Goal: Ask a question: Seek information or help from site administrators or community

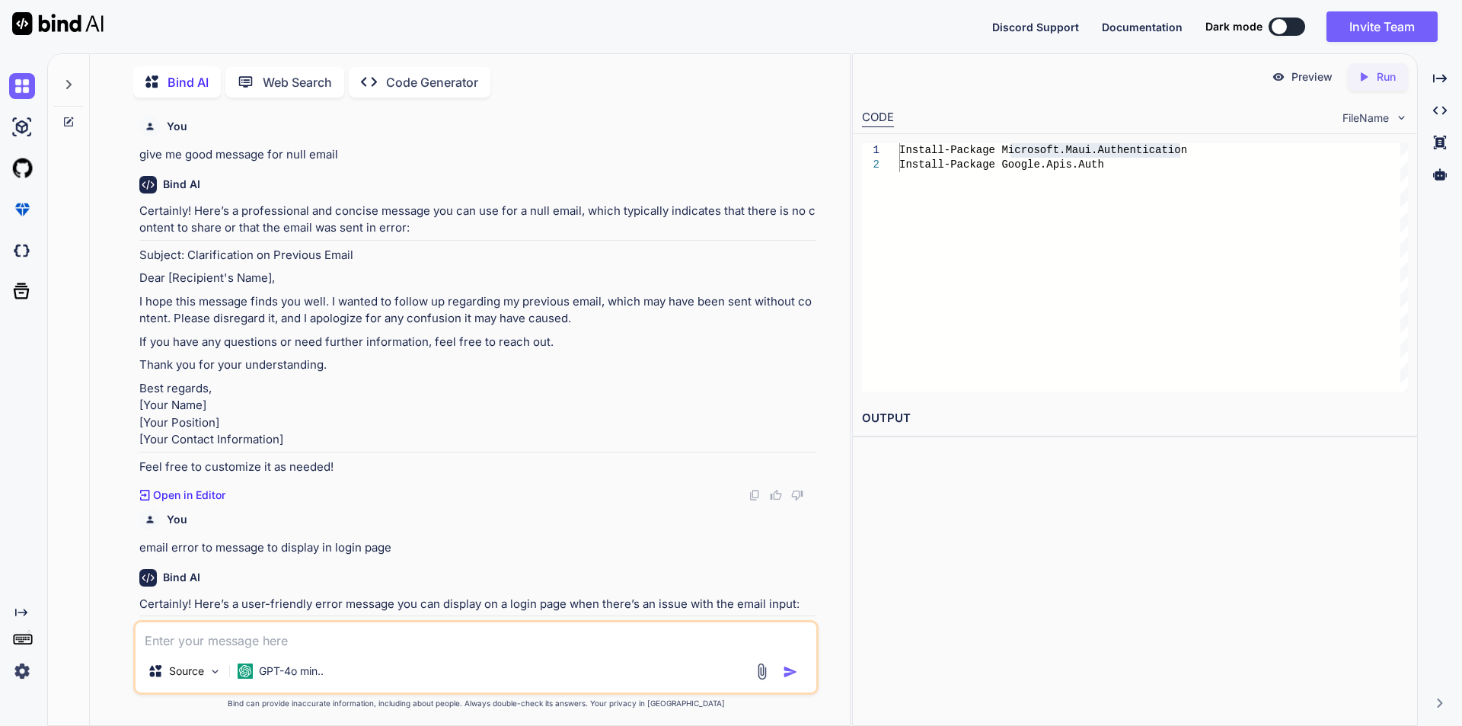
scroll to position [1832, 0]
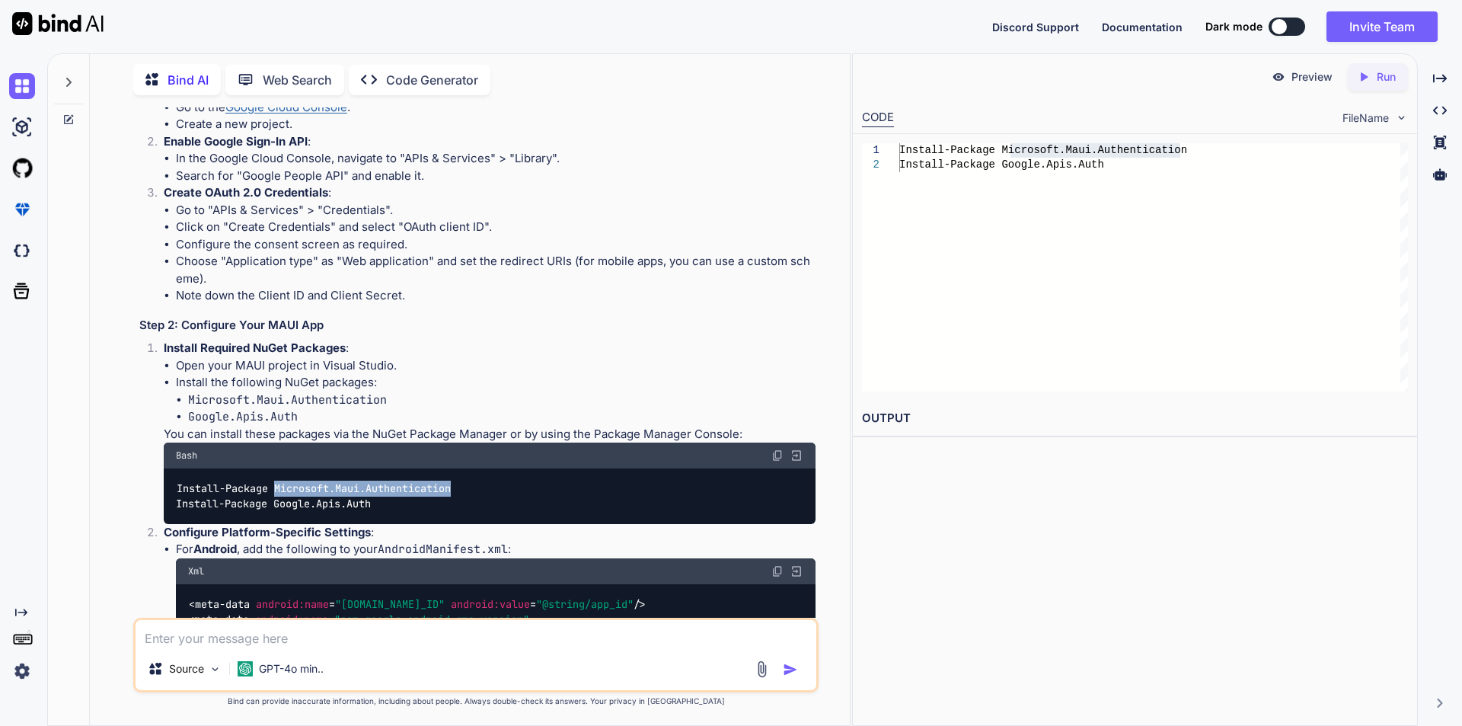
drag, startPoint x: 277, startPoint y: 541, endPoint x: 463, endPoint y: 534, distance: 185.9
click at [463, 524] on div "Install-Package Microsoft.Maui.Authentication Install-Package Google.Apis.Auth" at bounding box center [490, 496] width 652 height 56
copy code "Microsoft.Maui.Authentication"
click at [333, 638] on textarea at bounding box center [476, 633] width 681 height 27
type textarea "x"
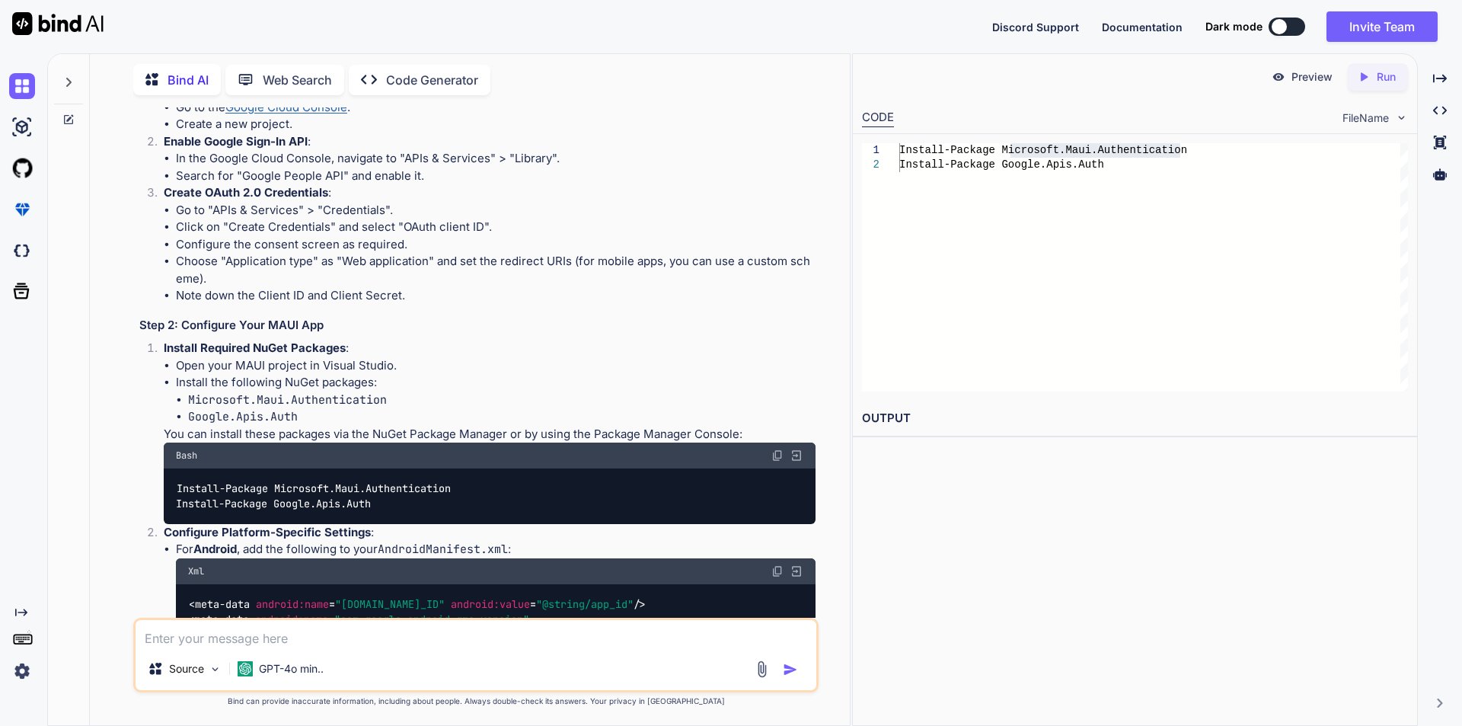
type textarea "t"
type textarea "x"
type textarea "th"
type textarea "x"
type textarea "thi"
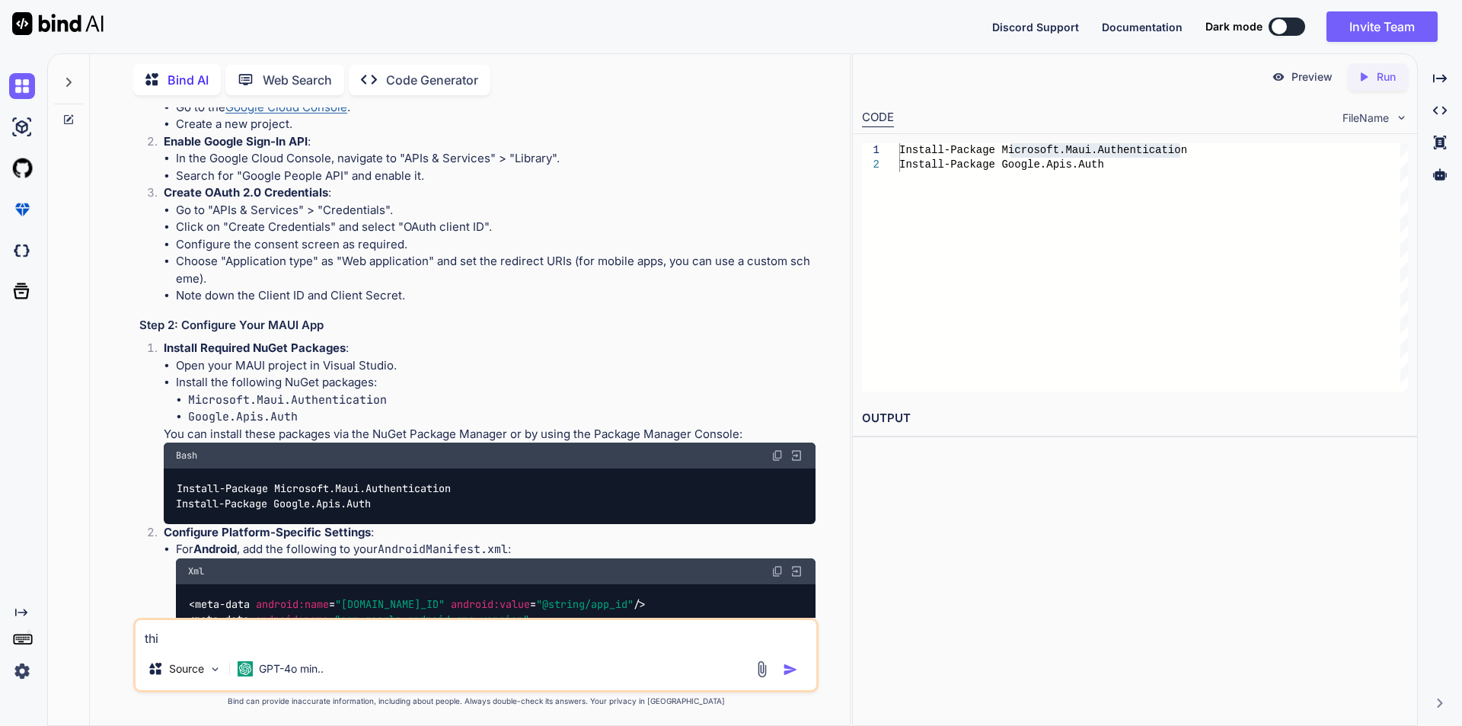
type textarea "x"
type textarea "this"
type textarea "x"
type textarea "this"
type textarea "x"
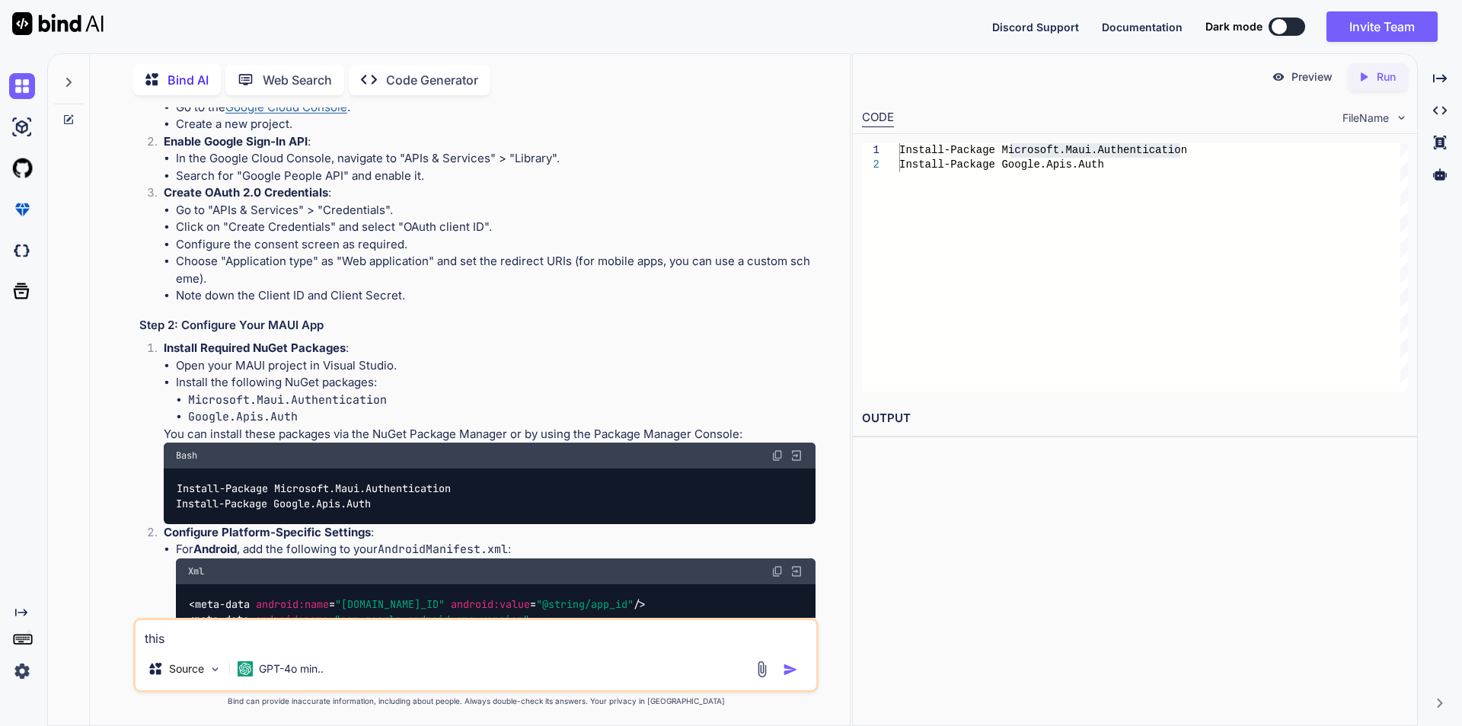
type textarea "this p"
type textarea "x"
type textarea "this pa"
type textarea "x"
type textarea "this pac"
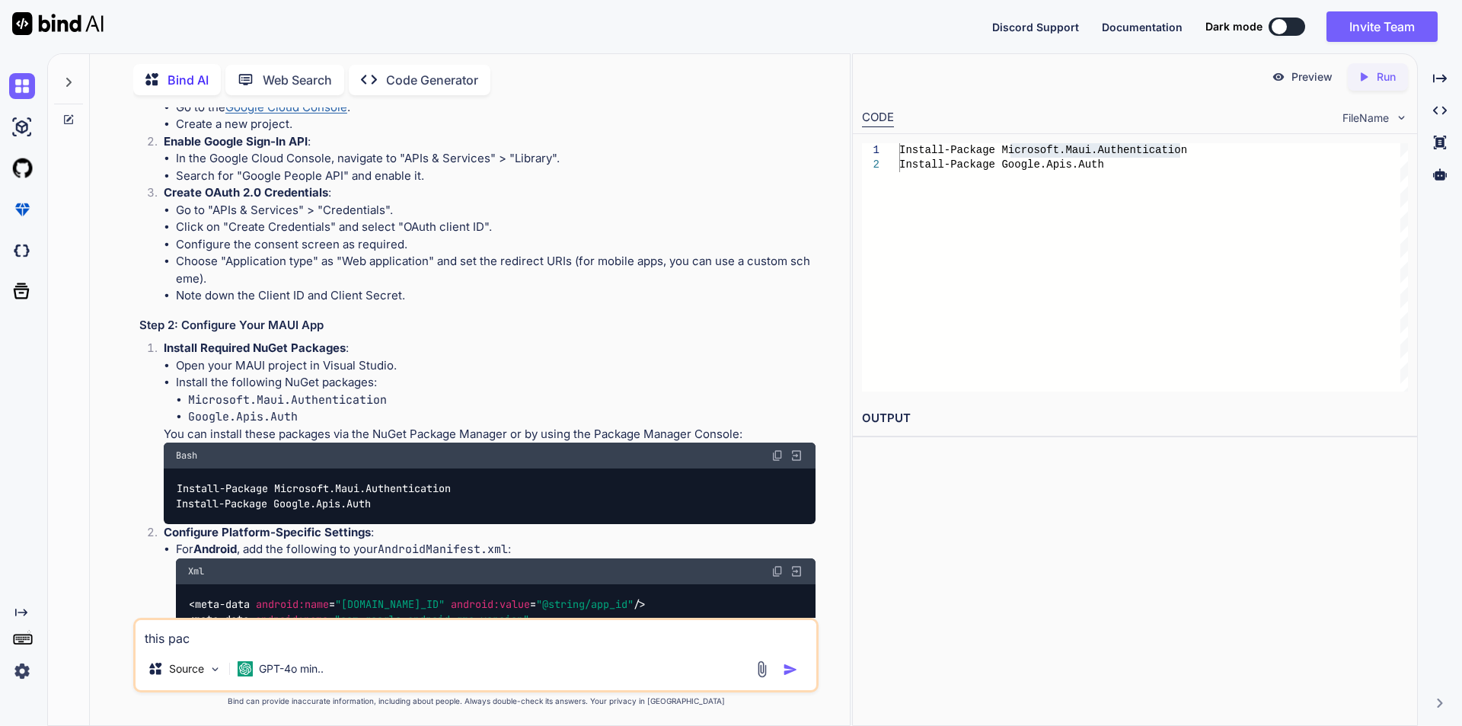
type textarea "x"
type textarea "this pack"
type textarea "x"
type textarea "this packa"
type textarea "x"
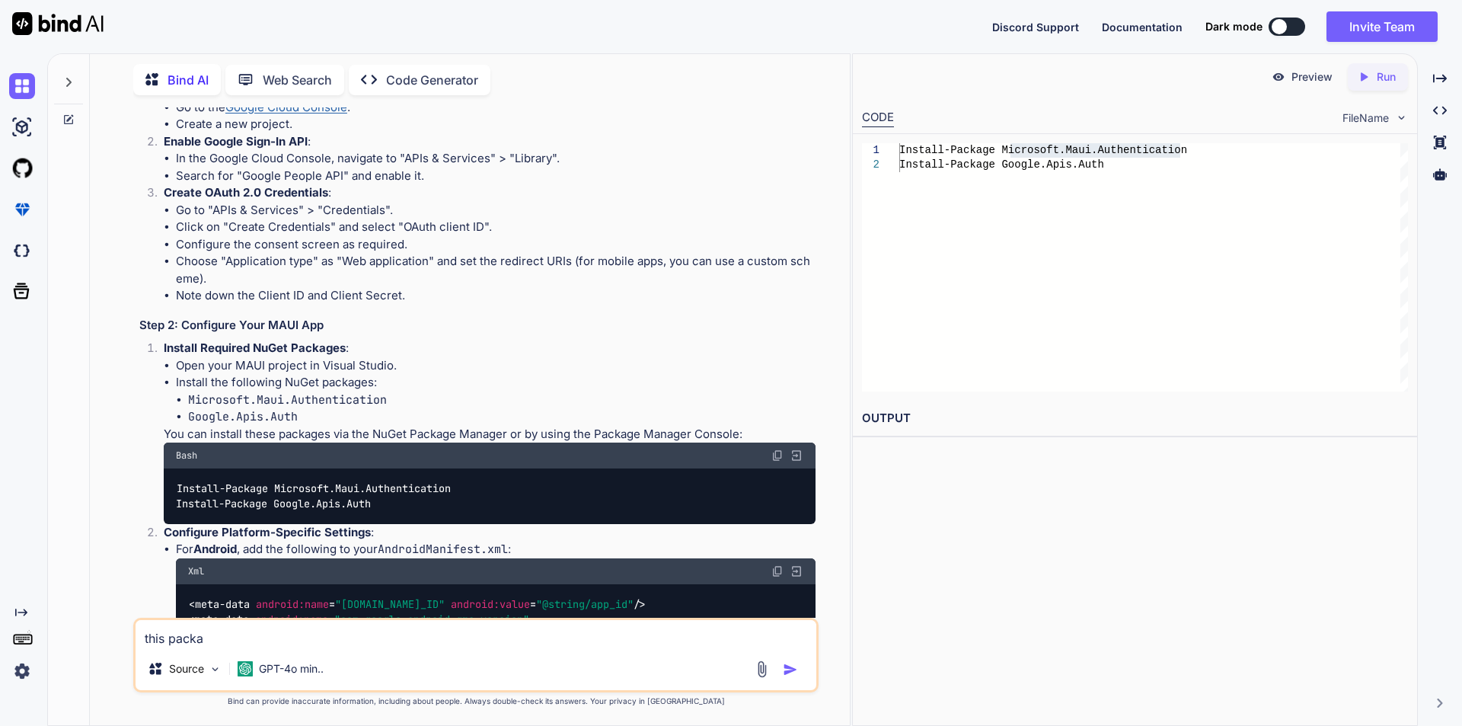
type textarea "this packag"
type textarea "x"
type textarea "this package"
type textarea "x"
type textarea "this package"
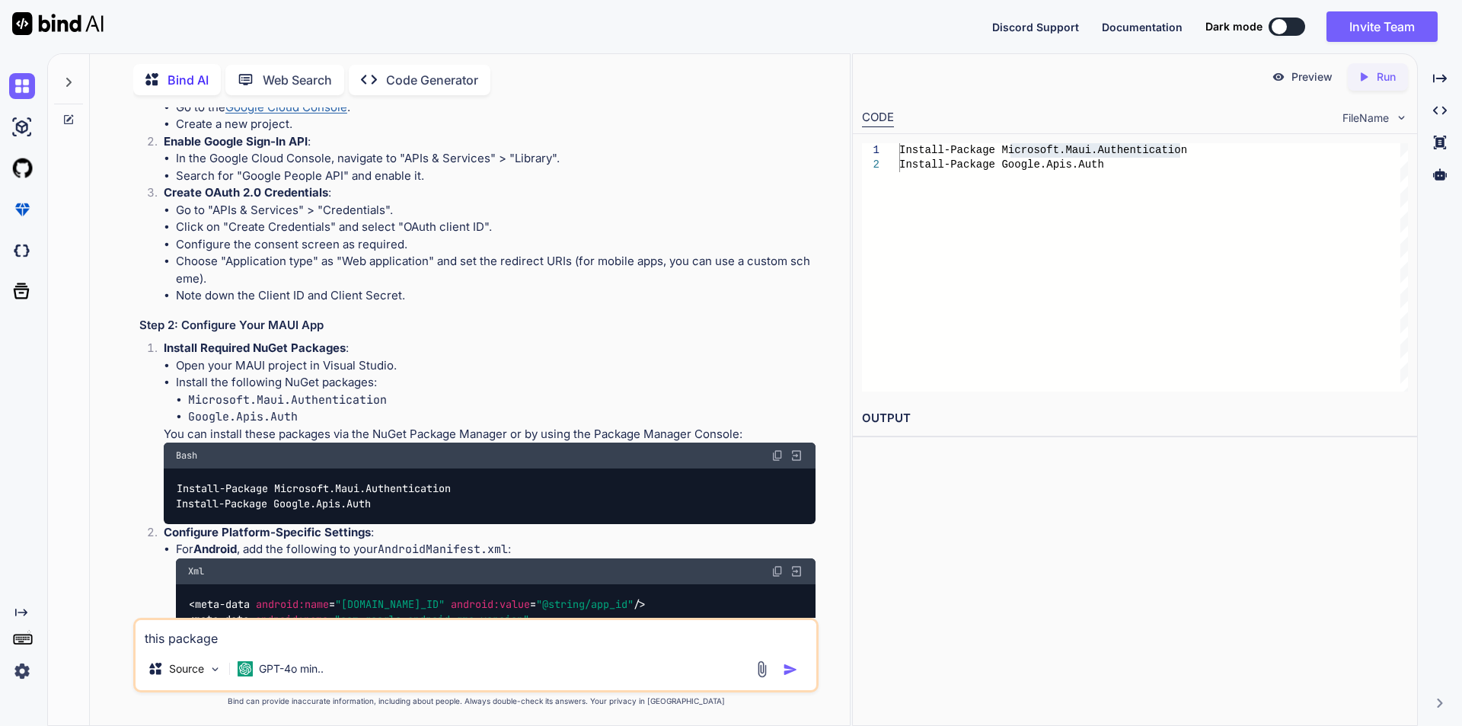
type textarea "x"
type textarea "this package i"
type textarea "x"
type textarea "this package in"
type textarea "x"
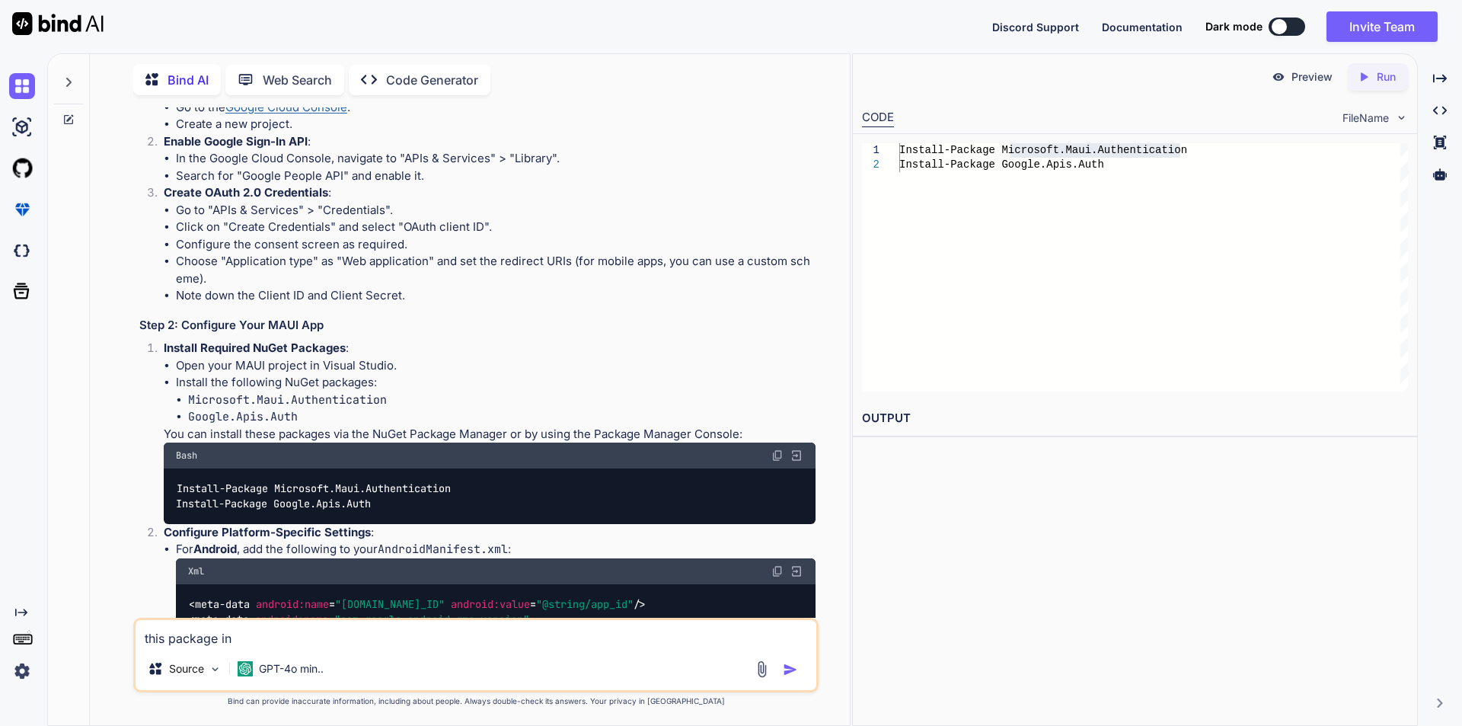
type textarea "this package in"
type textarea "x"
type textarea "this package in n"
type textarea "x"
type textarea "this package in no"
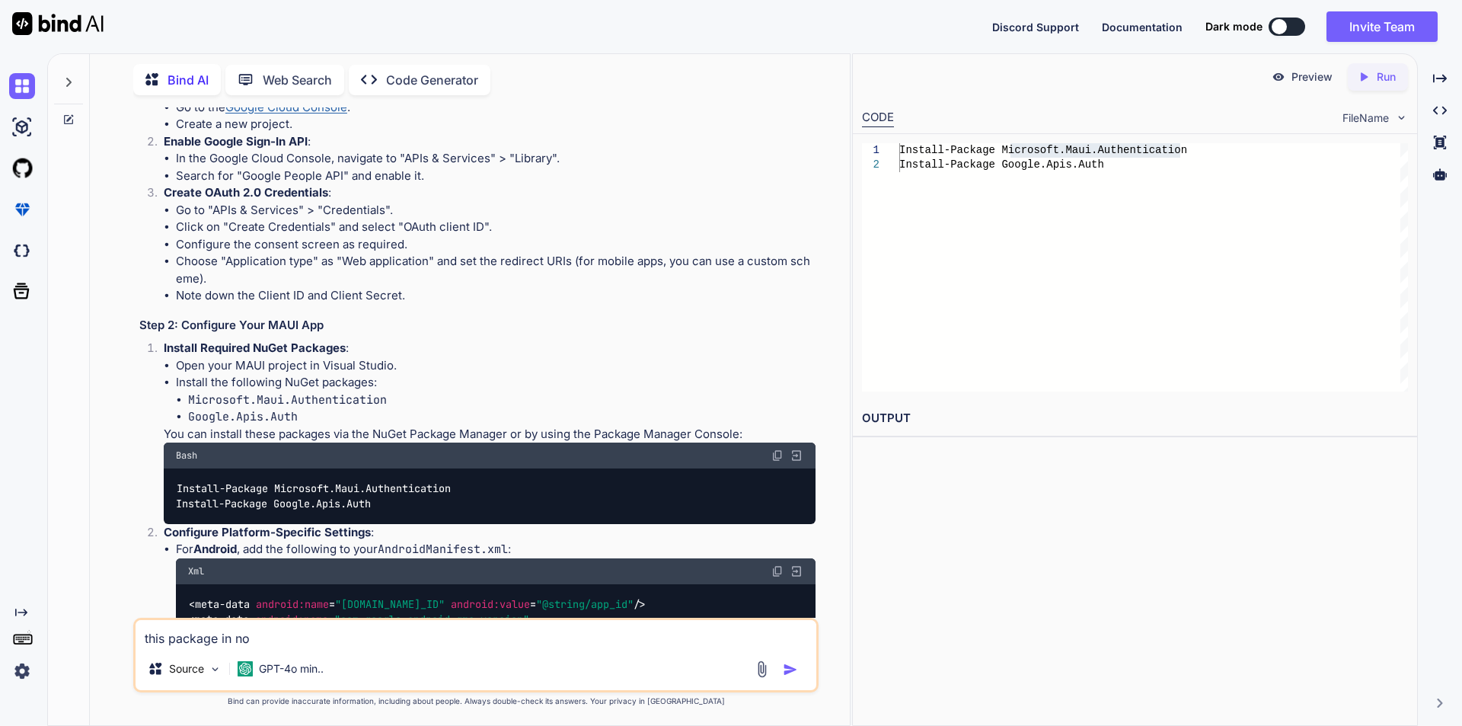
type textarea "x"
type textarea "this package in not"
type textarea "x"
type textarea "this package in not"
type textarea "x"
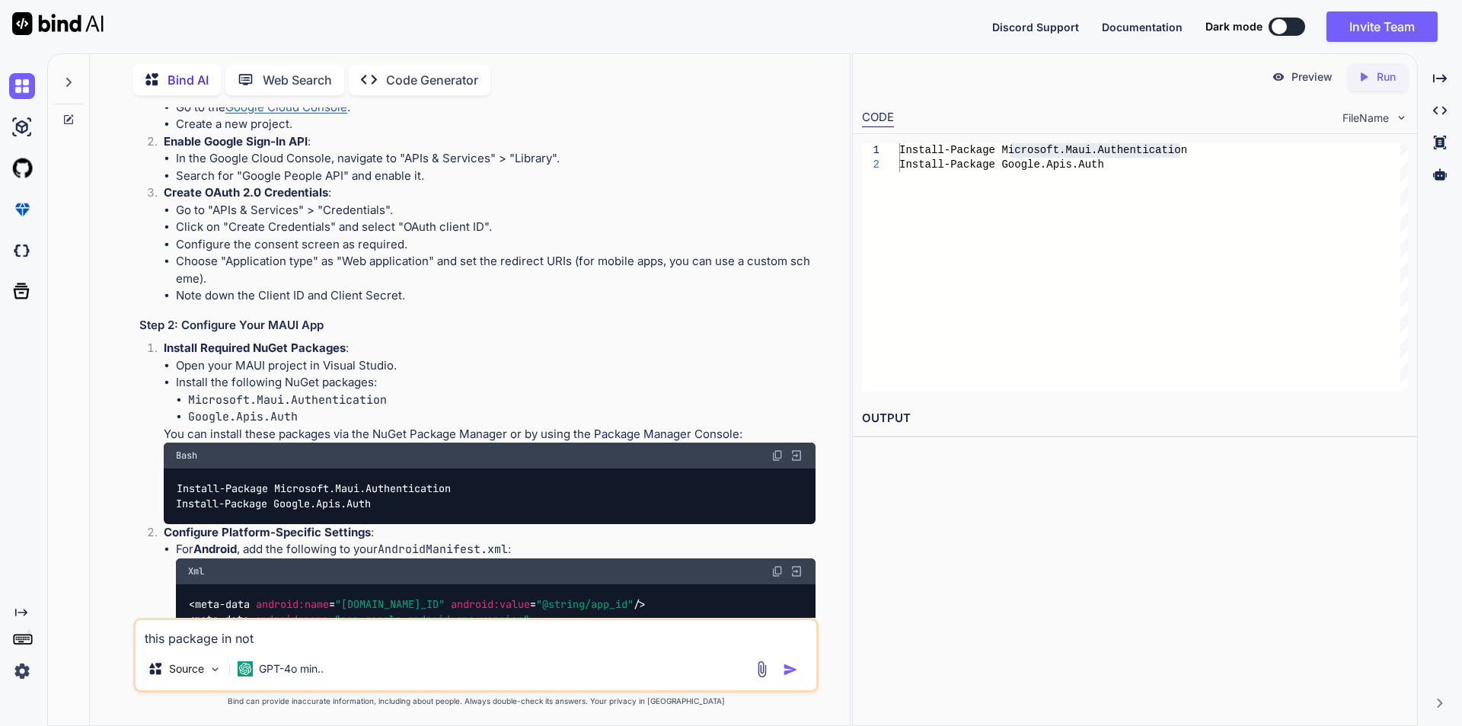
type textarea "this package in not h"
type textarea "x"
type textarea "this package in not ha"
type textarea "x"
type textarea "this package in not hav"
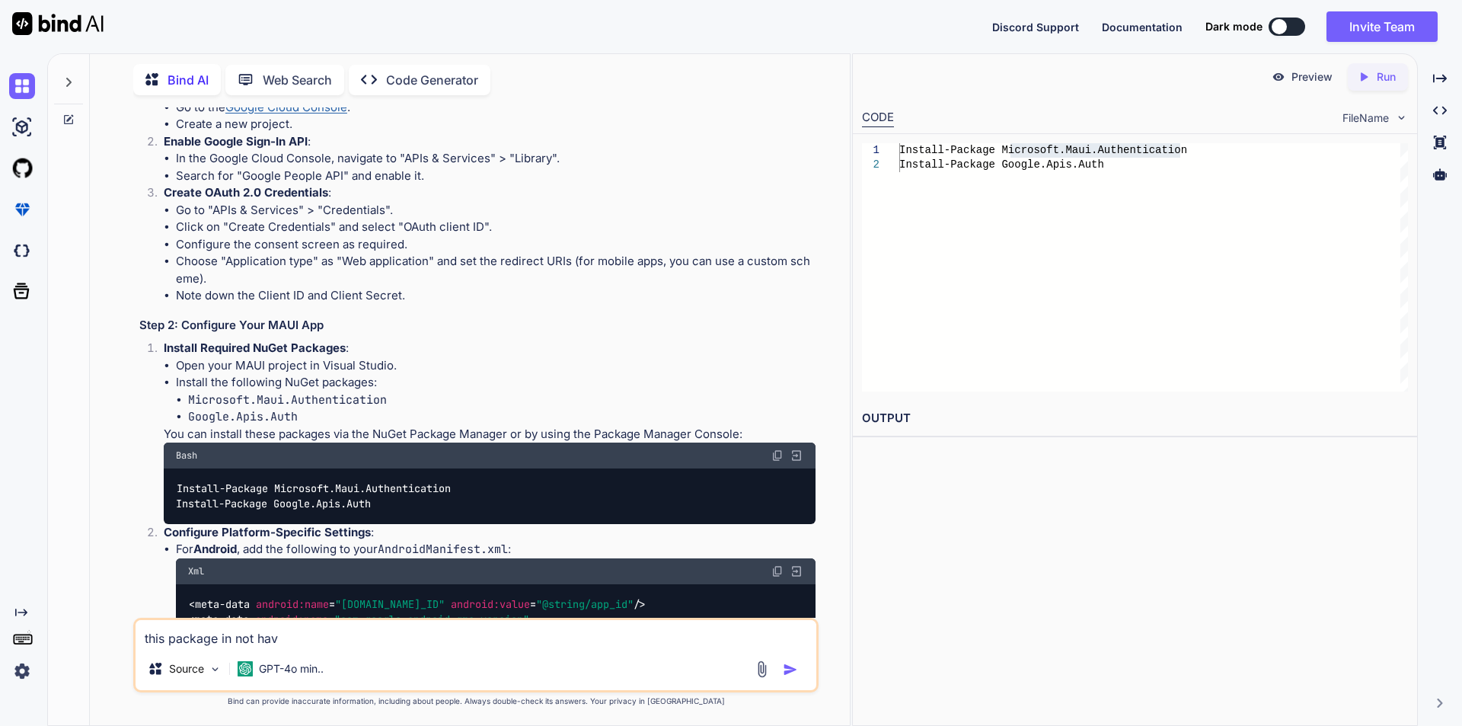
type textarea "x"
type textarea "this package in not have"
type textarea "x"
type textarea "this package in not have"
type textarea "x"
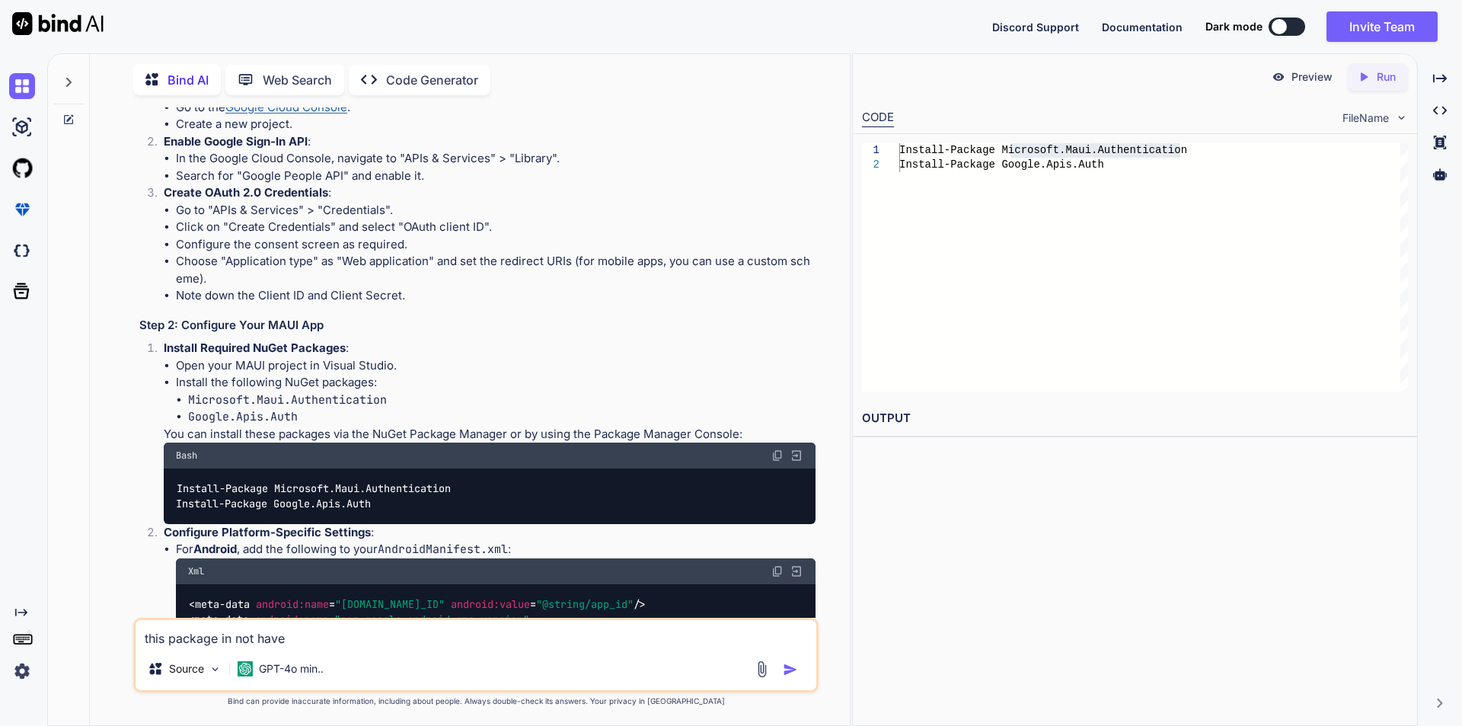
type textarea "this package in not have i"
type textarea "x"
type textarea "this package in not have in"
type textarea "x"
type textarea "this package in not have in"
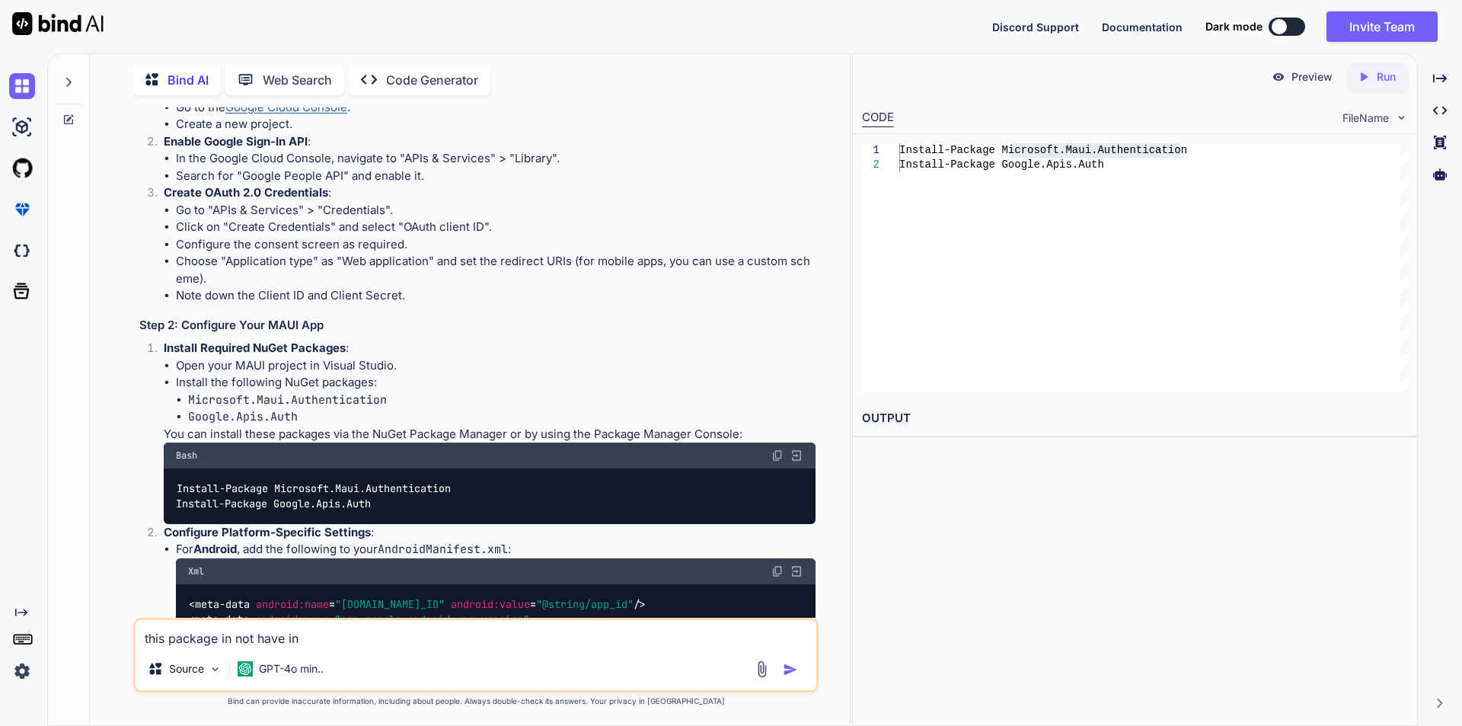
type textarea "x"
type textarea "this package in not have in m"
type textarea "x"
type textarea "this package in not have in [GEOGRAPHIC_DATA]"
type textarea "x"
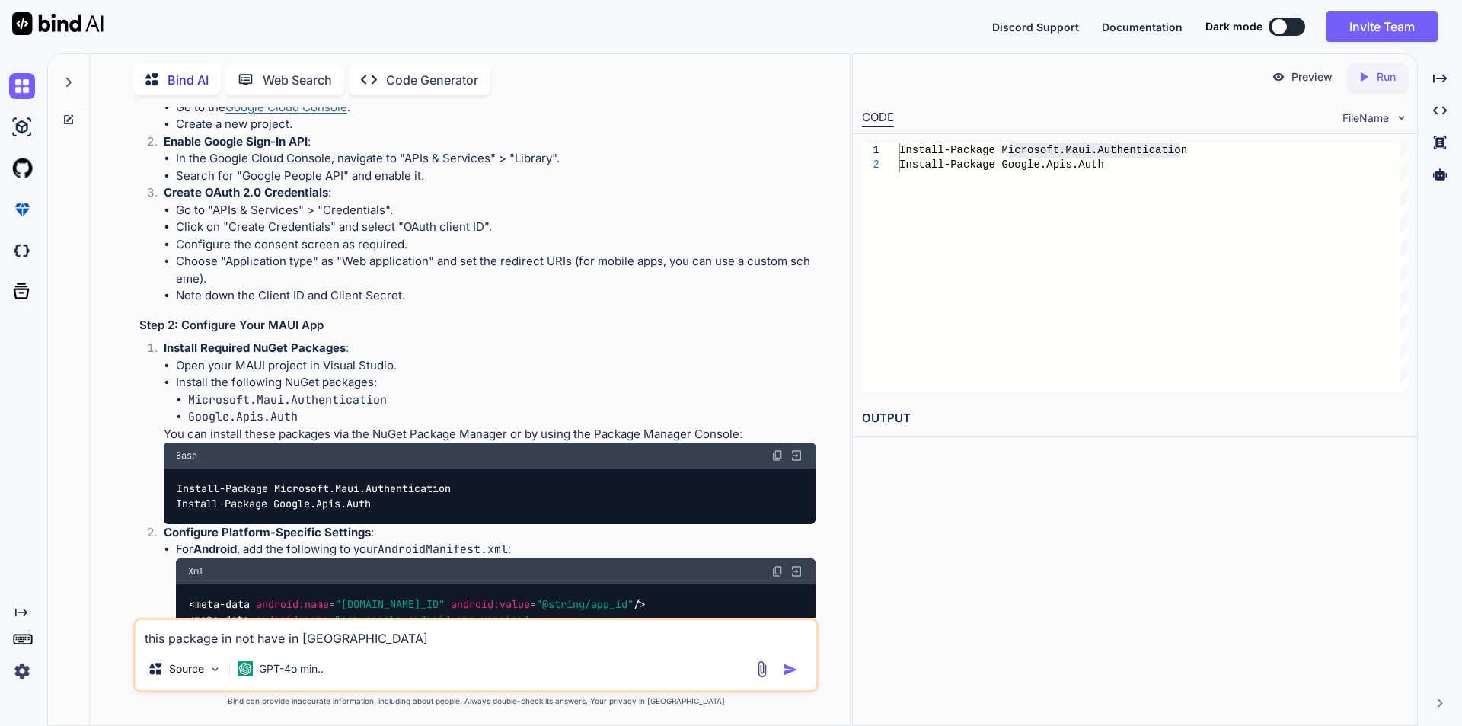
type textarea "this package in not have in mau"
type textarea "x"
type textarea "this package in not have in [GEOGRAPHIC_DATA]"
type textarea "x"
type textarea "this package in not have in [GEOGRAPHIC_DATA]"
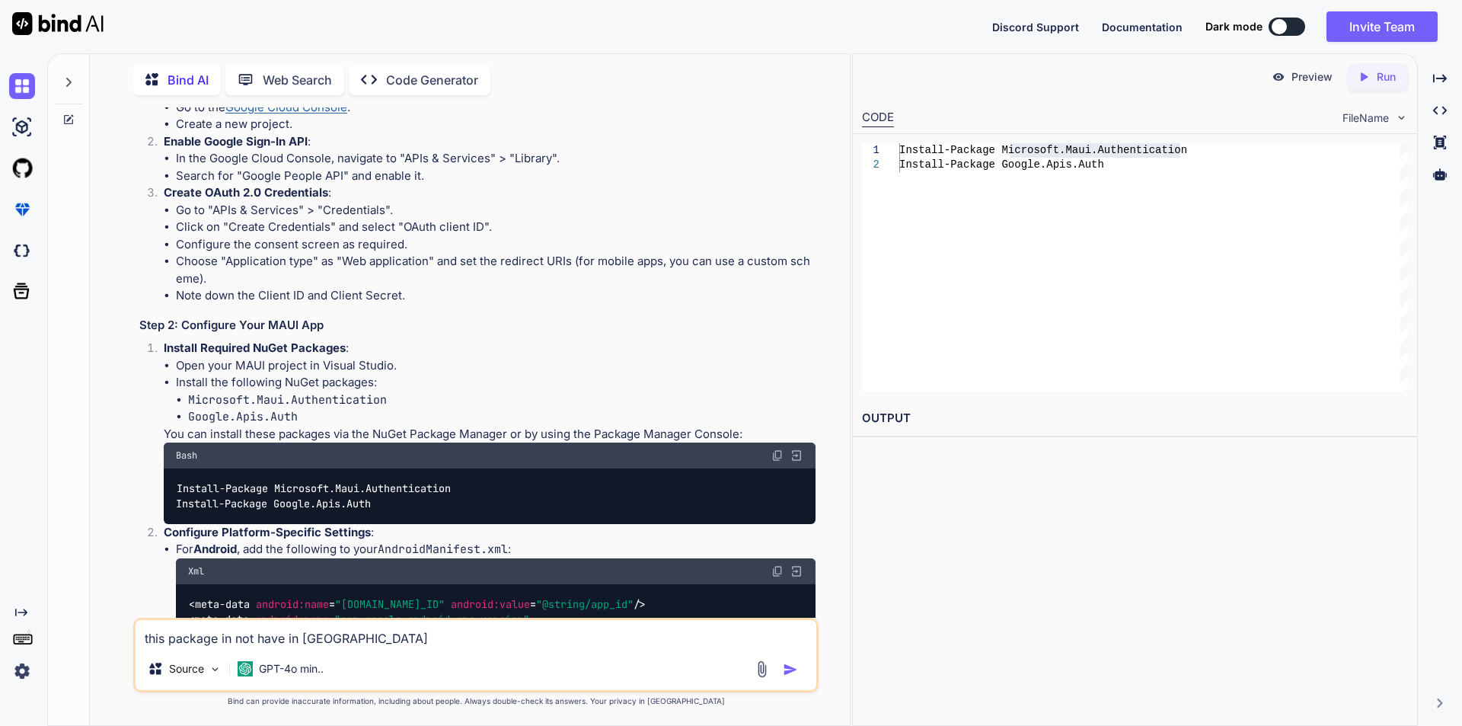
type textarea "x"
type textarea "this package in not have in maui ""
type textarea "x"
type textarea "this package in not have in maui """
paste textarea "Microsoft.Maui.Authentication"
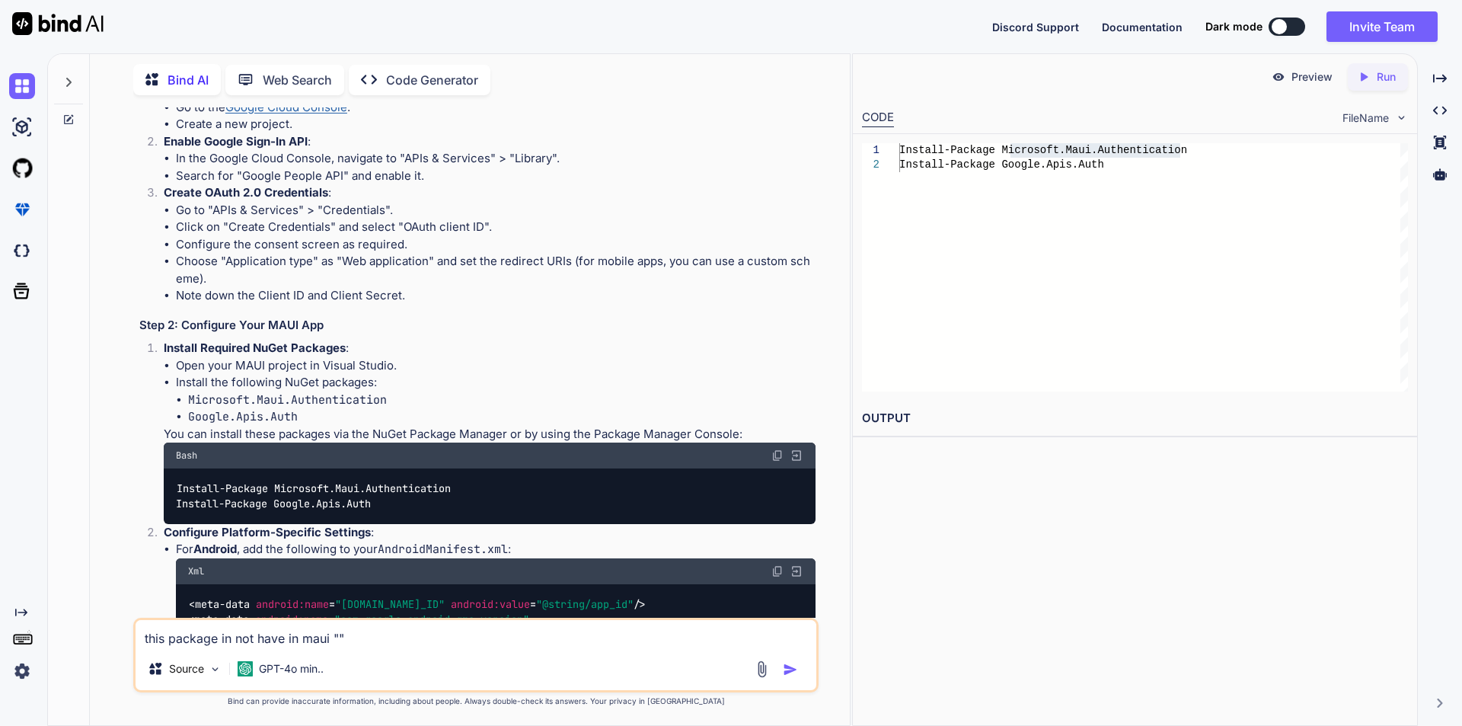
type textarea "x"
type textarea "this package in not have in maui "Microsoft.Maui.Authentication""
type textarea "x"
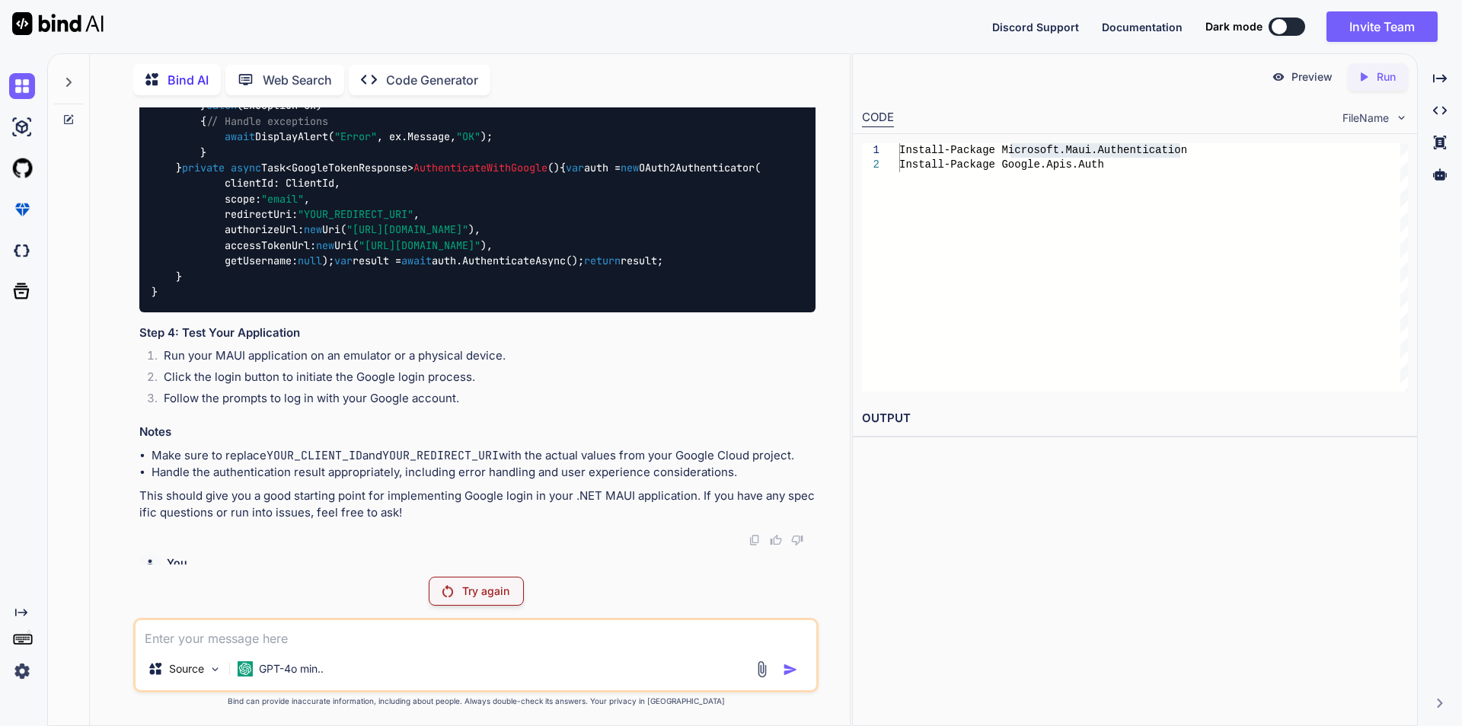
scroll to position [3255, 0]
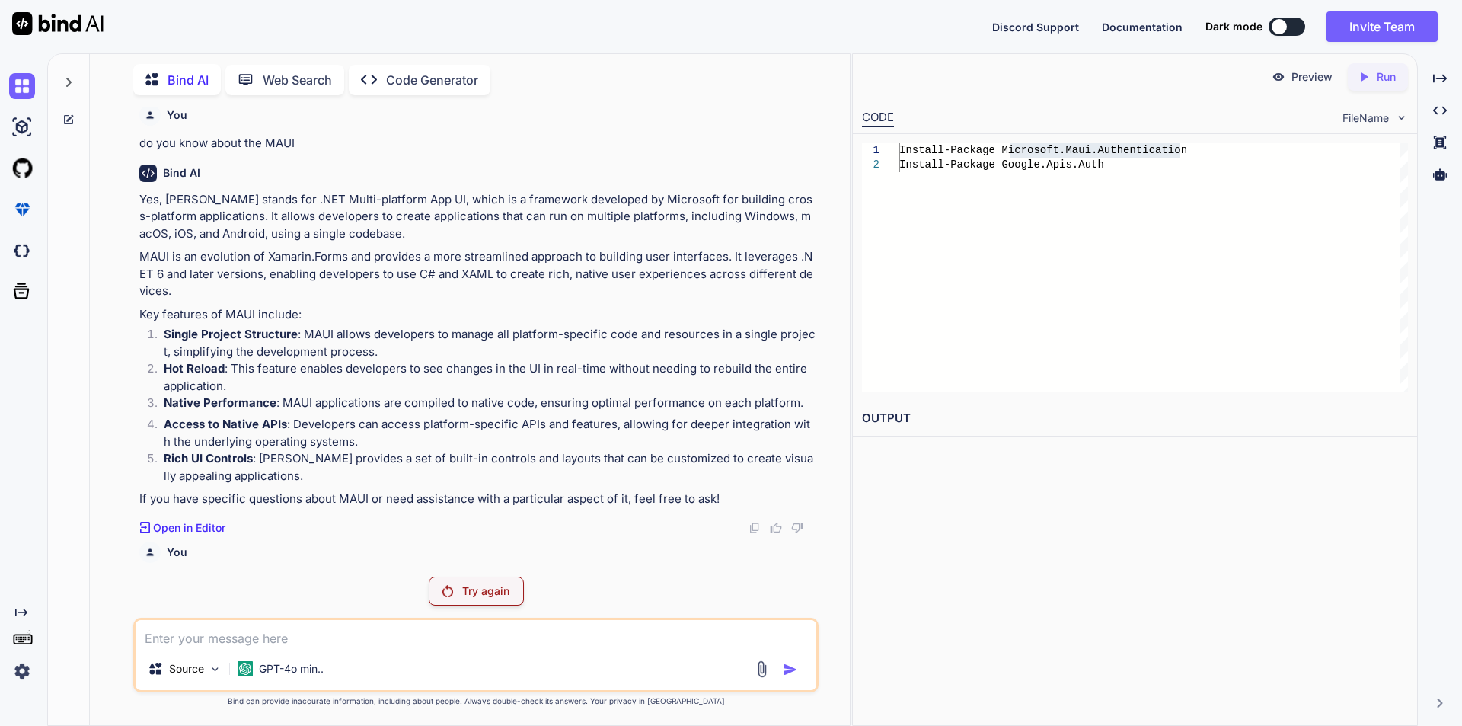
click at [470, 589] on p "Try again" at bounding box center [485, 590] width 47 height 15
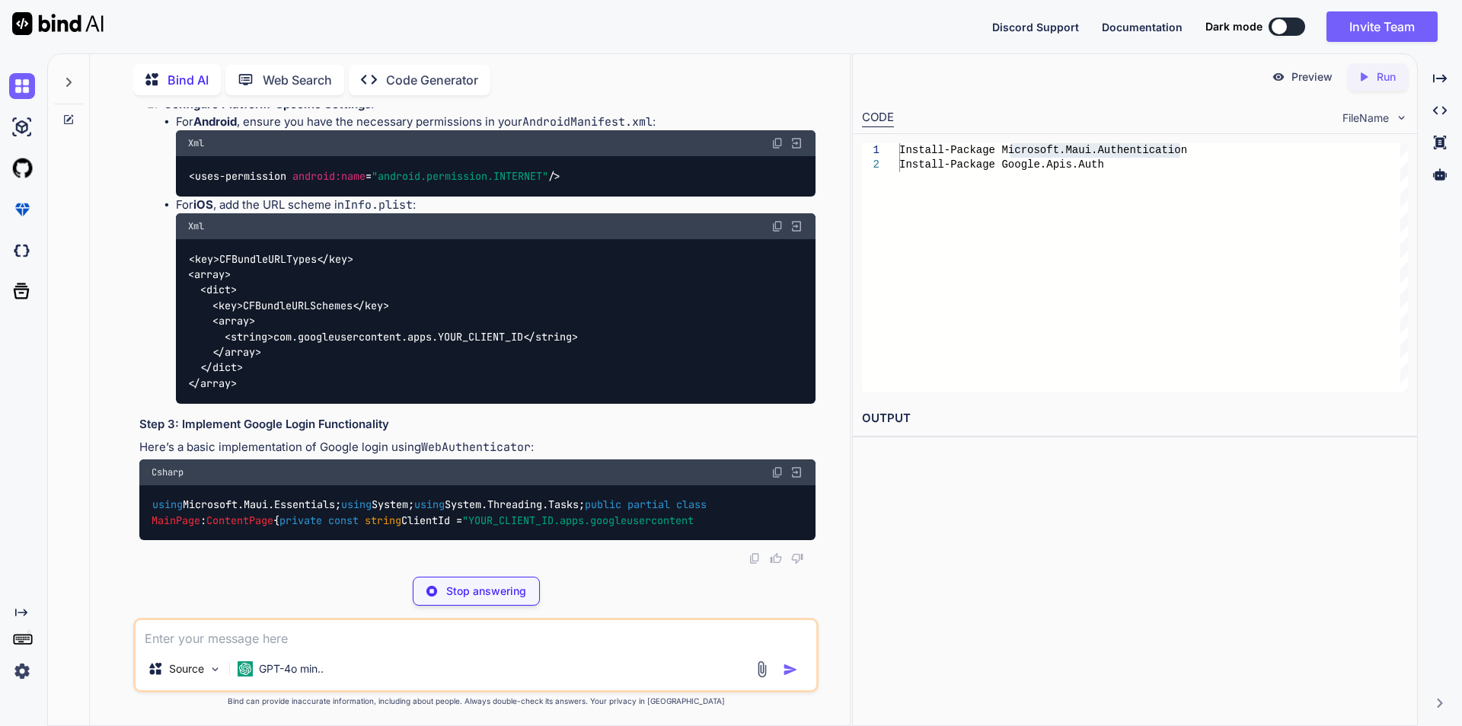
scroll to position [4375, 0]
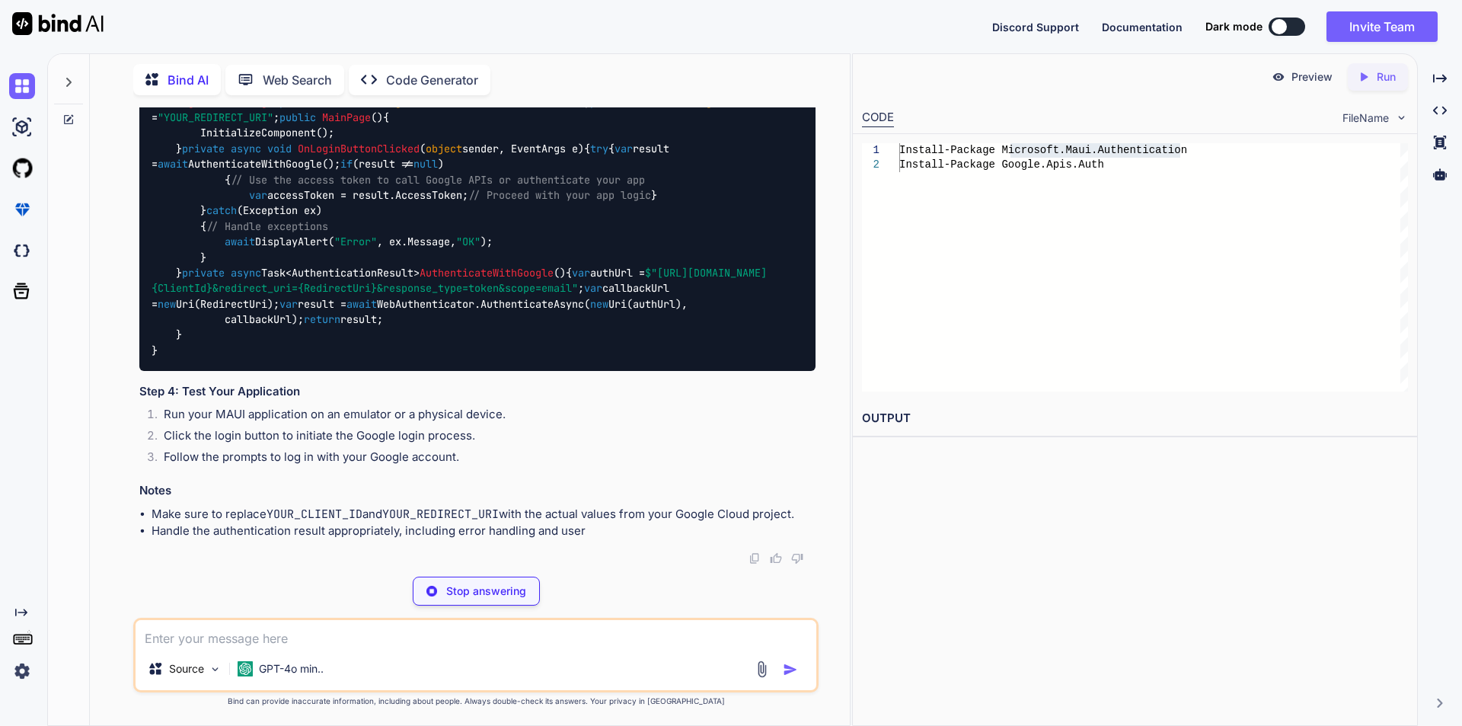
type textarea "x"
type textarea "Install-Package Microsoft.Maui.Essentials"
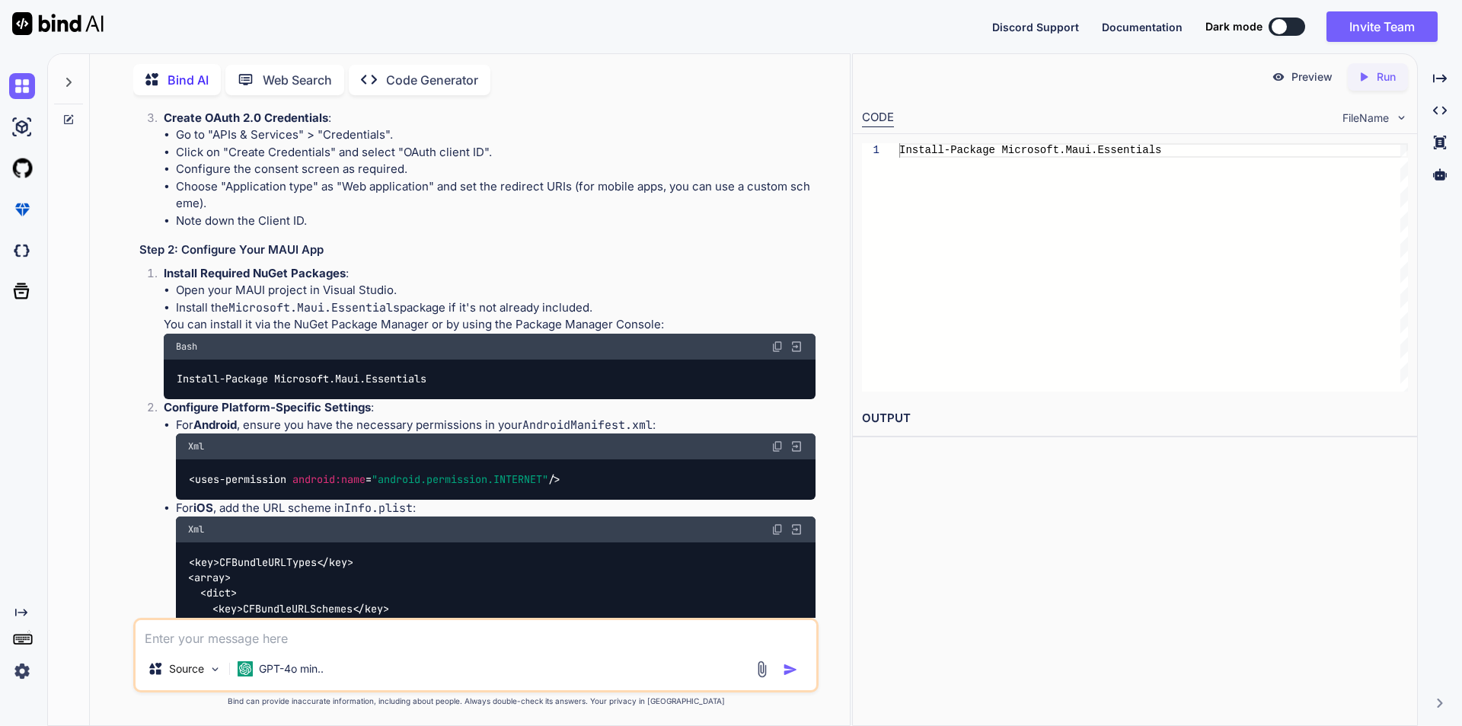
scroll to position [3538, 0]
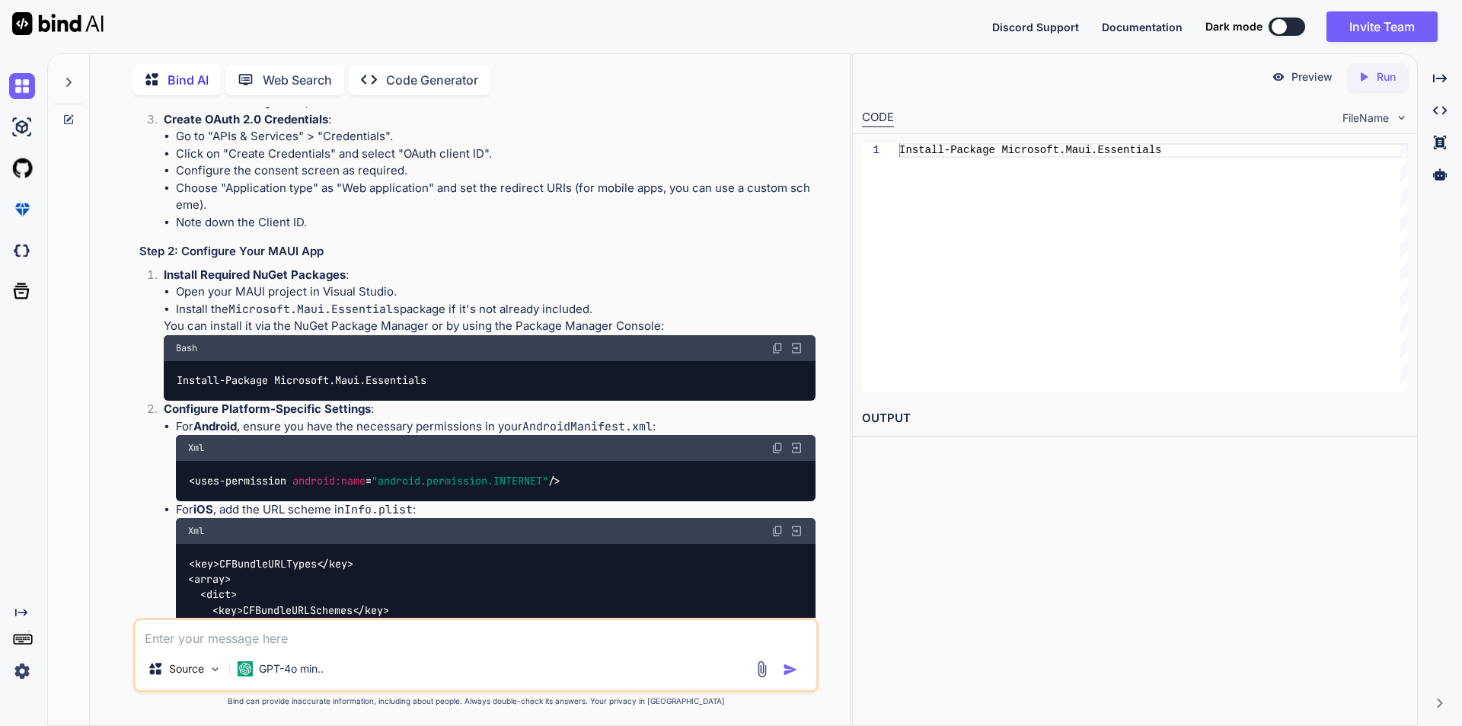
click at [378, 43] on li "Go to the Google Cloud Console ." at bounding box center [496, 34] width 640 height 18
drag, startPoint x: 378, startPoint y: 490, endPoint x: 406, endPoint y: 490, distance: 27.4
click at [406, 43] on li "Go to the Google Cloud Console ." at bounding box center [496, 34] width 640 height 18
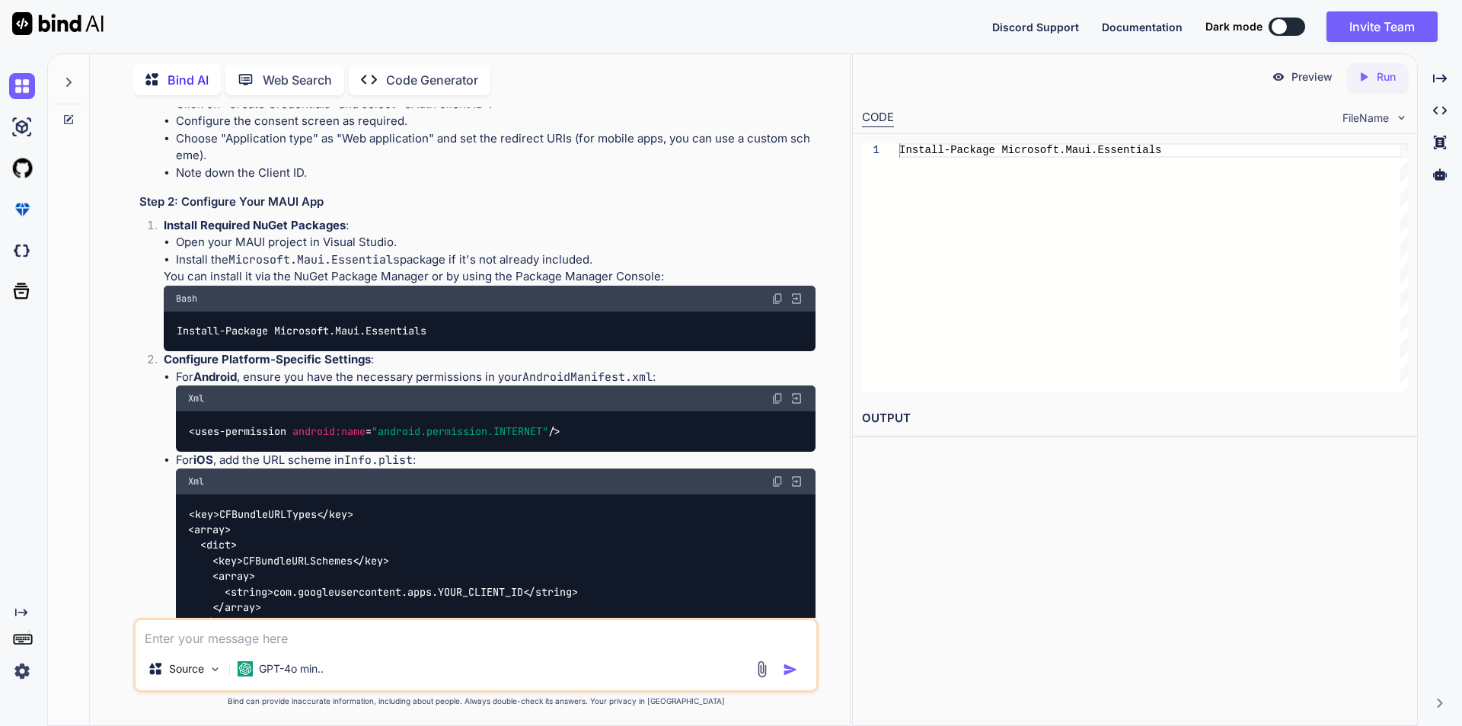
scroll to position [3614, 0]
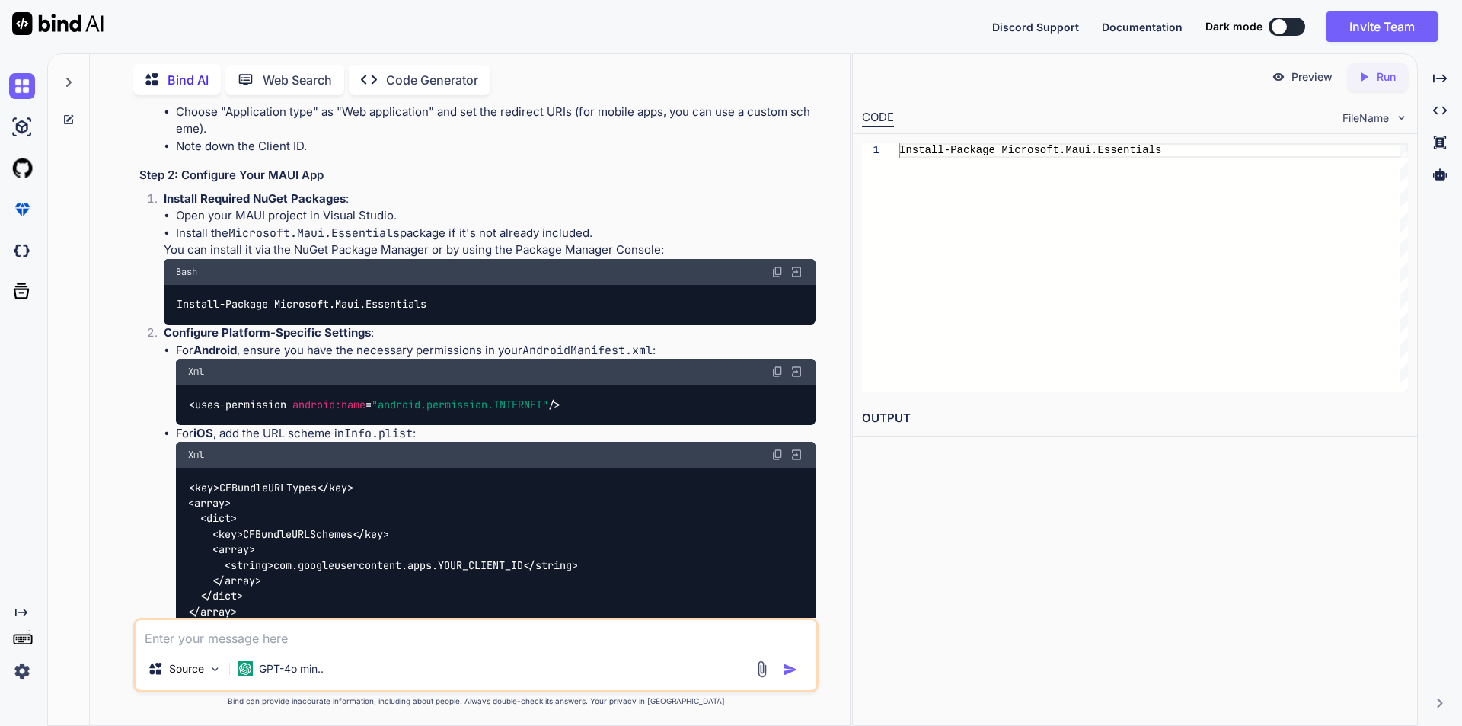
drag, startPoint x: 241, startPoint y: 483, endPoint x: 341, endPoint y: 480, distance: 100.5
click at [341, 35] on li "Search for "Google People API" and enable it." at bounding box center [496, 27] width 640 height 18
copy li "Google People API"
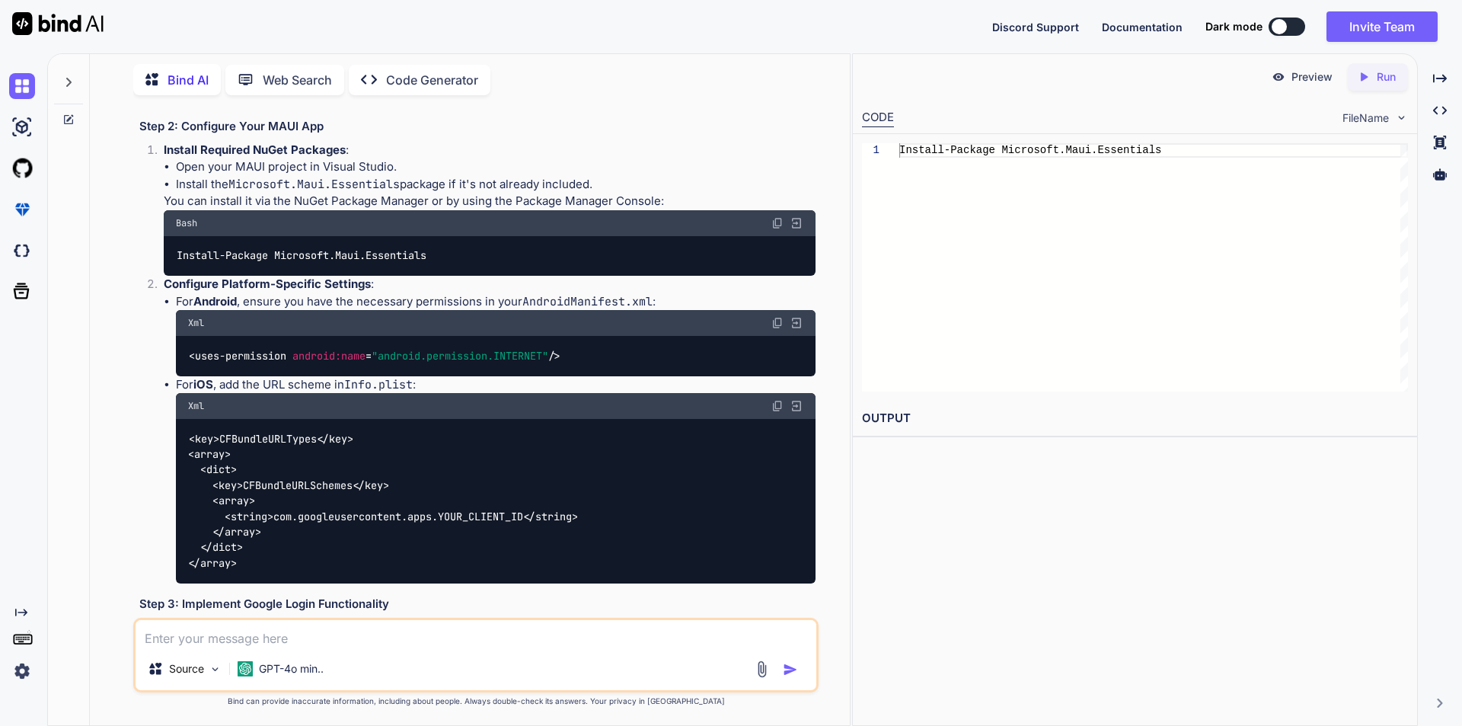
scroll to position [3690, 0]
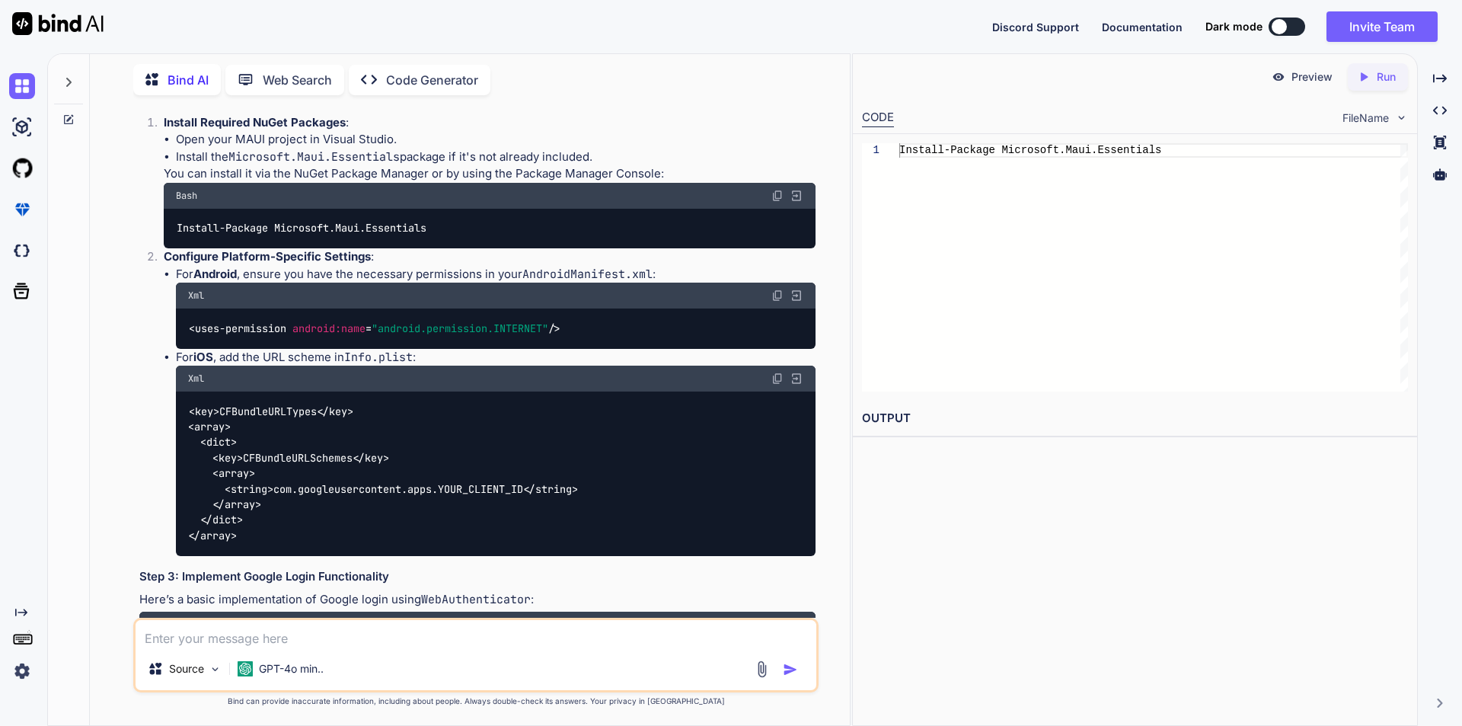
drag, startPoint x: 368, startPoint y: 225, endPoint x: 403, endPoint y: 225, distance: 34.3
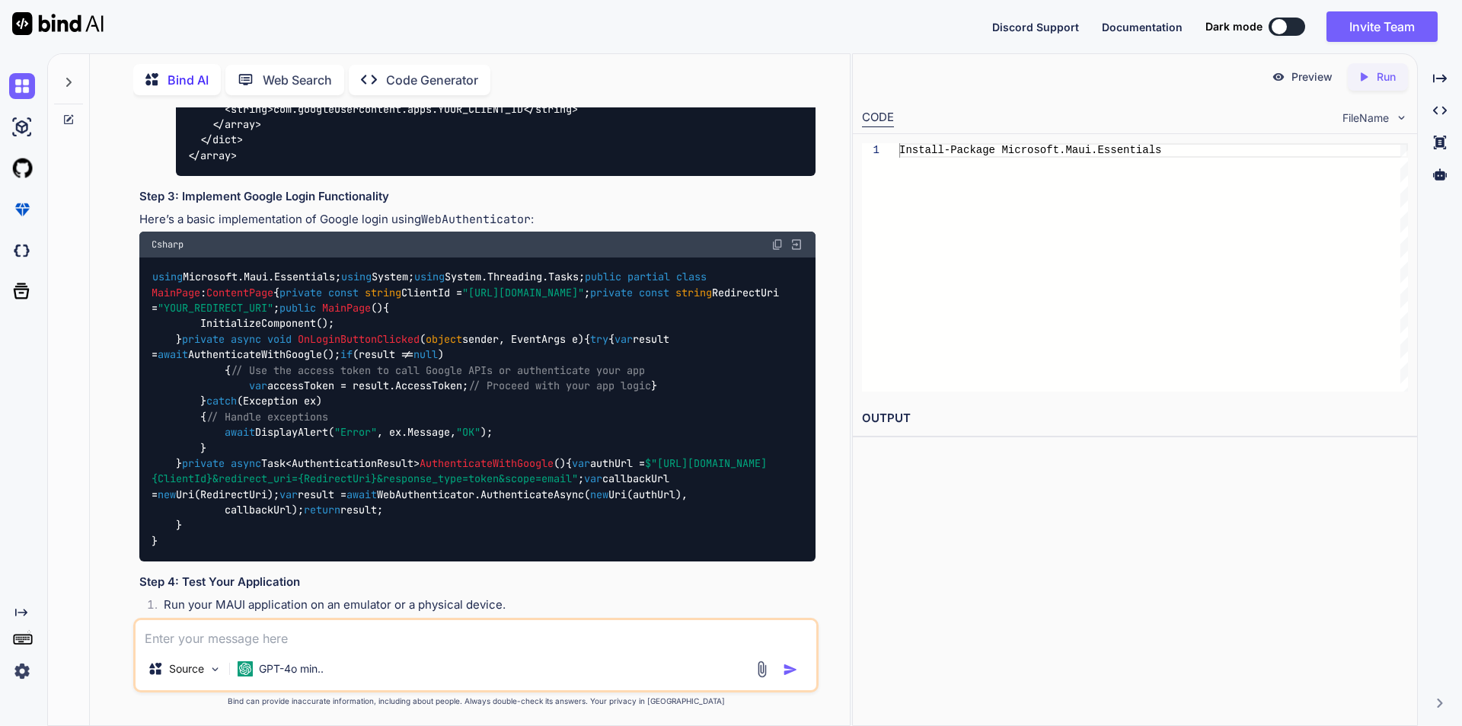
scroll to position [4071, 0]
drag, startPoint x: 442, startPoint y: 296, endPoint x: 278, endPoint y: 306, distance: 164.0
copy code "Microsoft.Maui.Essentials"
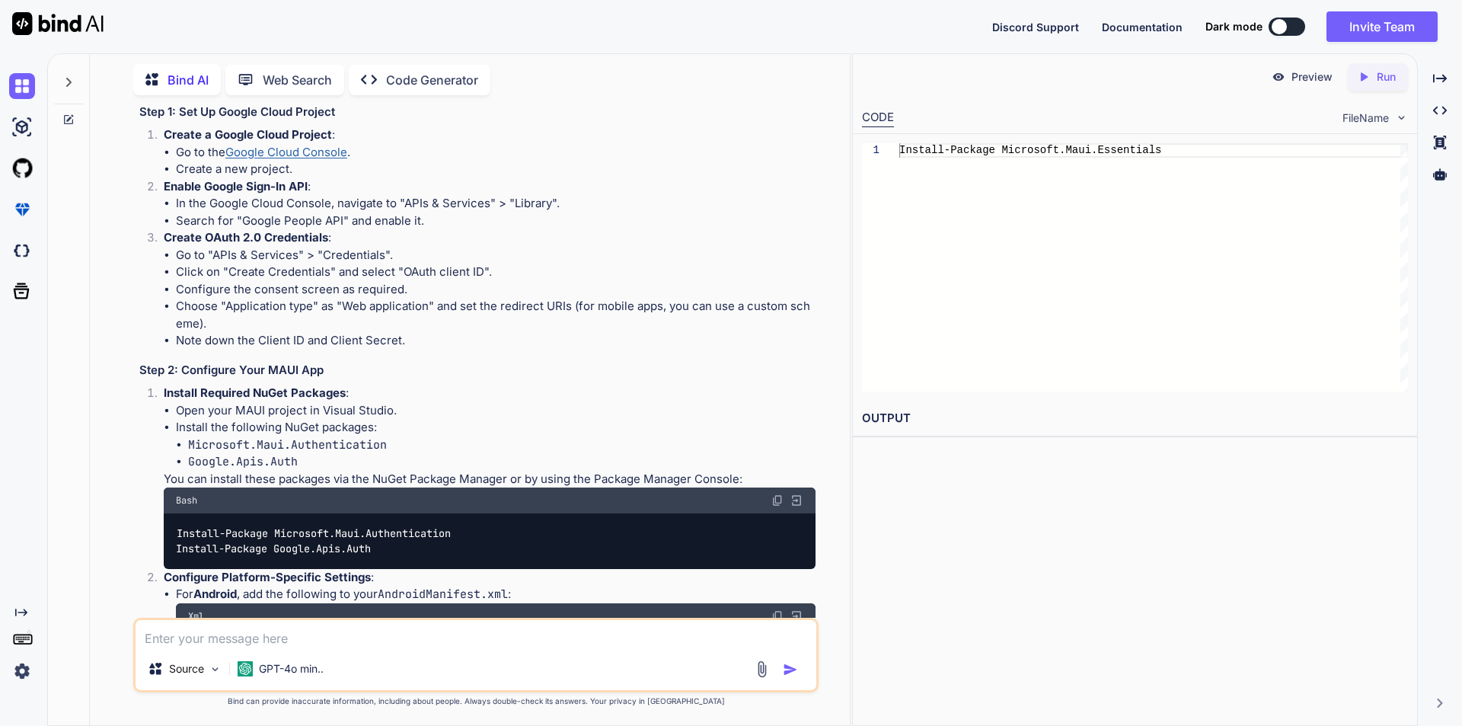
scroll to position [1939, 0]
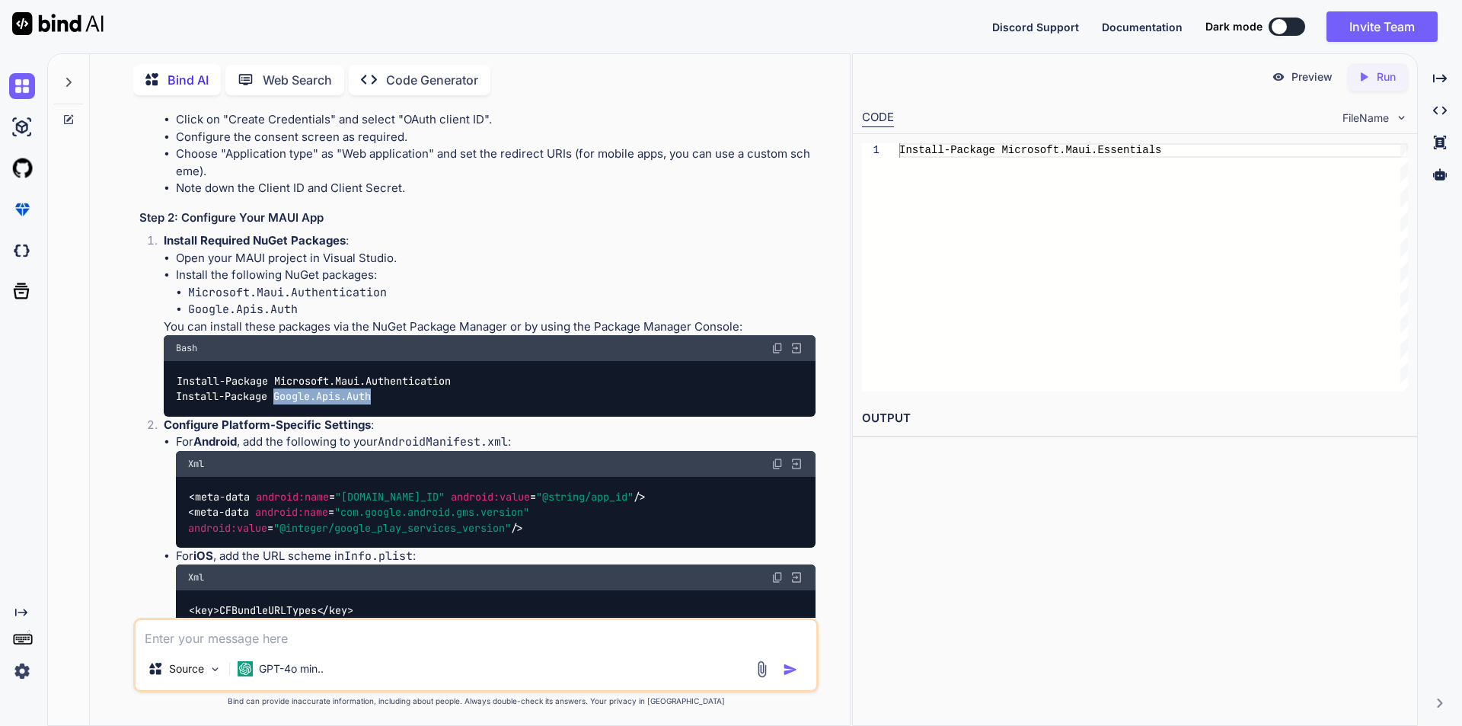
drag, startPoint x: 374, startPoint y: 446, endPoint x: 276, endPoint y: 446, distance: 97.5
click at [276, 404] on code "Install-Package Microsoft.Maui.Authentication Install-Package Google.Apis.Auth" at bounding box center [313, 388] width 275 height 31
copy code "Google.Apis.Auth"
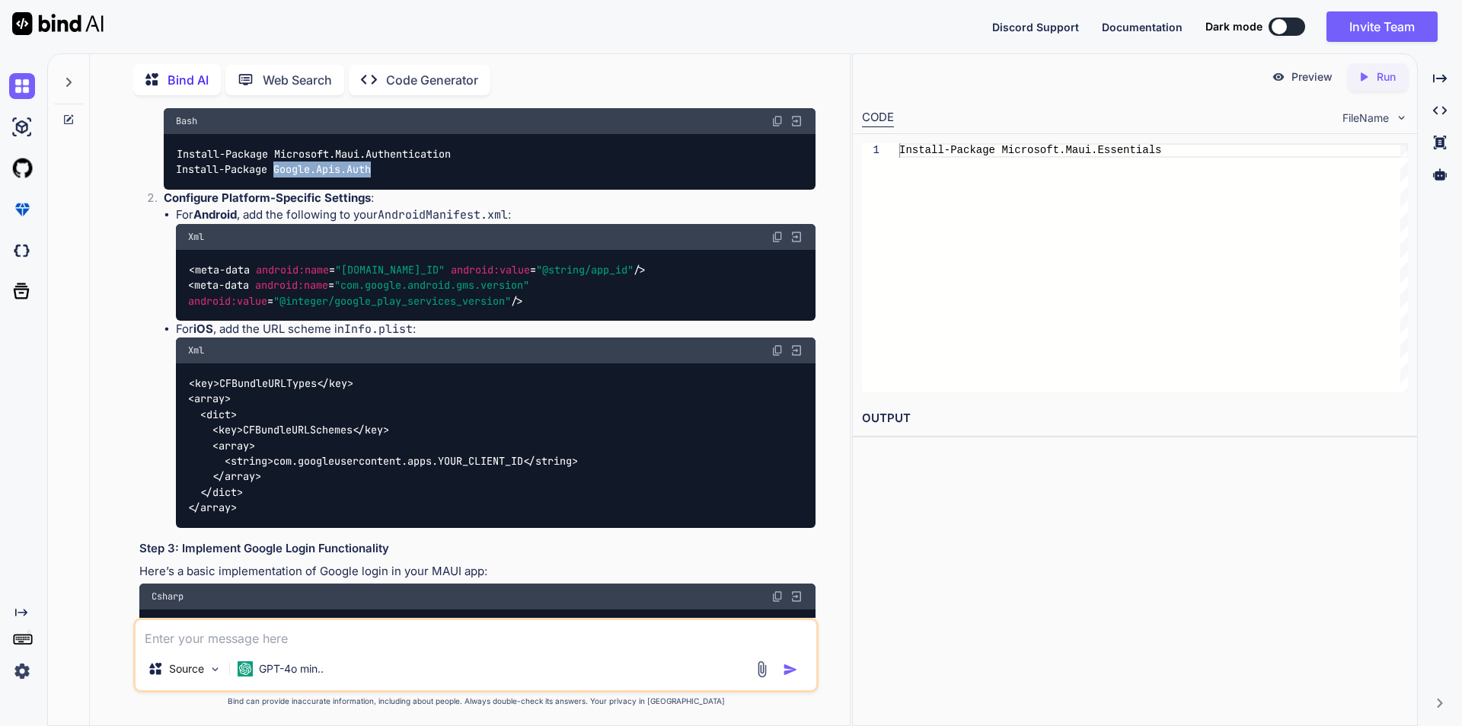
scroll to position [2168, 0]
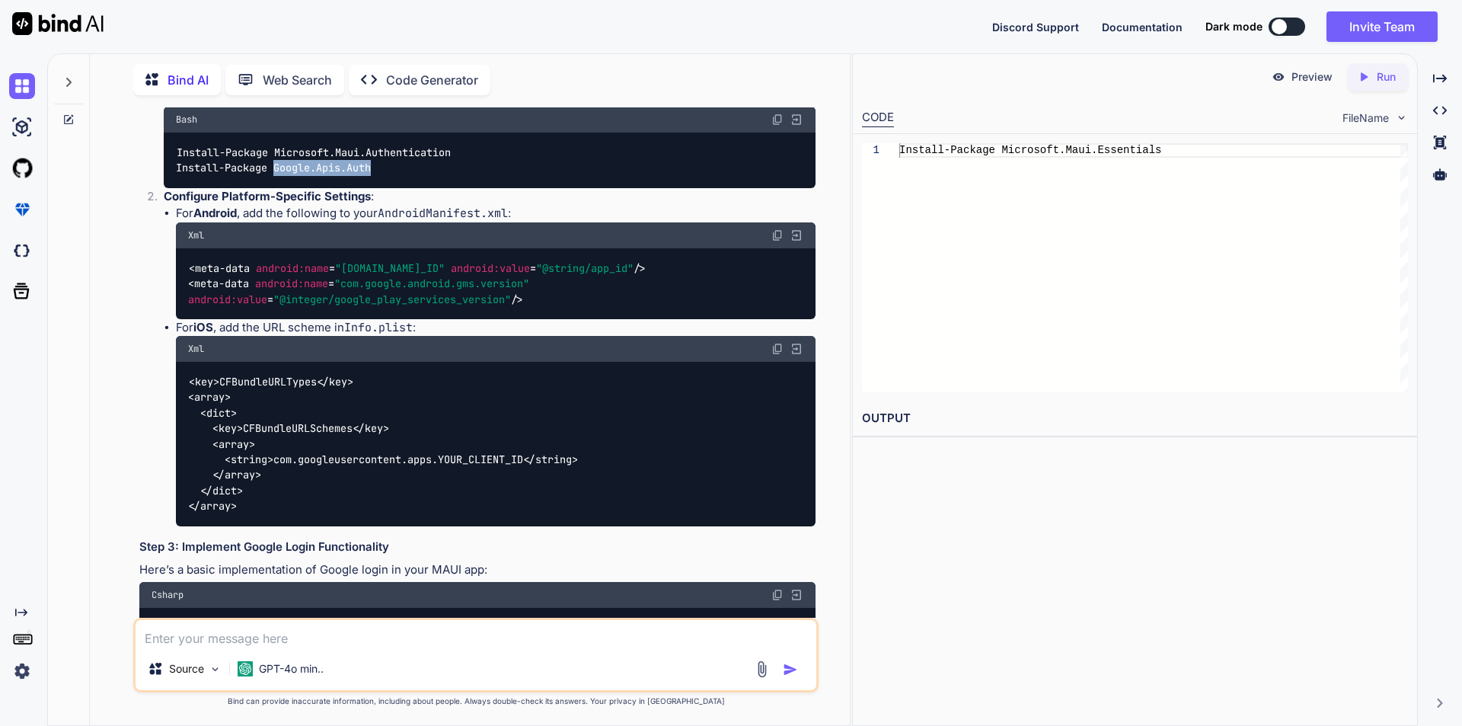
drag, startPoint x: 555, startPoint y: 354, endPoint x: 189, endPoint y: 321, distance: 367.7
click at [189, 319] on div "< meta-data android:name = "[DOMAIN_NAME]_ID" android:value = "@string/app_id" …" at bounding box center [496, 283] width 640 height 71
click at [543, 319] on div "< meta-data android:name = "[DOMAIN_NAME]_ID" android:value = "@string/app_id" …" at bounding box center [496, 283] width 640 height 71
drag, startPoint x: 543, startPoint y: 356, endPoint x: 66, endPoint y: 305, distance: 479.2
click at [66, 305] on div "Bind AI Web Search Created with Pixso. Code Generator You give me good message …" at bounding box center [449, 388] width 802 height 673
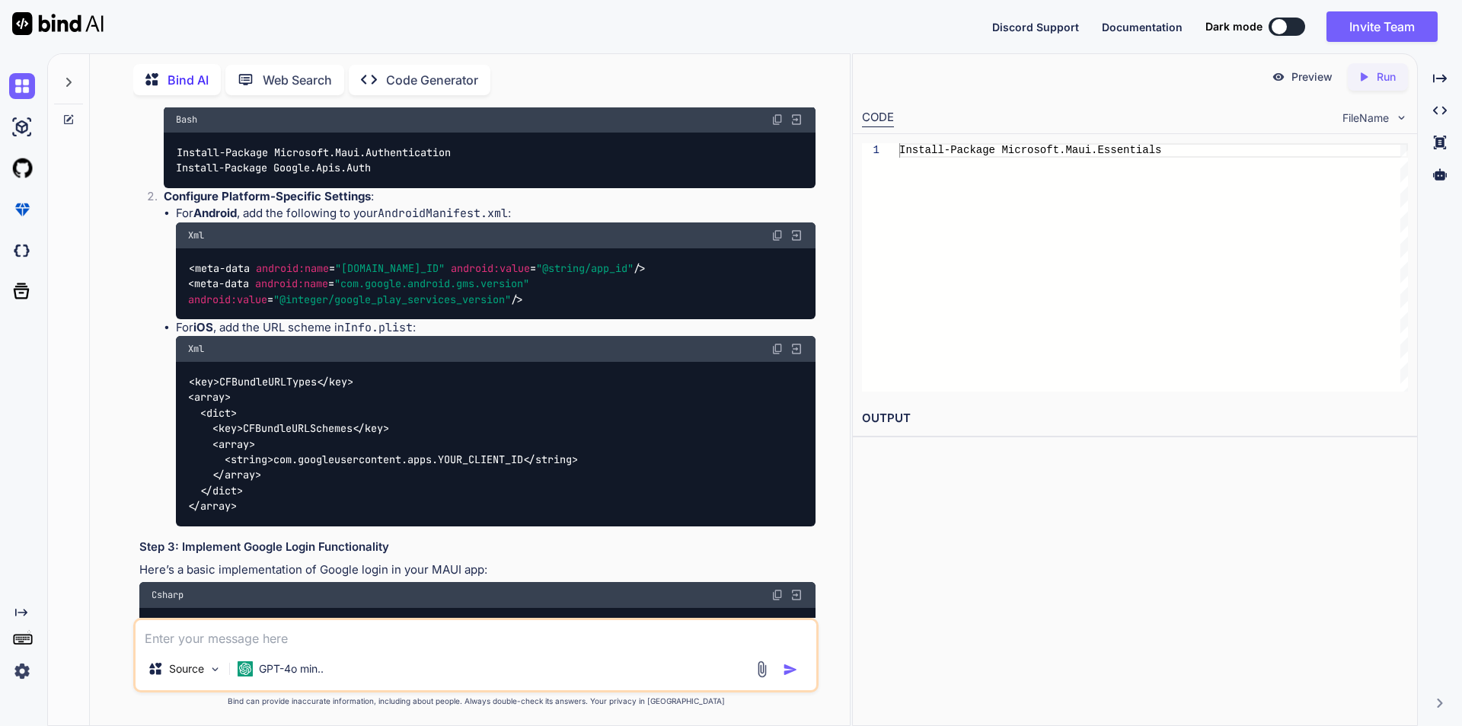
click at [252, 319] on div "< meta-data android:name = "[DOMAIN_NAME]_ID" android:value = "@string/app_id" …" at bounding box center [496, 283] width 640 height 71
drag, startPoint x: 564, startPoint y: 350, endPoint x: 167, endPoint y: 309, distance: 399.5
click at [167, 309] on ul "For Android , add the following to your AndroidManifest.xml : Xml < meta-data a…" at bounding box center [490, 365] width 652 height 321
copy code "< meta-data android:name = "[DOMAIN_NAME]_ID" android:value = "@string/app_id" …"
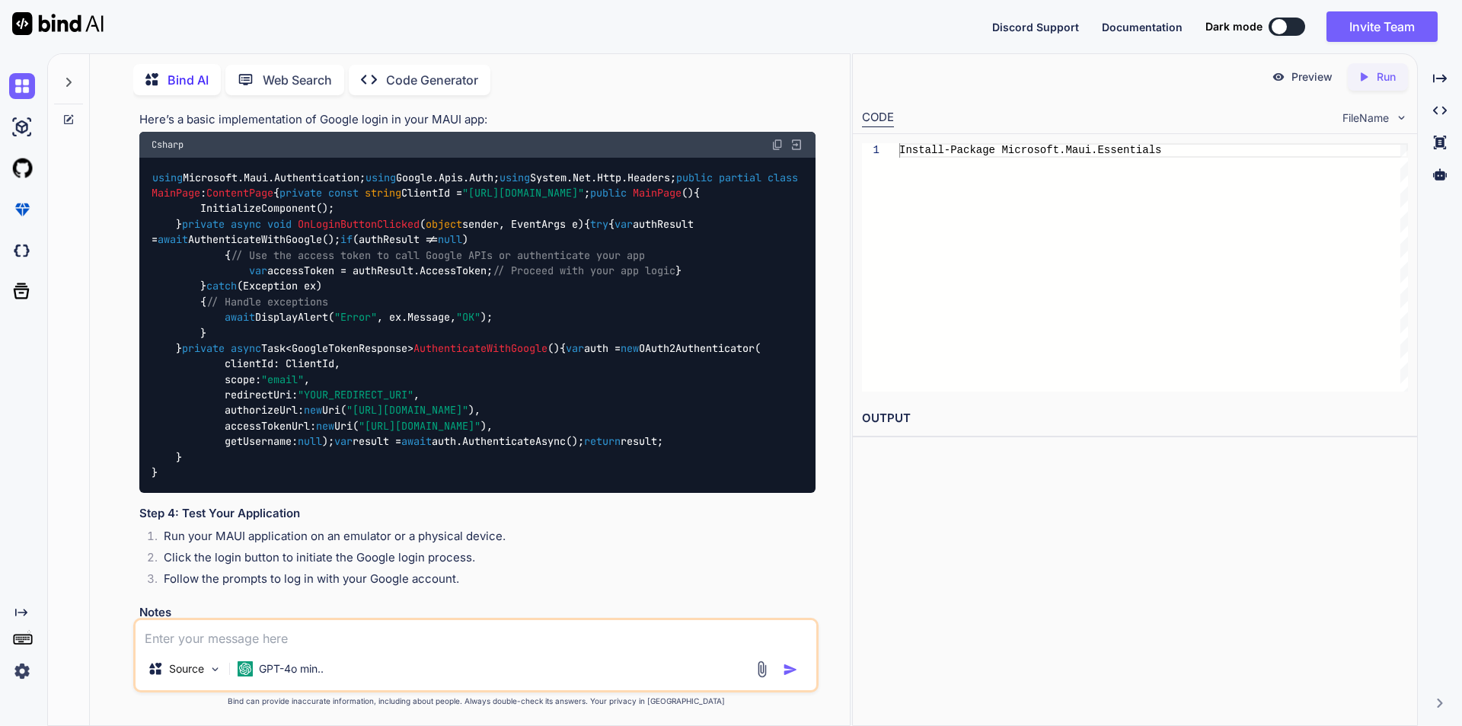
scroll to position [2700, 0]
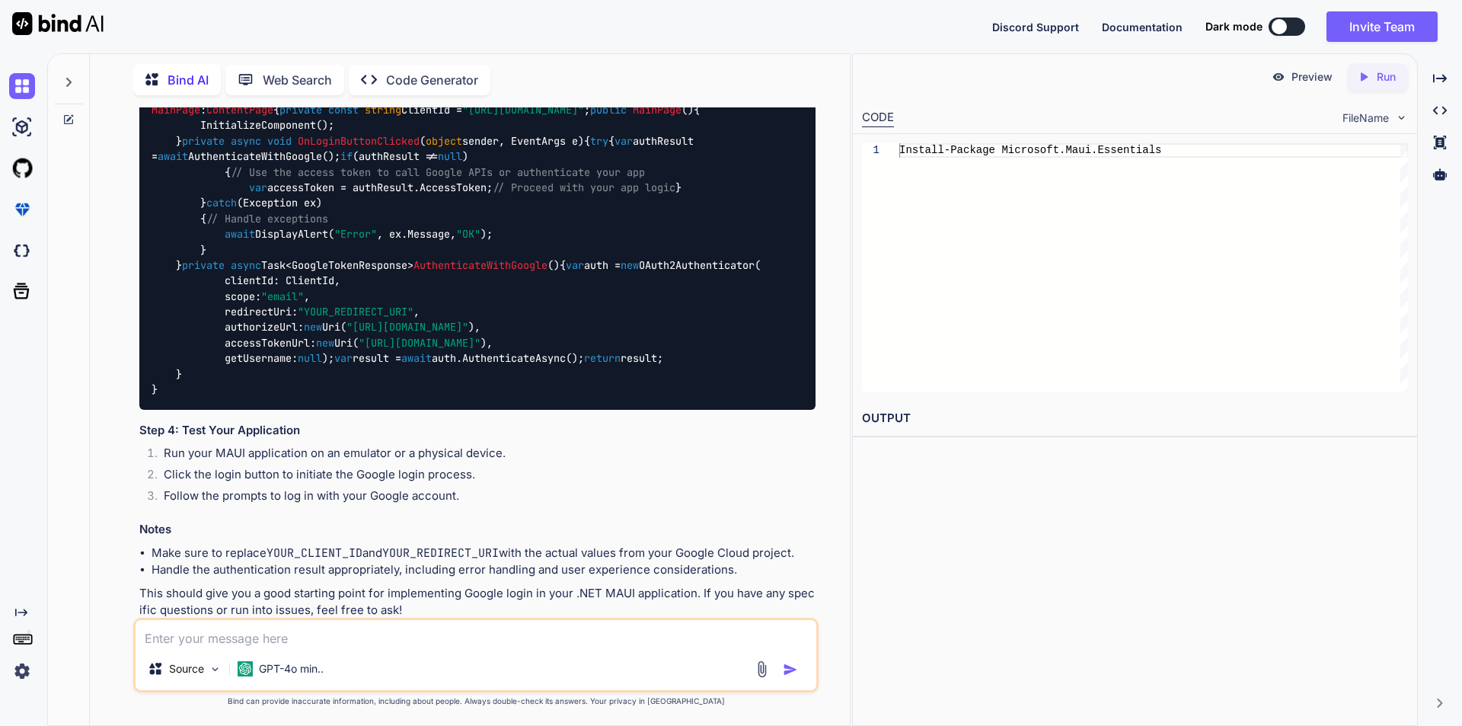
drag, startPoint x: 174, startPoint y: 239, endPoint x: 371, endPoint y: 234, distance: 196.5
click at [371, 234] on code "using Microsoft.Maui.Authentication; using Google.Apis.Auth; using System.Net.H…" at bounding box center [478, 242] width 652 height 311
click at [672, 234] on div "using Microsoft.Maui.Authentication; using Google.Apis.Auth; using System.Net.H…" at bounding box center [477, 242] width 676 height 335
drag, startPoint x: 659, startPoint y: 236, endPoint x: 176, endPoint y: 238, distance: 482.7
click at [176, 238] on div "using Microsoft.Maui.Authentication; using Google.Apis.Auth; using System.Net.H…" at bounding box center [477, 242] width 676 height 335
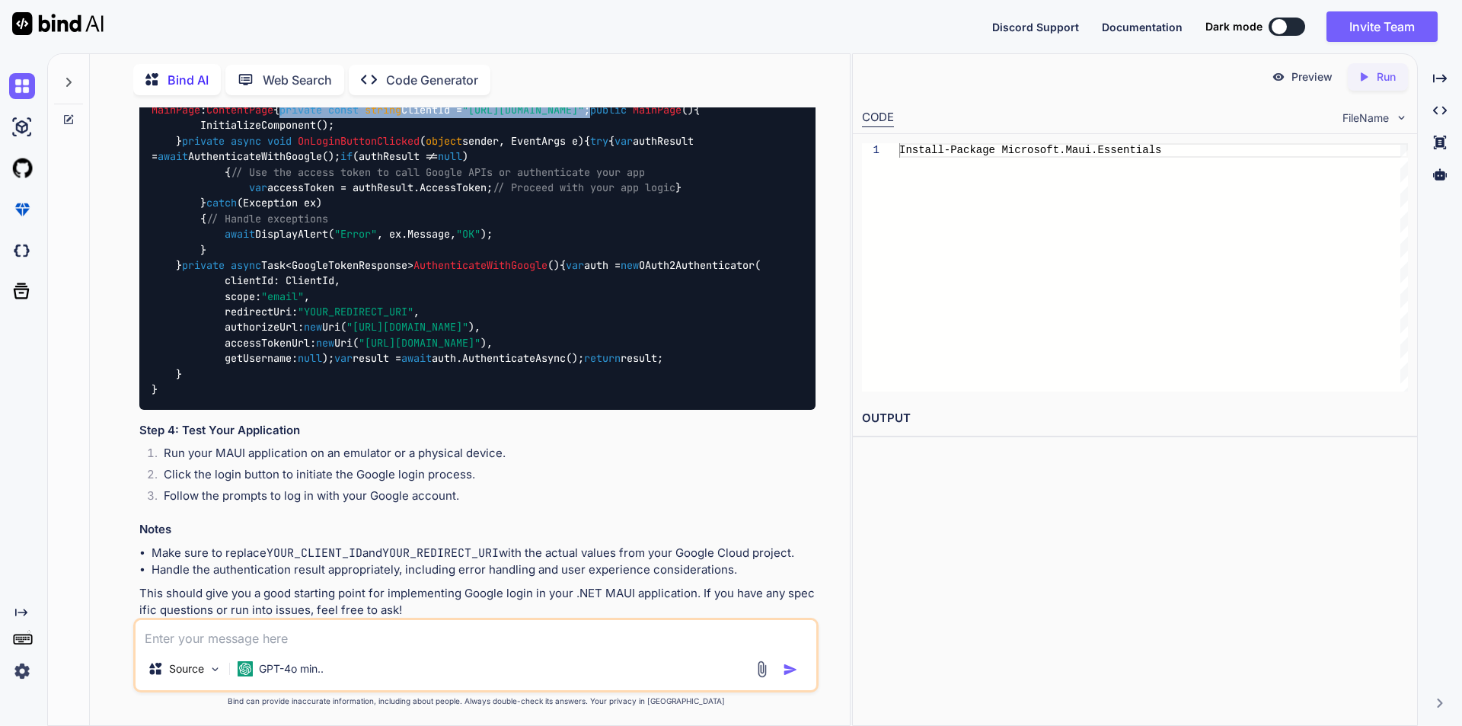
copy code "private const string ClientId = "[URL][DOMAIN_NAME]" ;"
drag, startPoint x: 226, startPoint y: 411, endPoint x: 238, endPoint y: 494, distance: 83.8
click at [238, 397] on code "using Microsoft.Maui.Authentication; using Google.Apis.Auth; using System.Net.H…" at bounding box center [478, 242] width 652 height 311
click at [250, 410] on div "using Microsoft.Maui.Authentication; using Google.Apis.Auth; using System.Net.H…" at bounding box center [477, 242] width 676 height 335
drag, startPoint x: 236, startPoint y: 506, endPoint x: 225, endPoint y: 405, distance: 101.8
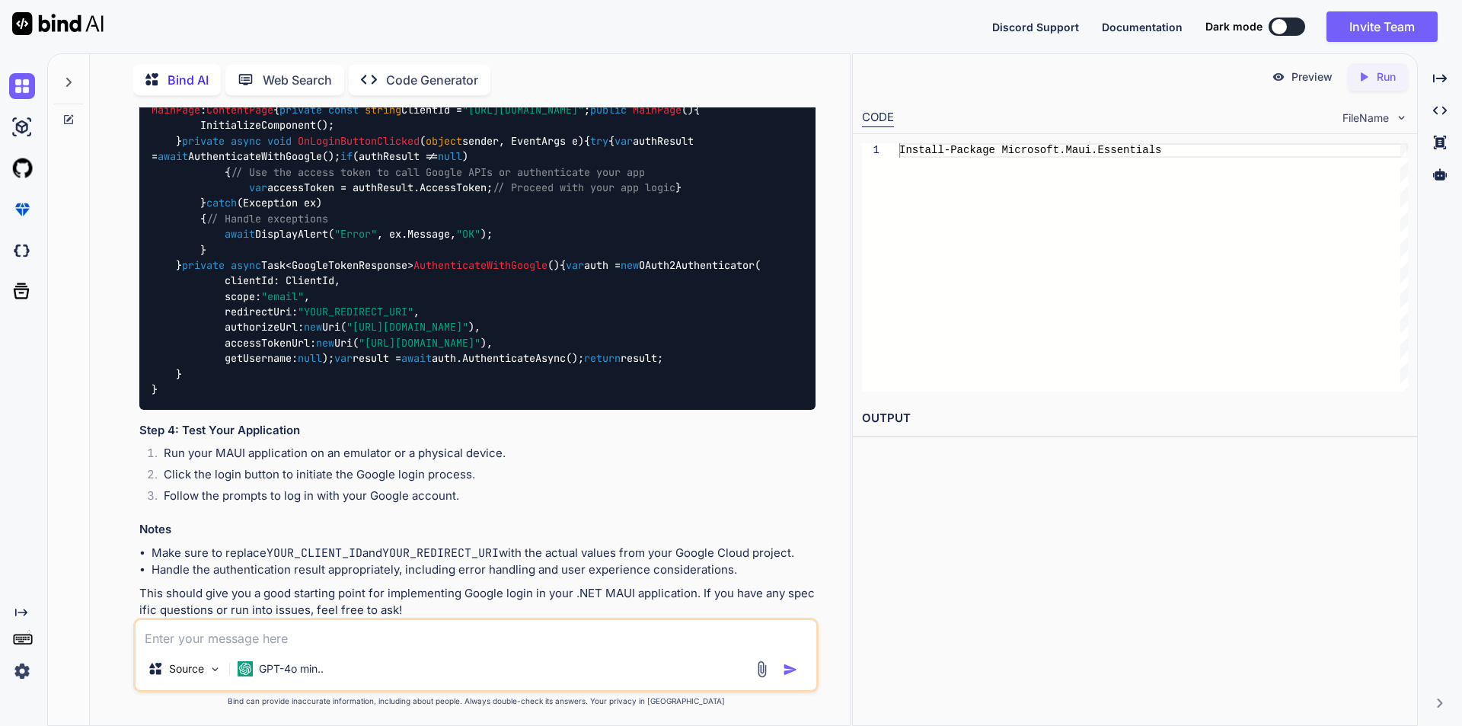
click at [225, 405] on div "using Microsoft.Maui.Authentication; using Google.Apis.Auth; using System.Net.H…" at bounding box center [477, 242] width 676 height 335
copy code "var authResult = await AuthenticateWithGoogle(); if (authResult != null ) { // …"
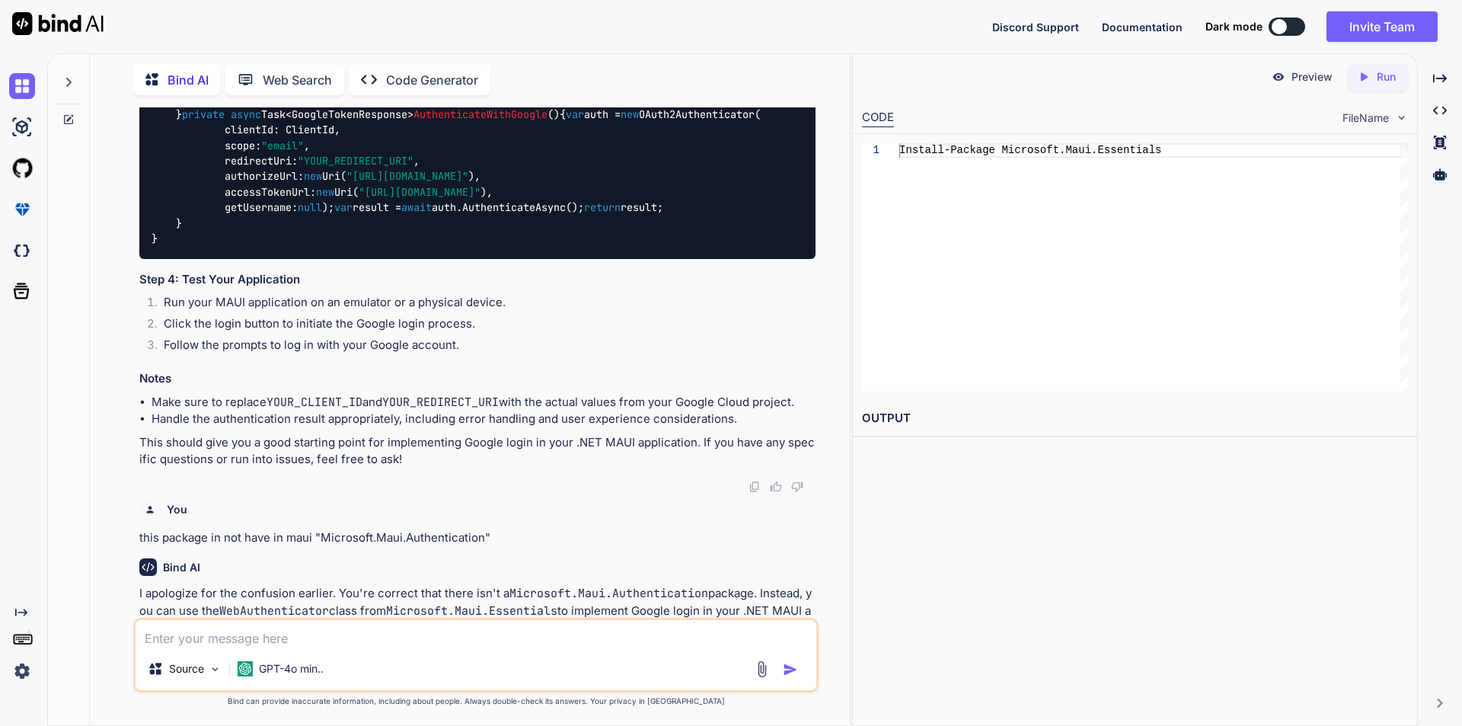
scroll to position [3081, 0]
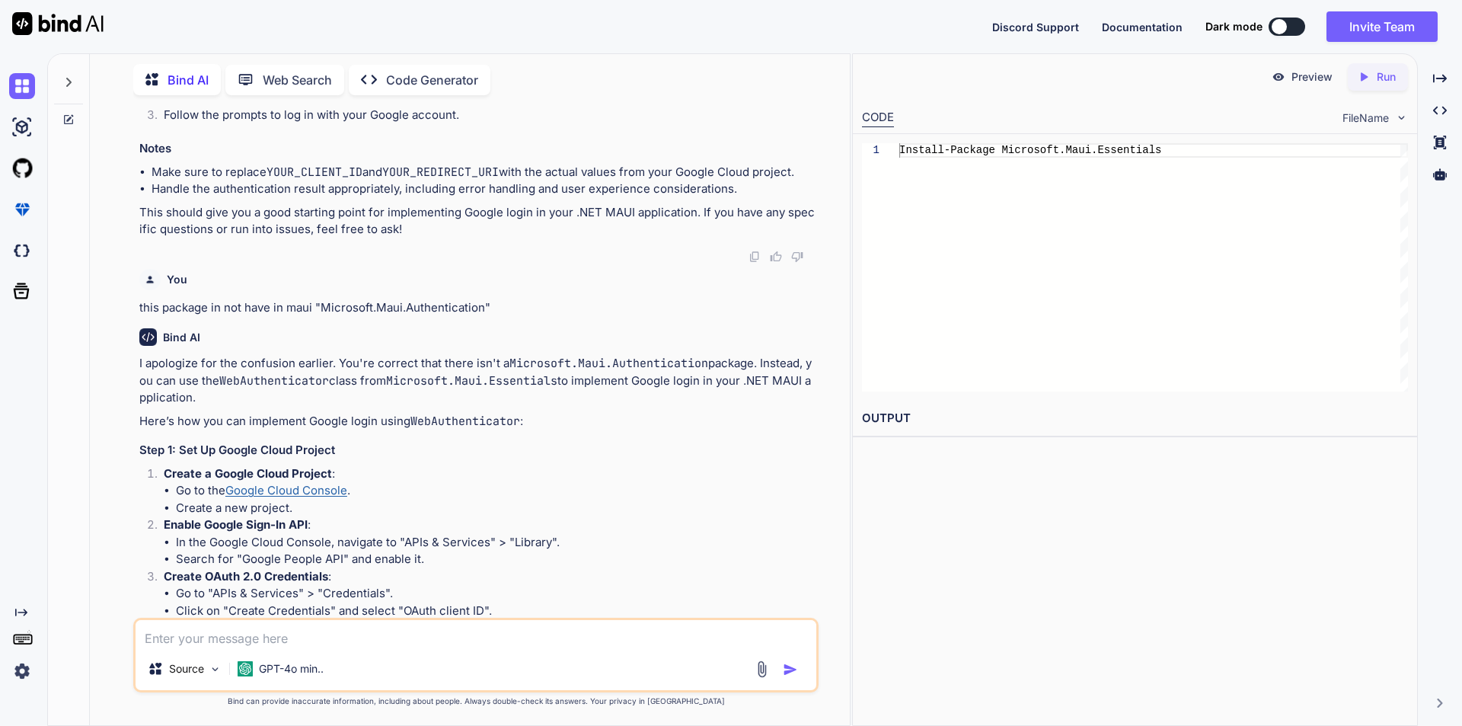
drag, startPoint x: 172, startPoint y: 265, endPoint x: 196, endPoint y: 442, distance: 178.2
copy code "private async Task<GoogleTokenResponse> AuthenticateWithGoogle () { var auth = …"
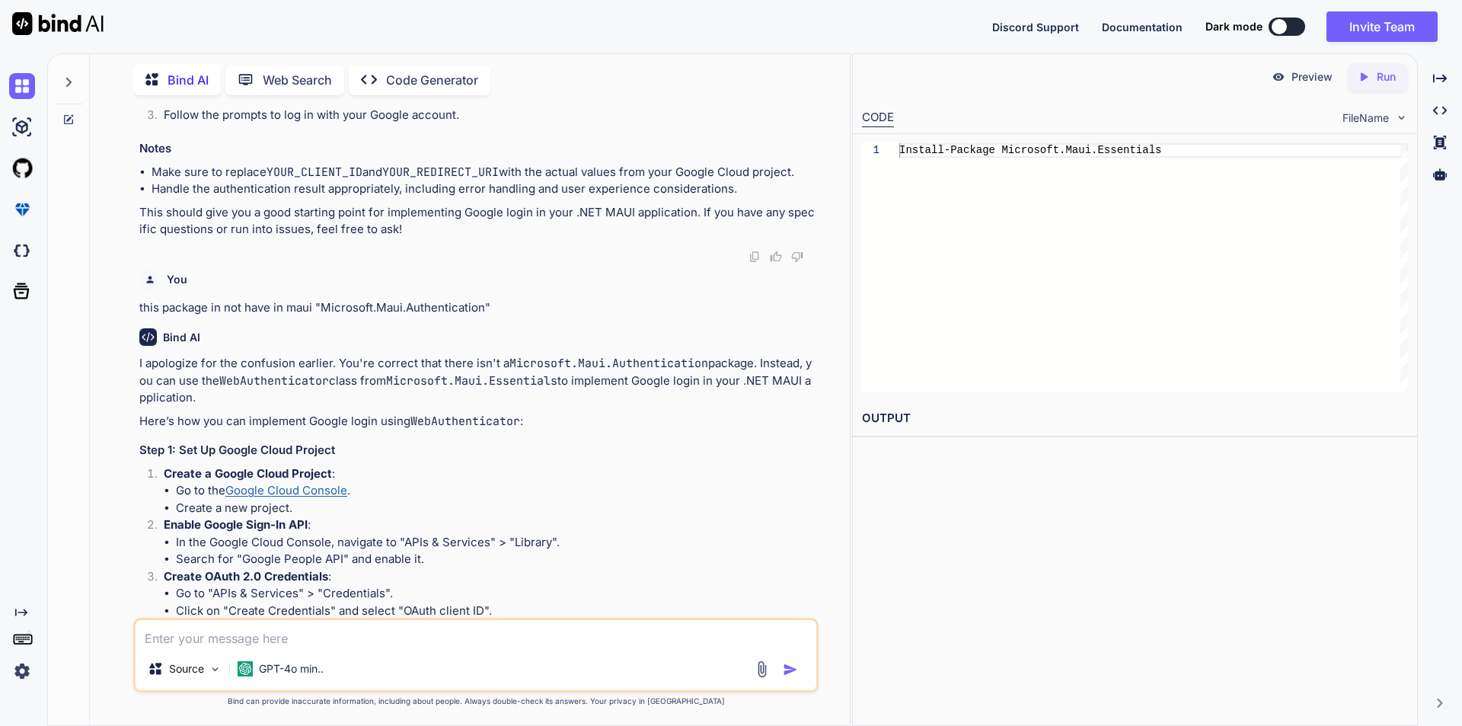
copy span "GoogleTokenResponse"
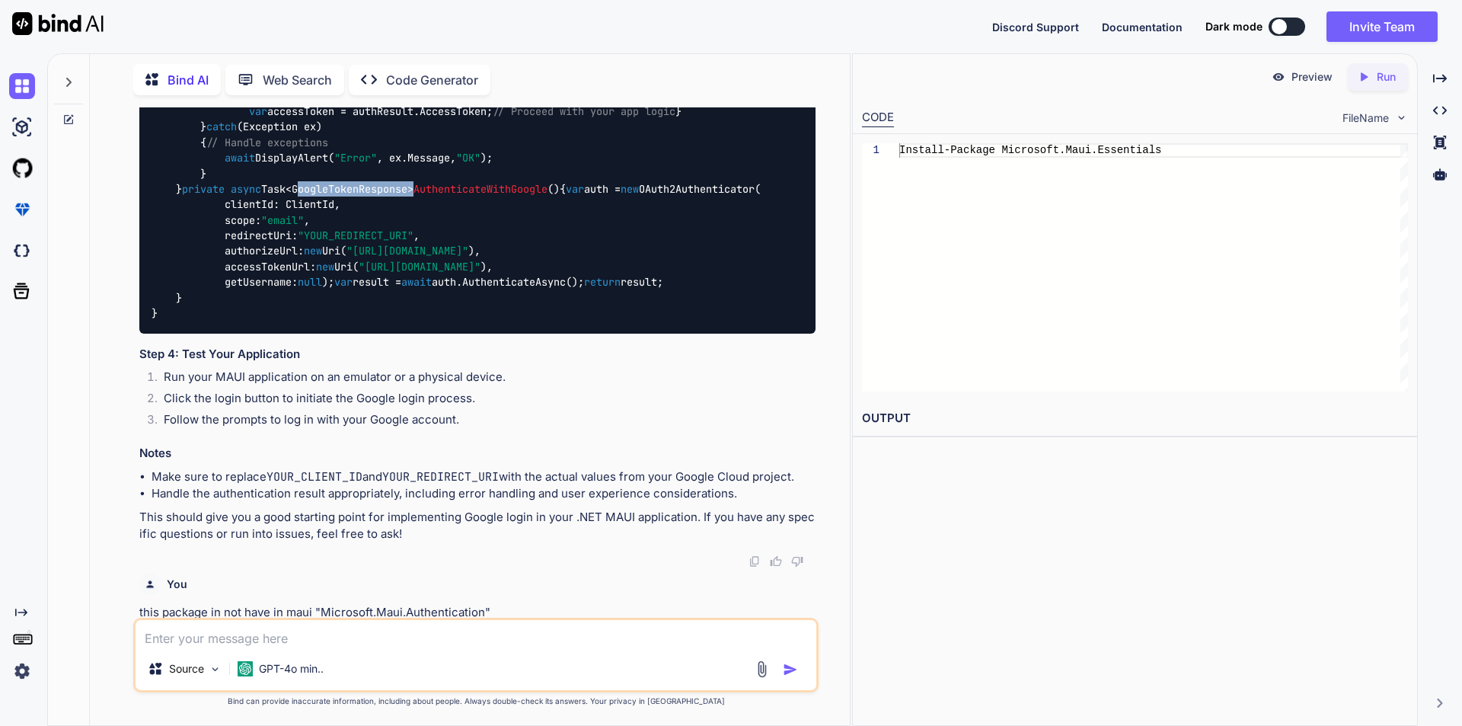
scroll to position [2929, 0]
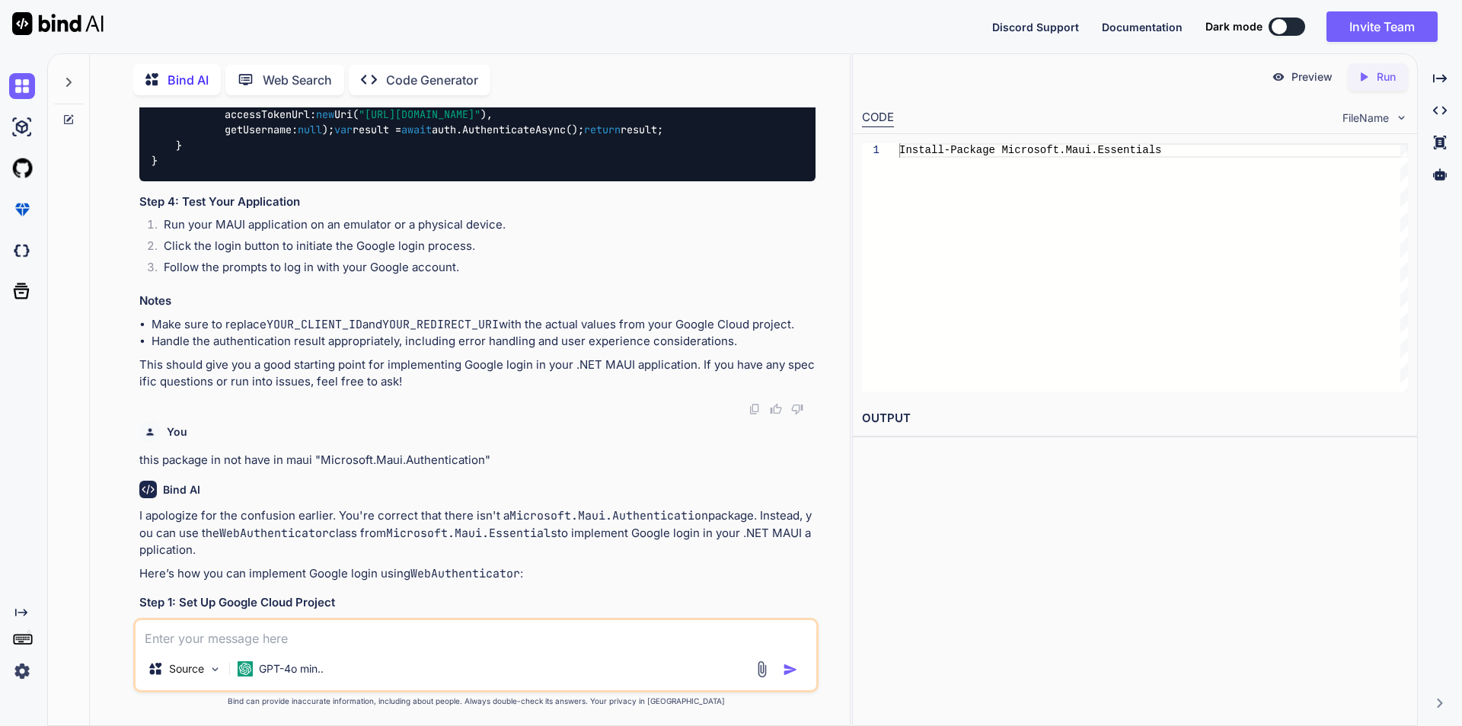
click at [291, 640] on textarea at bounding box center [476, 633] width 681 height 27
type textarea "x"
type textarea "w"
type textarea "x"
type textarea "wh"
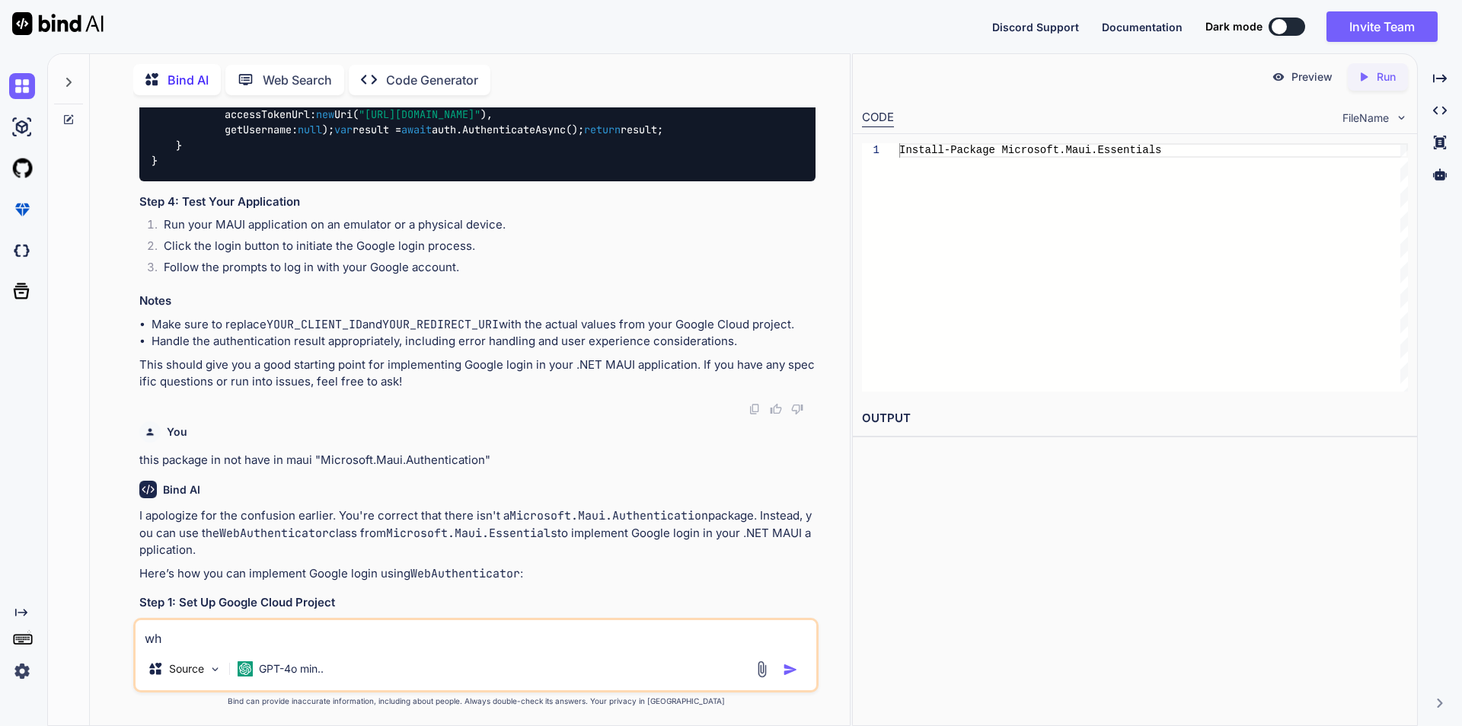
type textarea "x"
type textarea "wha"
type textarea "x"
type textarea "what"
type textarea "x"
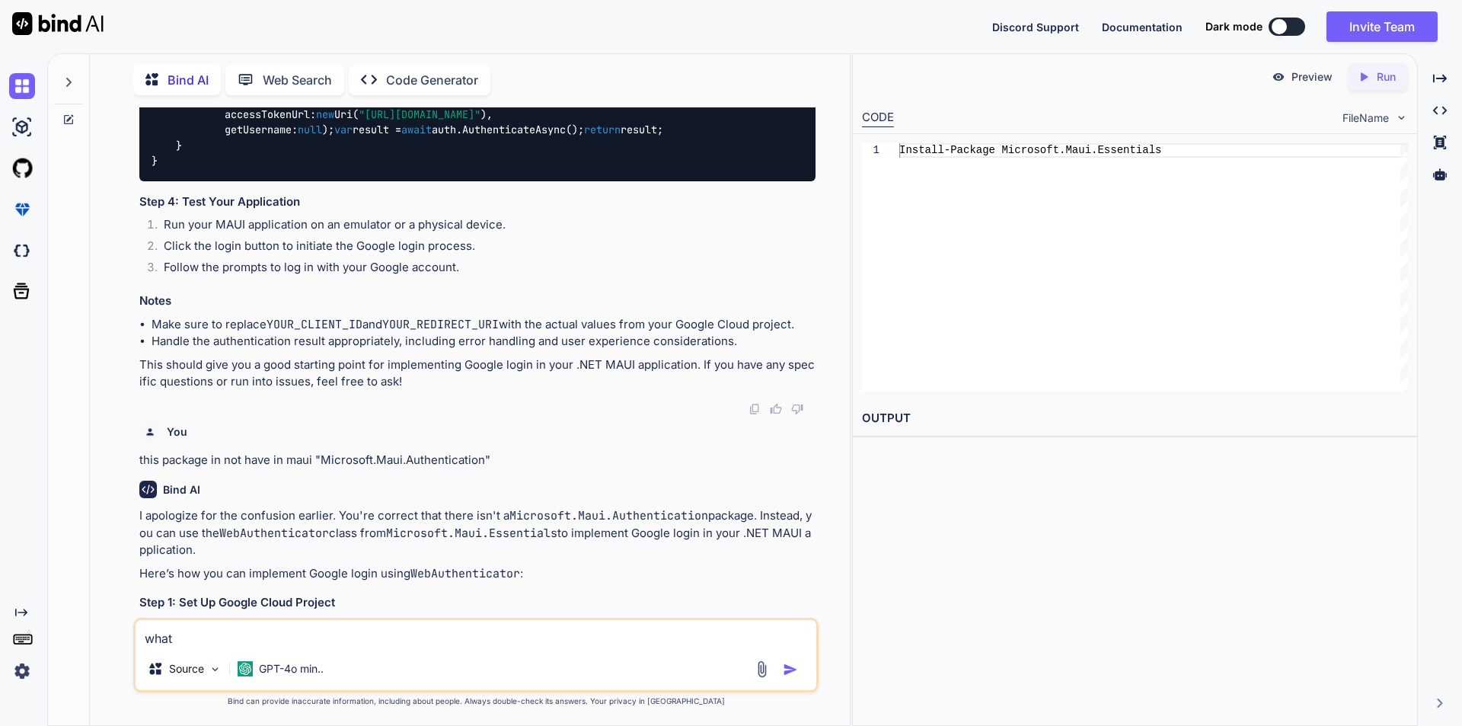
type textarea "what"
type textarea "x"
type textarea "what i"
type textarea "x"
type textarea "what is"
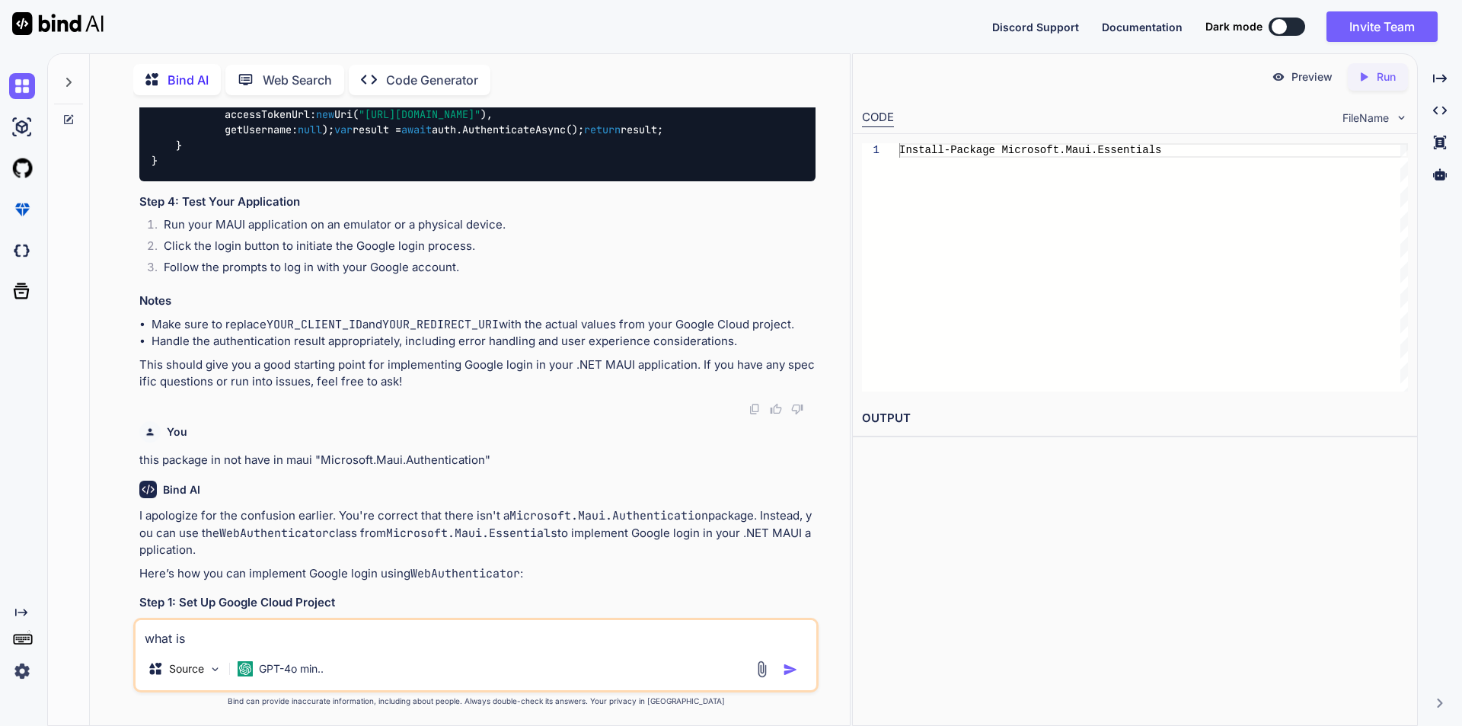
type textarea "x"
type textarea "what is"
type textarea "x"
type textarea "what is t"
type textarea "x"
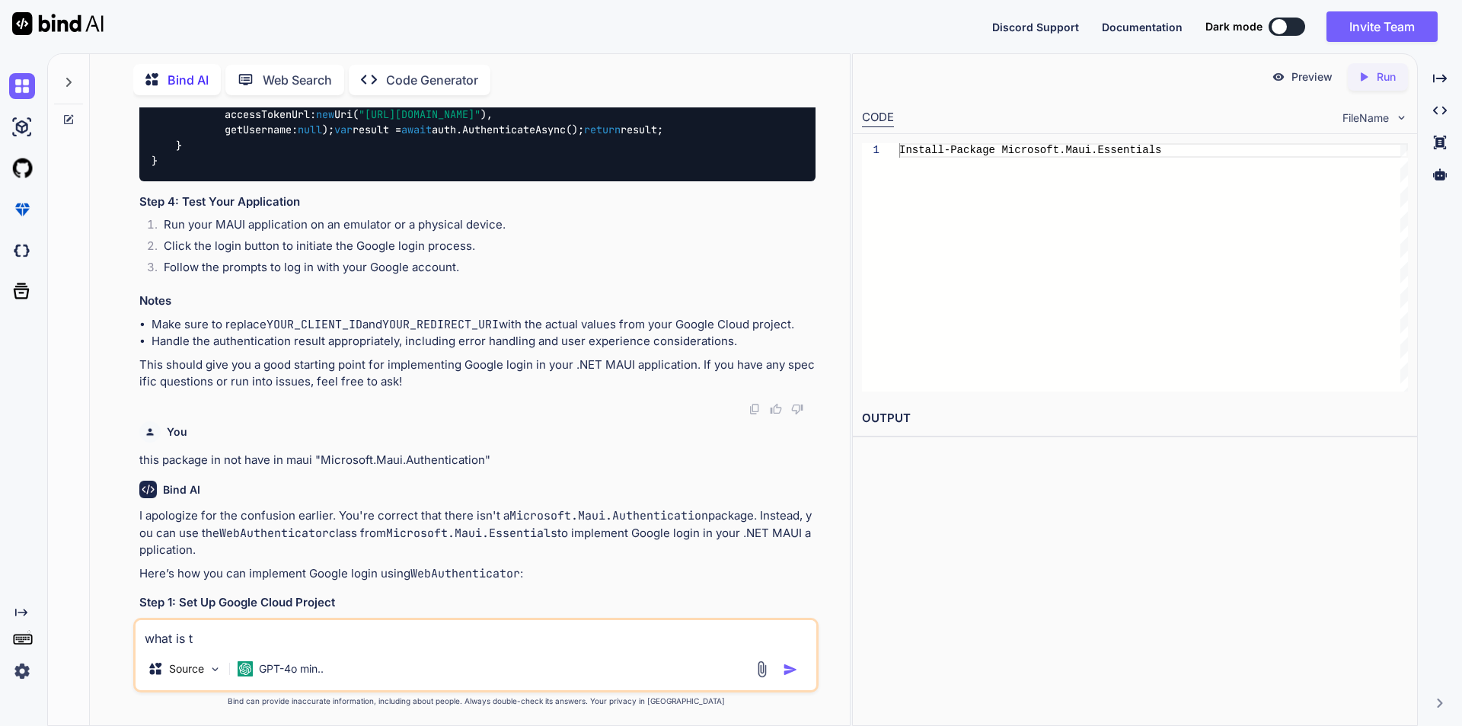
type textarea "what is th"
type textarea "x"
type textarea "what is the"
type textarea "x"
type textarea "what is the"
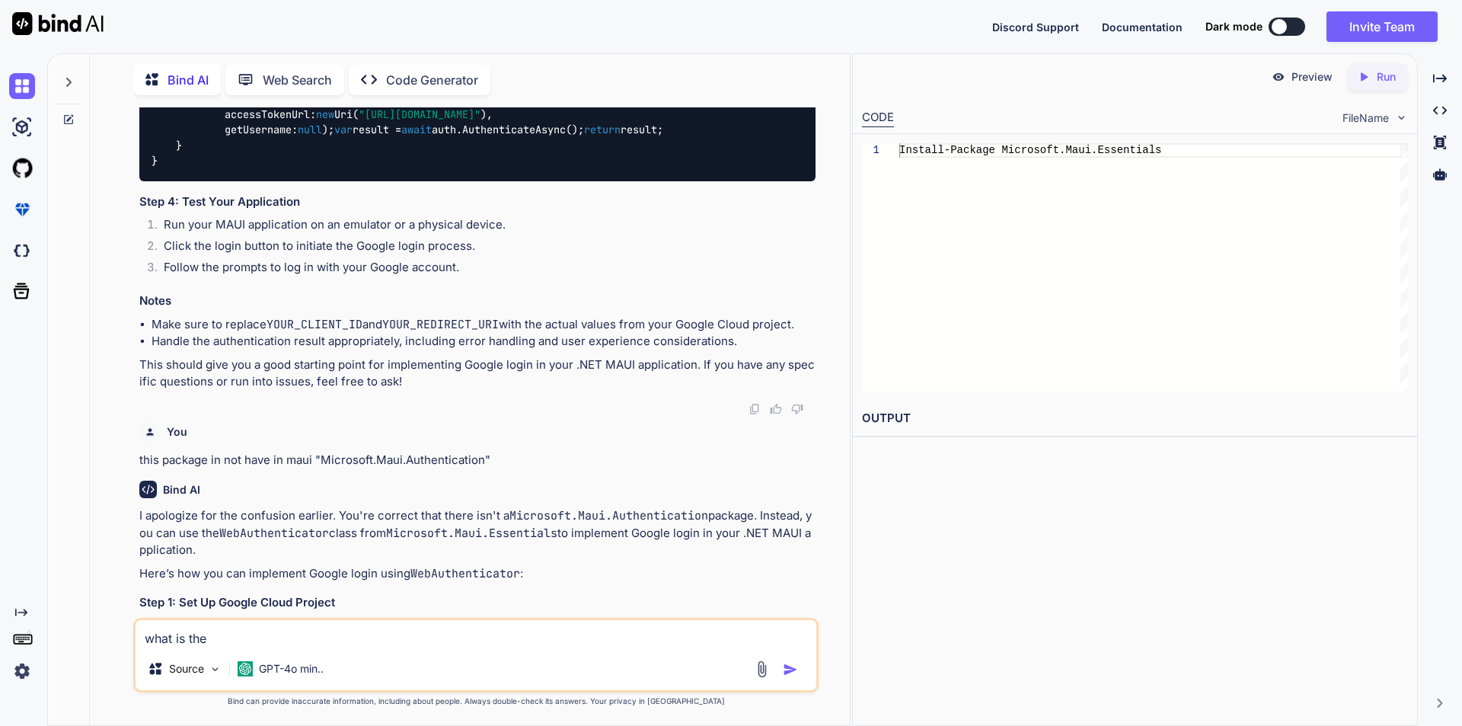
paste textarea "GoogleTokenResponse"
type textarea "x"
type textarea "what is the GoogleTokenResponse"
type textarea "x"
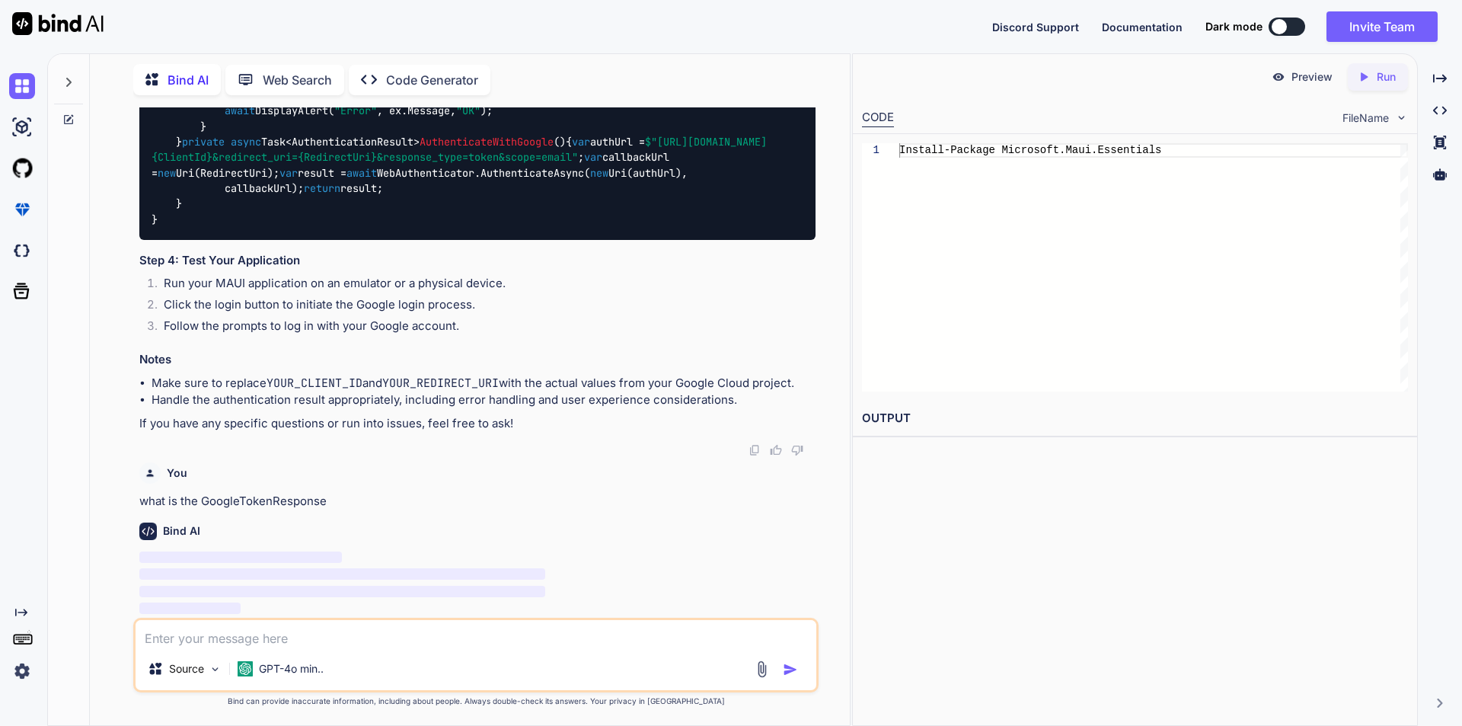
scroll to position [4824, 0]
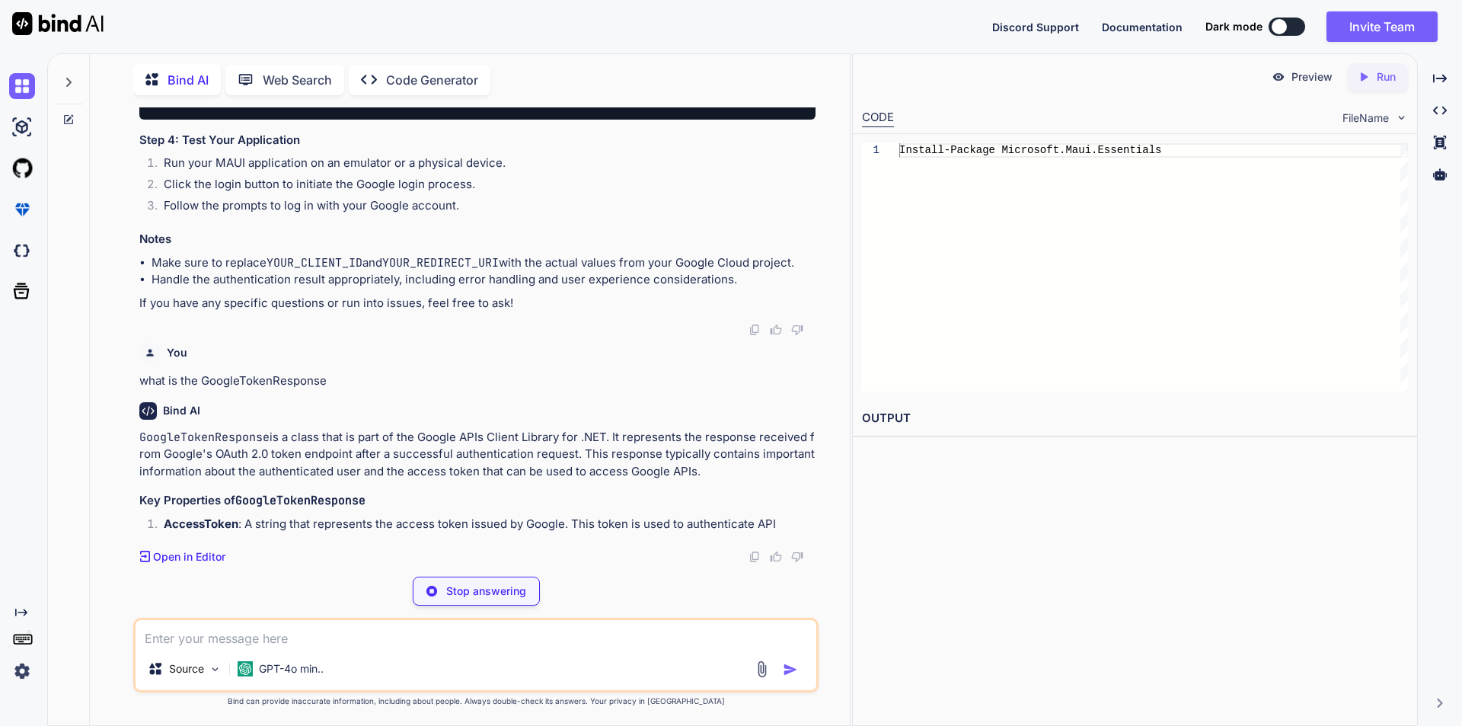
drag, startPoint x: 227, startPoint y: 258, endPoint x: 240, endPoint y: 348, distance: 90.8
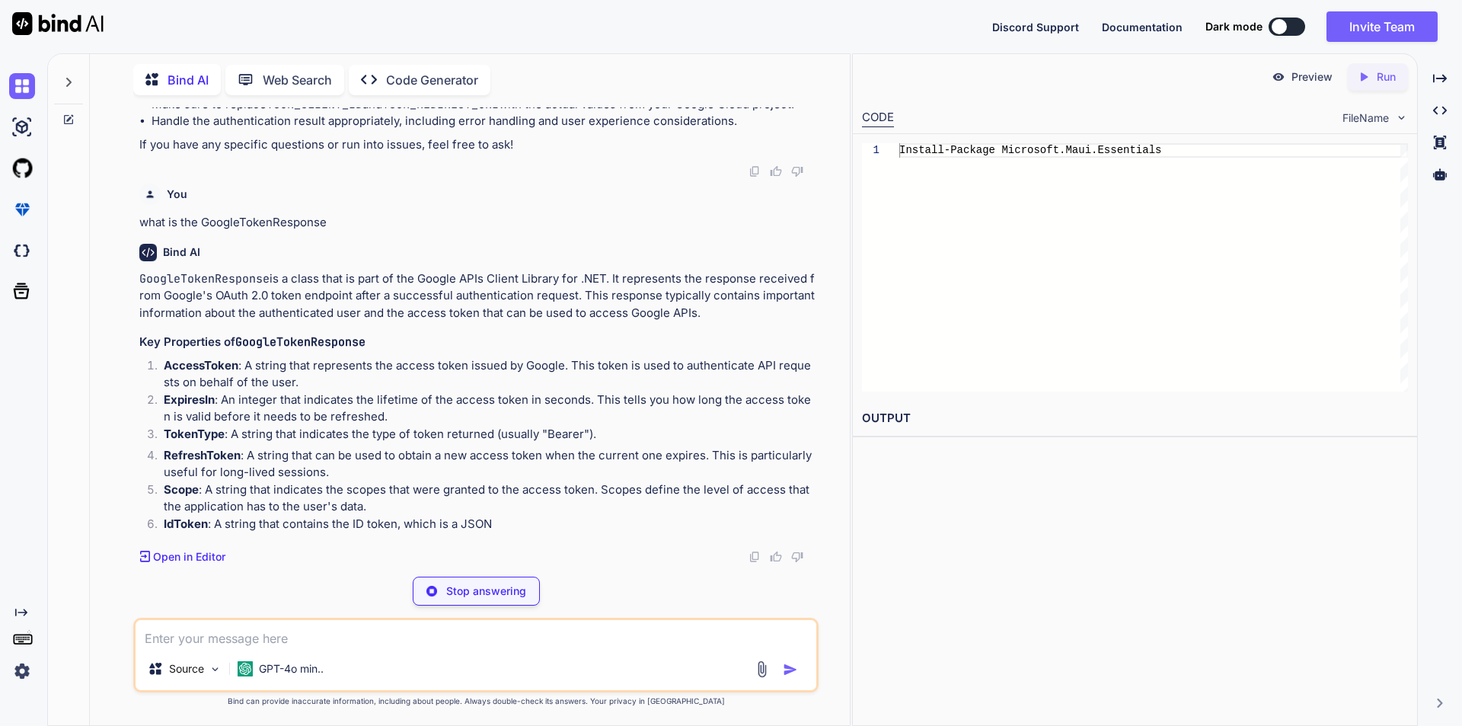
scroll to position [4900, 0]
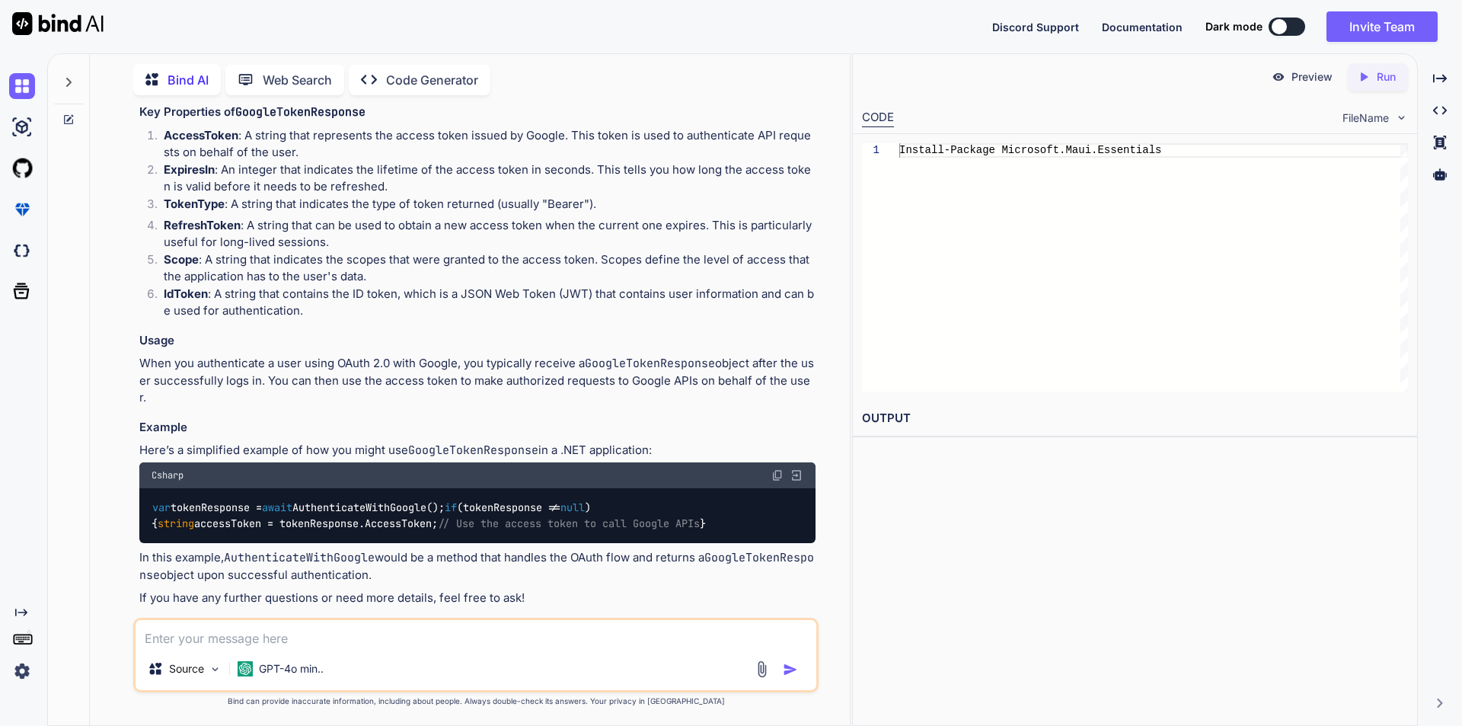
type textarea "x"
type textarea "var tokenResponse = await AuthenticateWithGoogle(); if (tokenResponse != null) …"
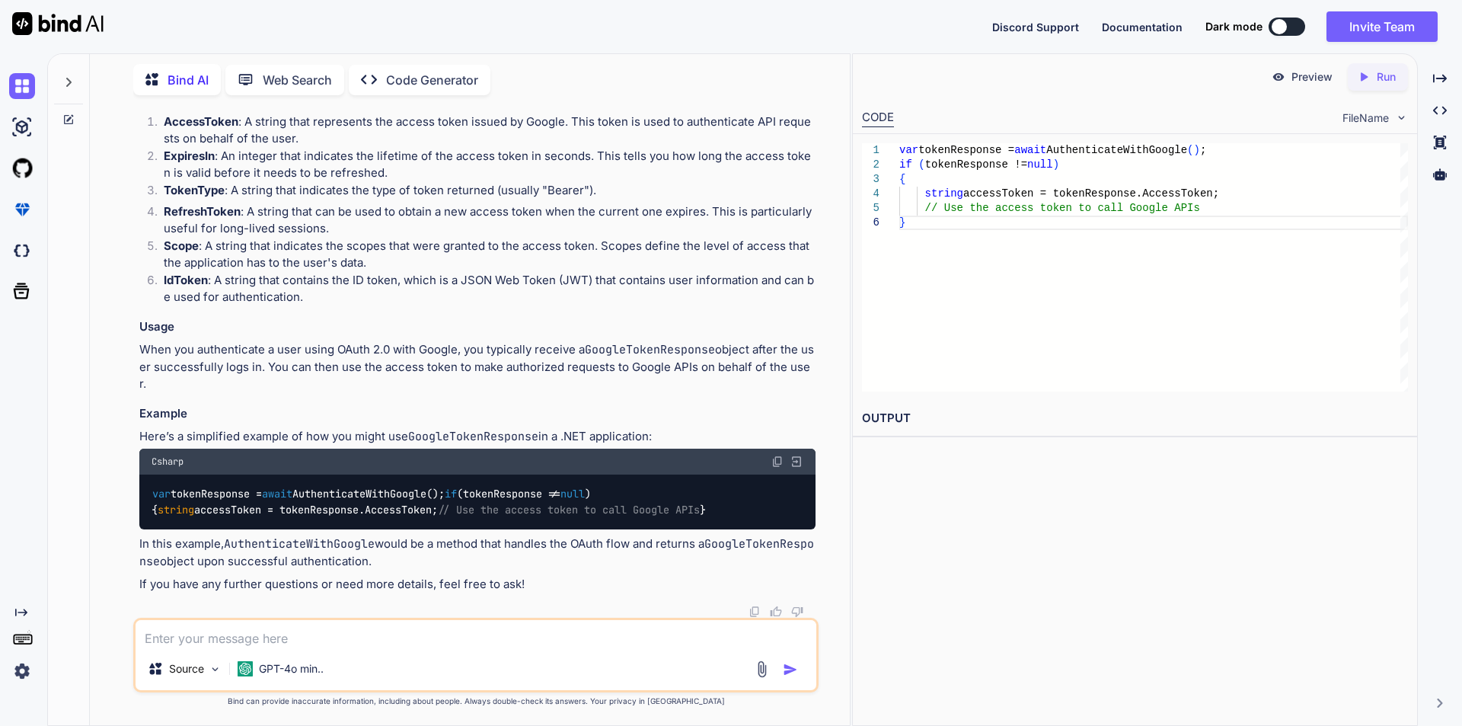
scroll to position [5052, 0]
drag, startPoint x: 174, startPoint y: 267, endPoint x: 191, endPoint y: 429, distance: 163.0
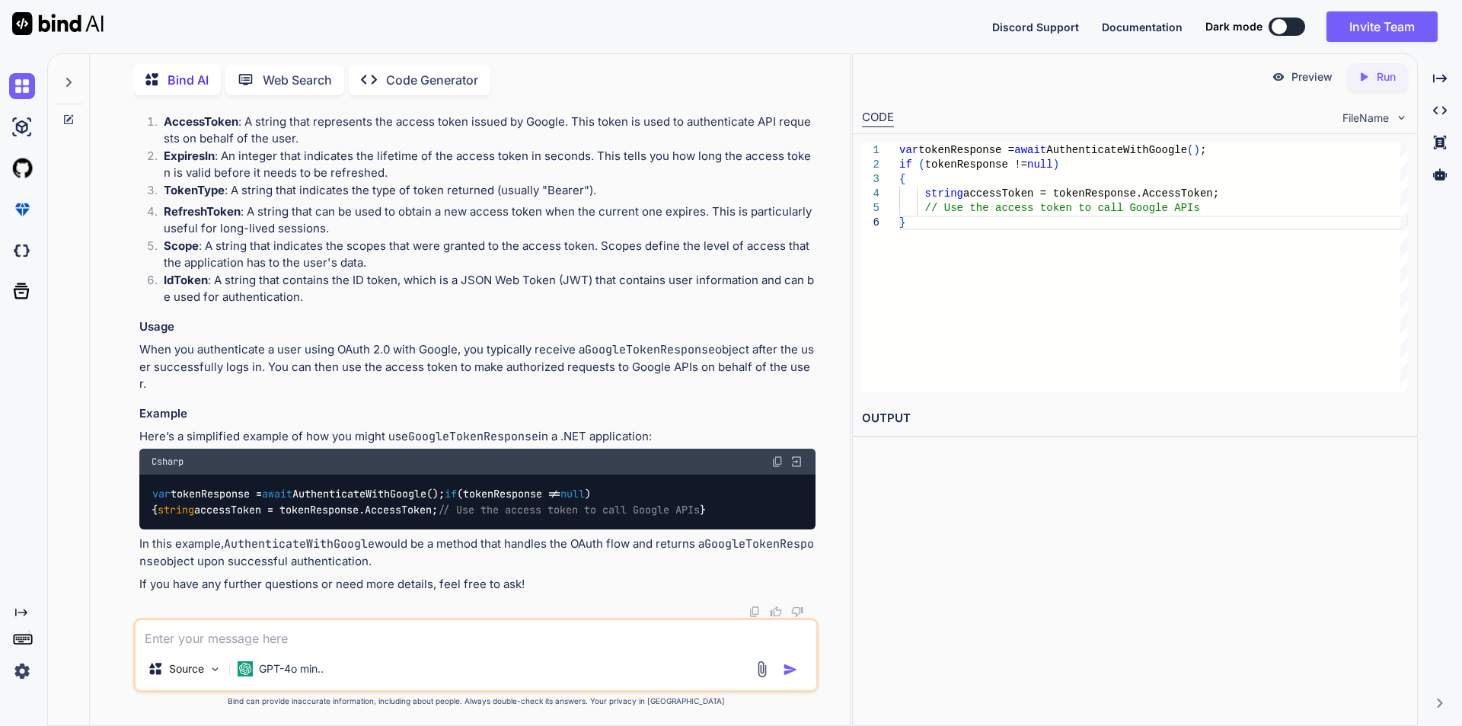
drag, startPoint x: 296, startPoint y: 212, endPoint x: 418, endPoint y: 213, distance: 121.8
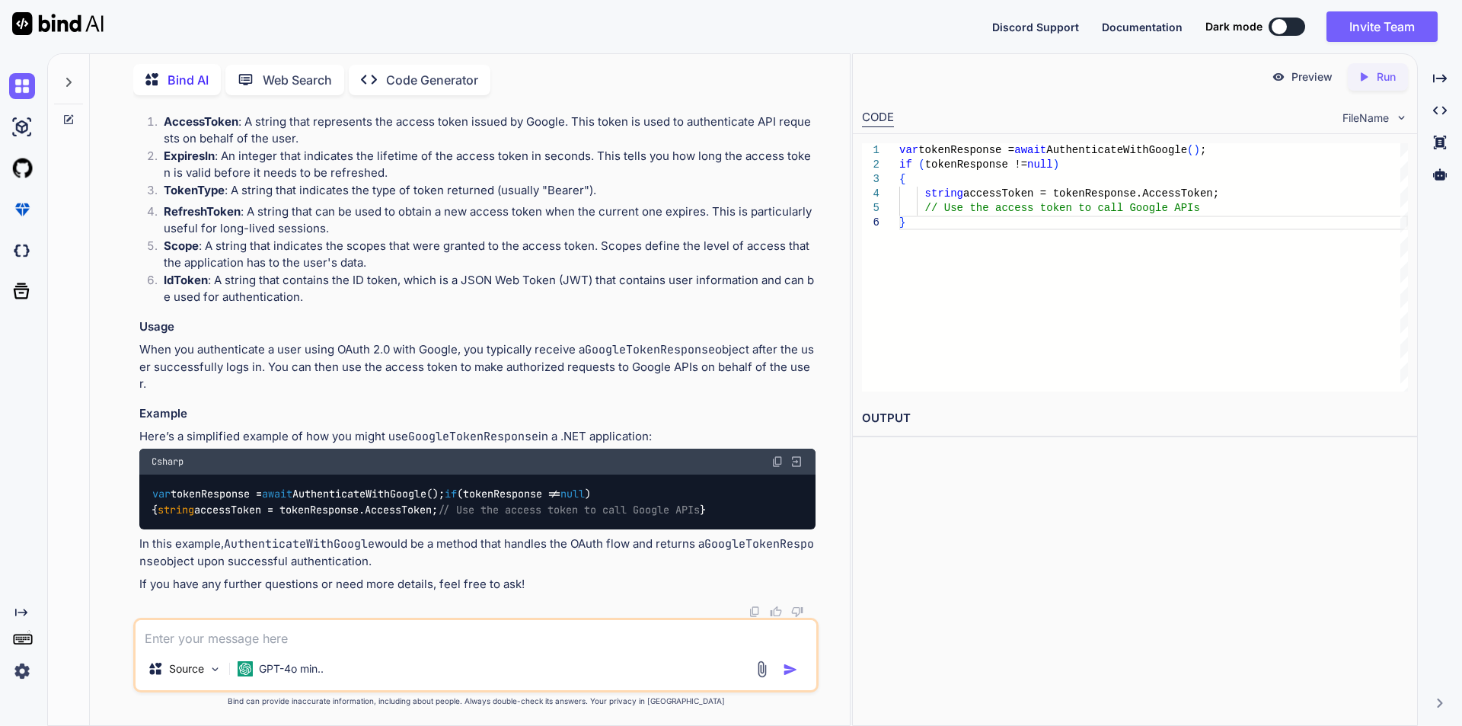
click at [194, 634] on textarea at bounding box center [476, 633] width 681 height 27
type textarea "x"
type textarea "n"
type textarea "x"
type textarea "no"
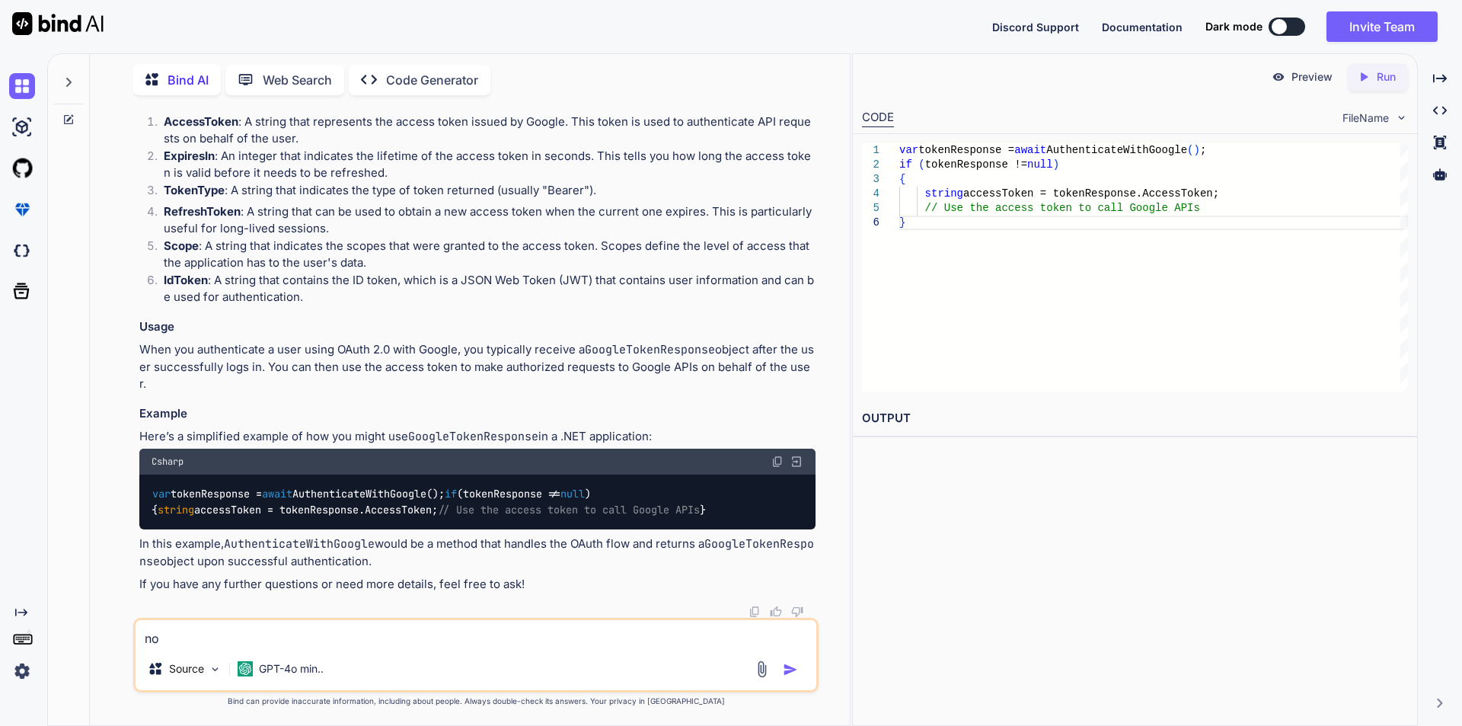
type textarea "x"
type textarea "not"
type textarea "x"
type textarea "not"
type textarea "x"
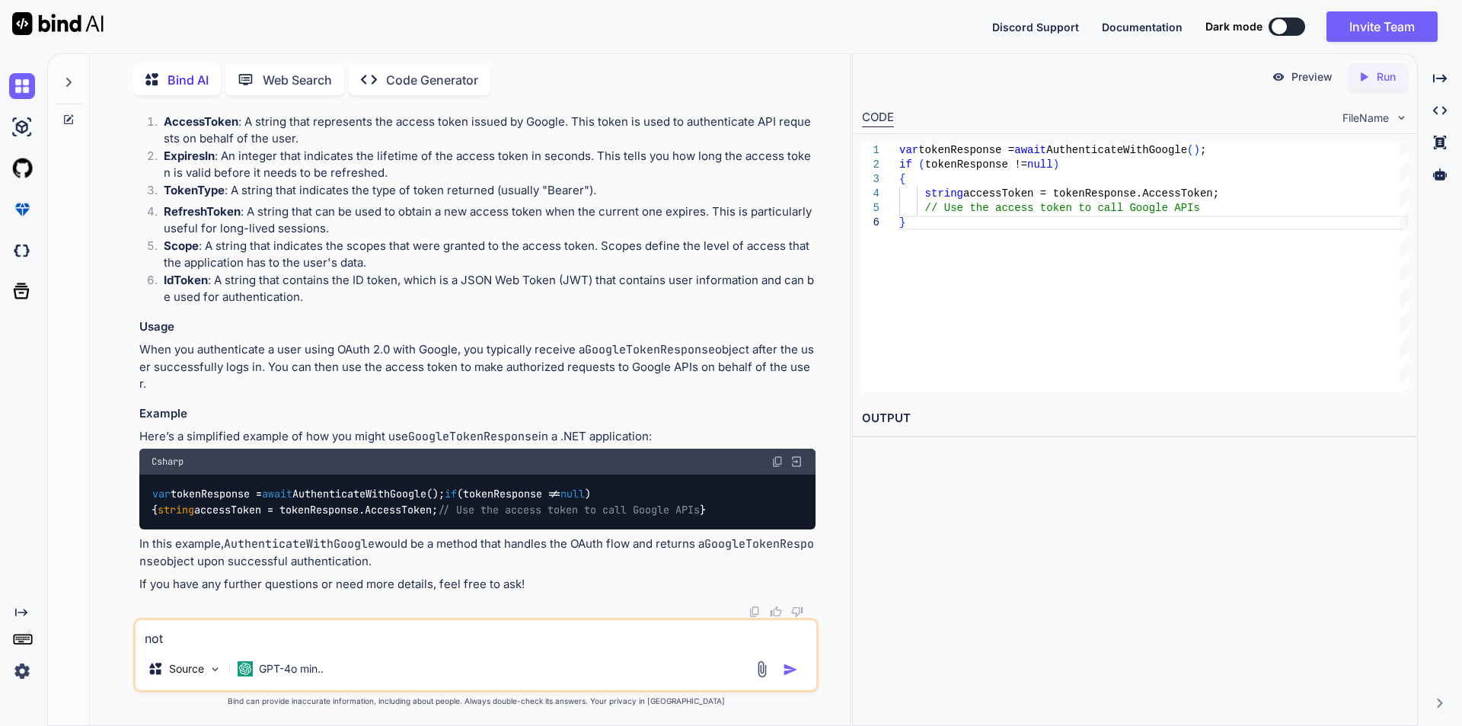
type textarea "not f"
type textarea "x"
type textarea "not fo"
type textarea "x"
type textarea "not fou"
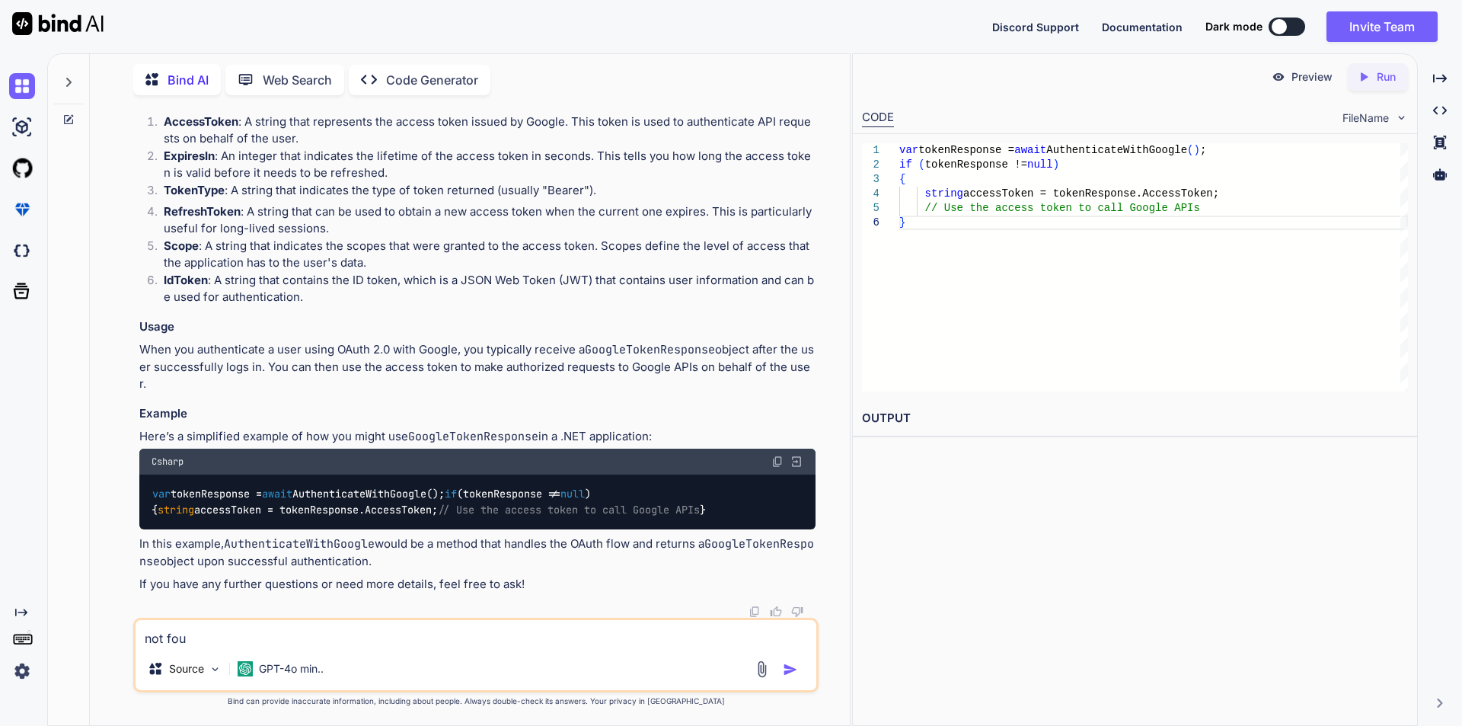
type textarea "x"
type textarea "not foun"
type textarea "x"
type textarea "not found"
type textarea "x"
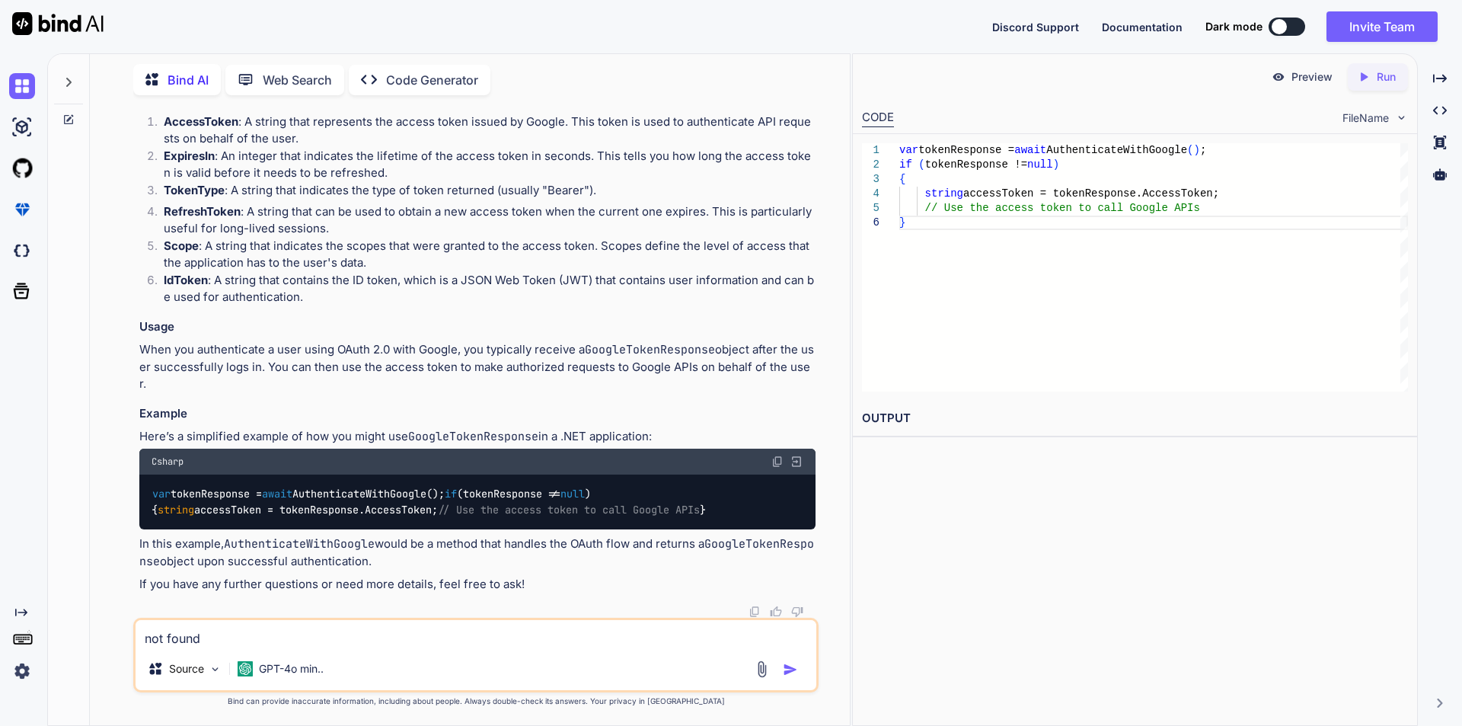
type textarea "not found"
paste textarea "AuthenticationResult"
type textarea "x"
type textarea "not found AuthenticationResult"
type textarea "x"
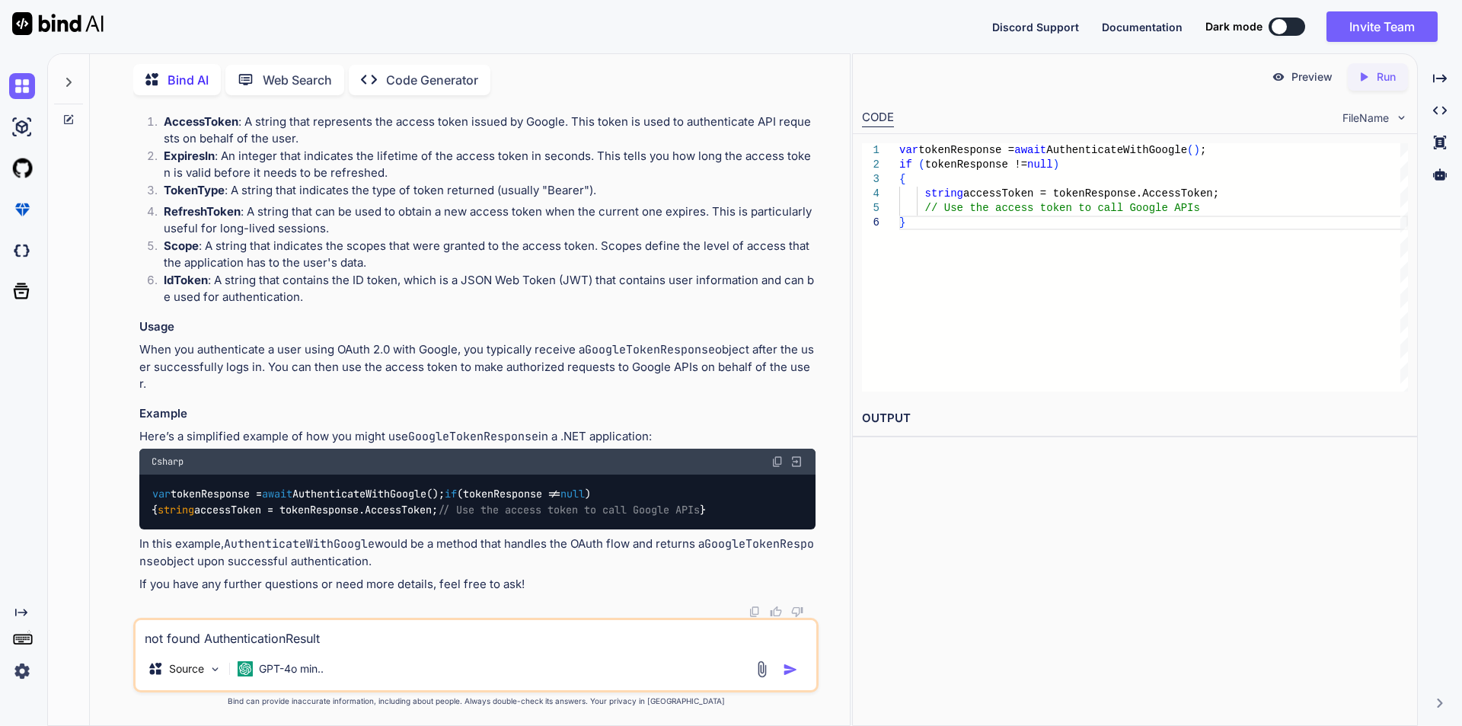
type textarea "not found AuthenticationResult"
type textarea "x"
type textarea "not found AuthenticationResult a"
type textarea "x"
type textarea "not found AuthenticationResult an"
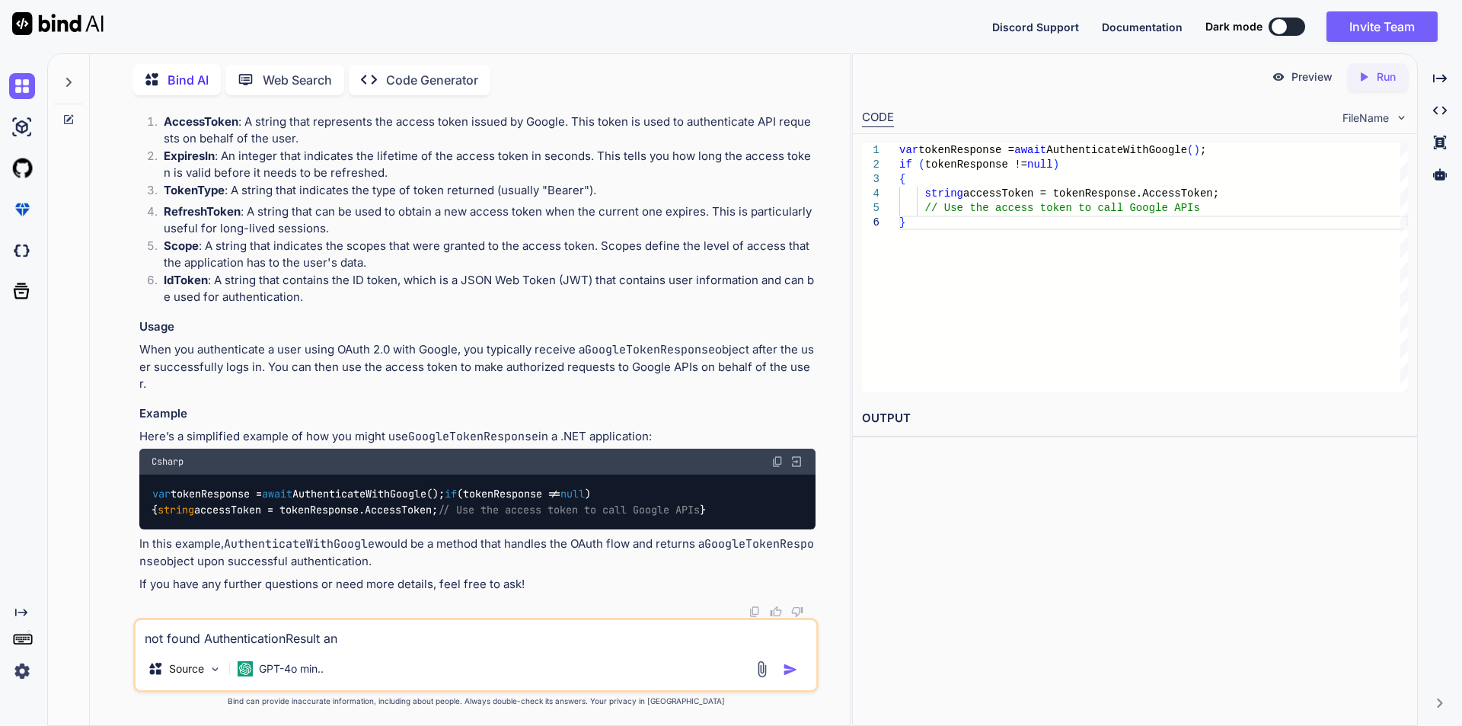
type textarea "x"
type textarea "not found AuthenticationResult and"
type textarea "x"
type textarea "not found AuthenticationResult and"
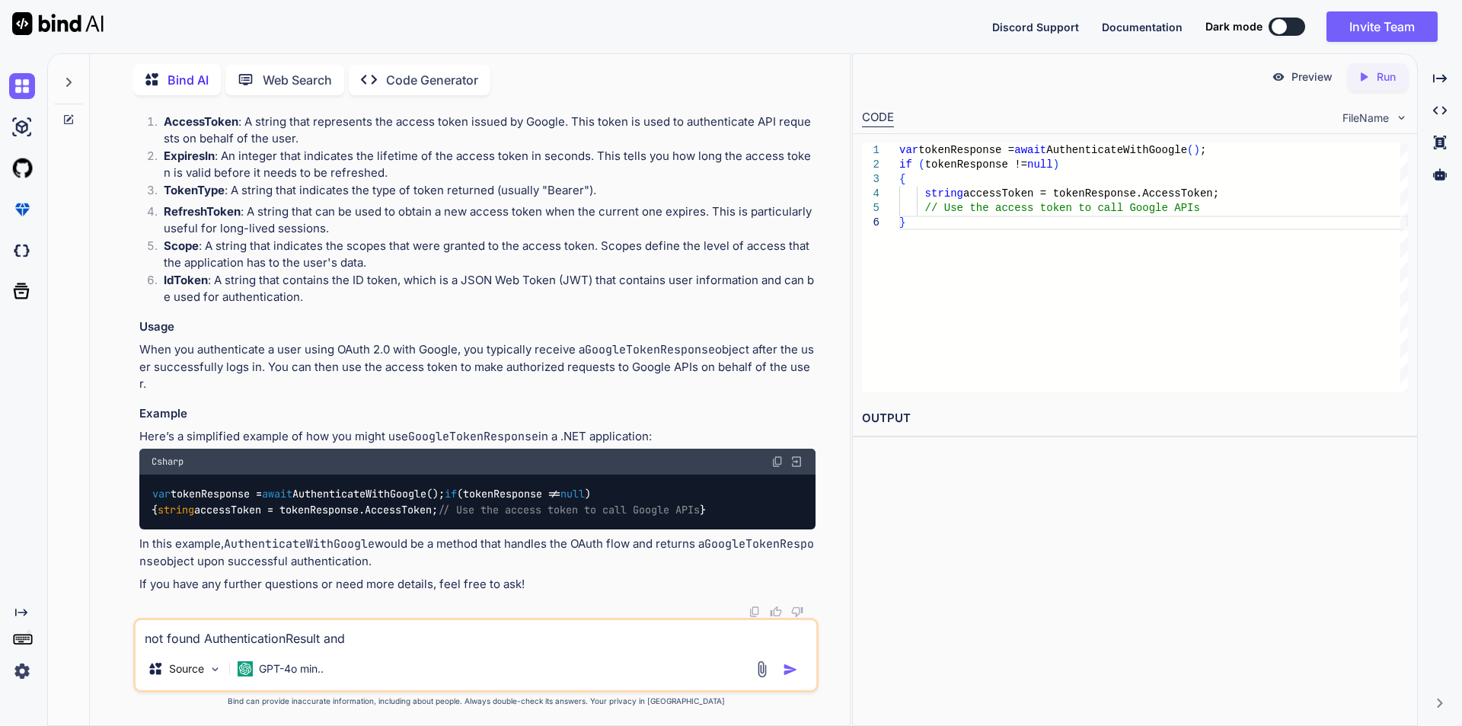
click at [400, 643] on textarea "not found AuthenticationResult and" at bounding box center [476, 633] width 681 height 27
paste textarea "RedirectUri"
type textarea "x"
type textarea "not found AuthenticationResult and RedirectUri"
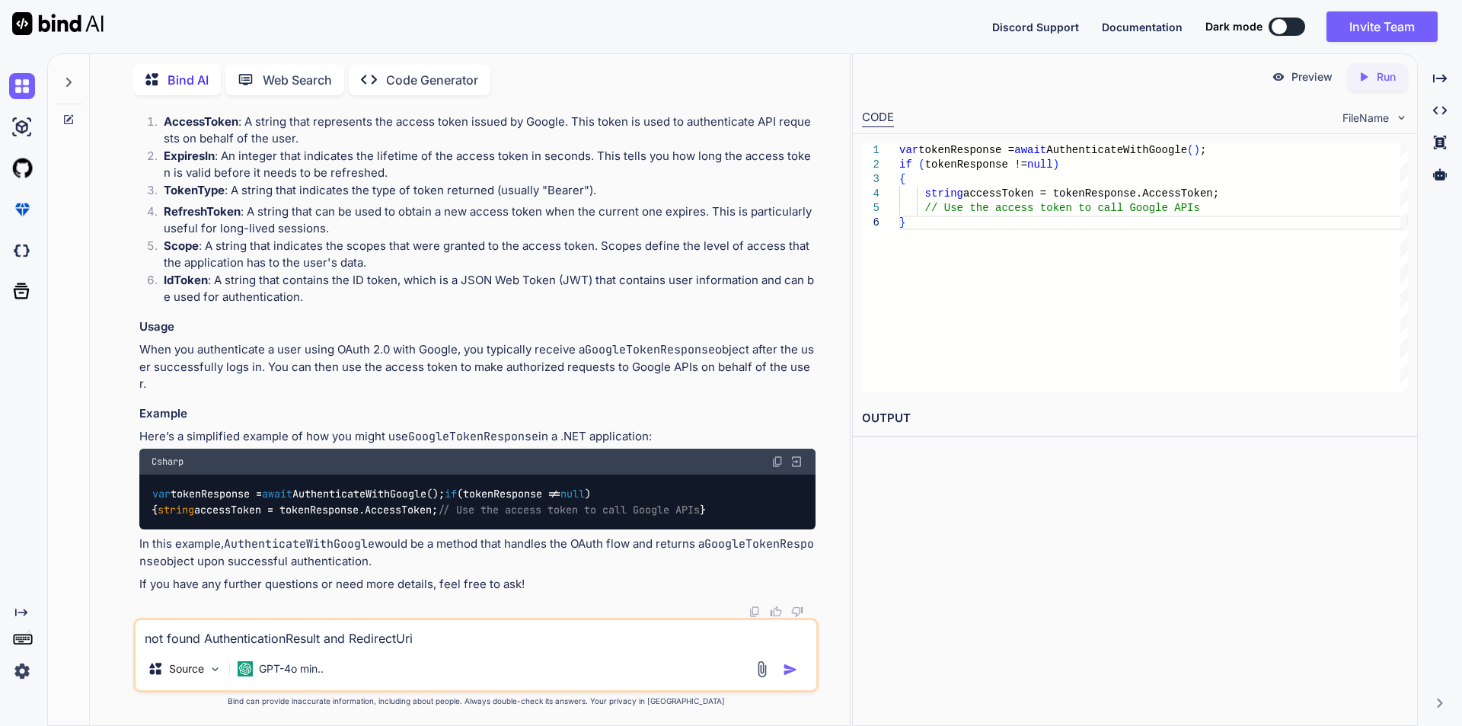
type textarea "x"
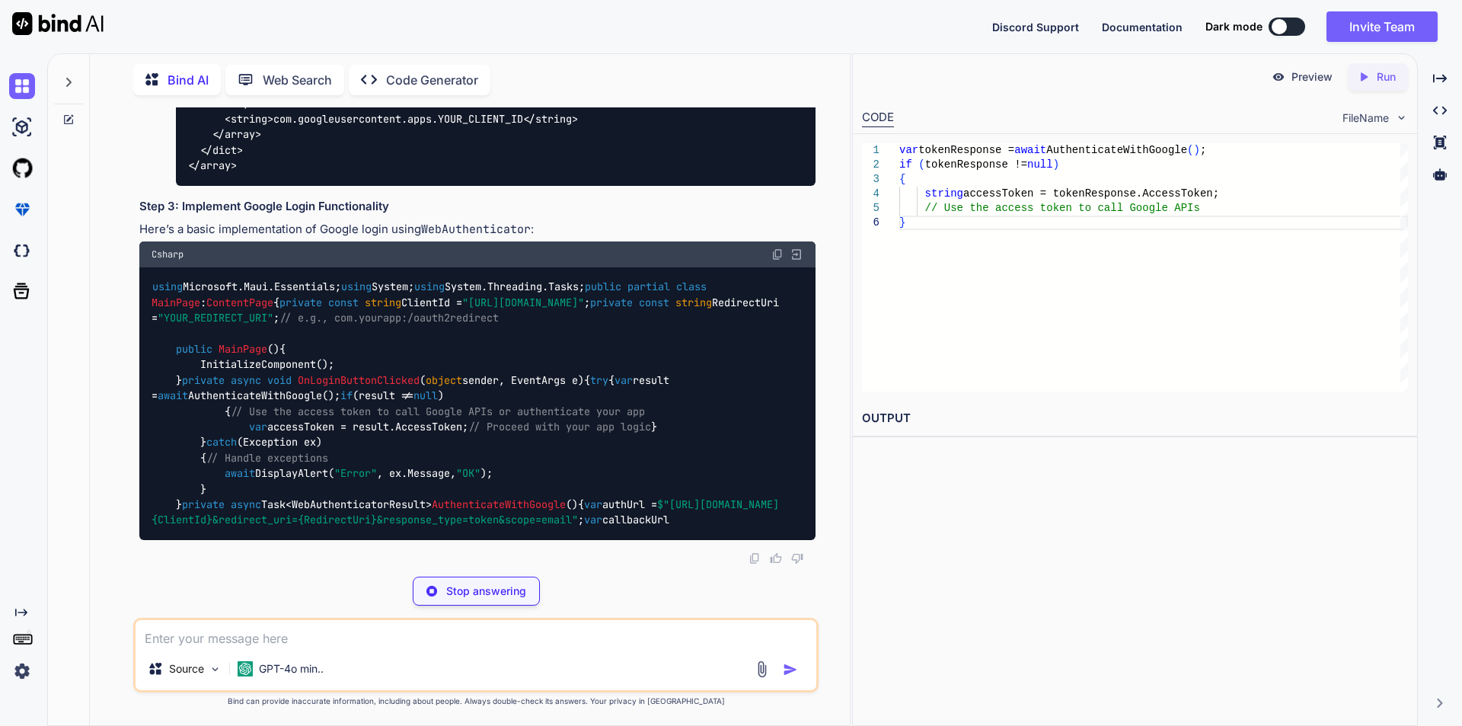
scroll to position [7237, 0]
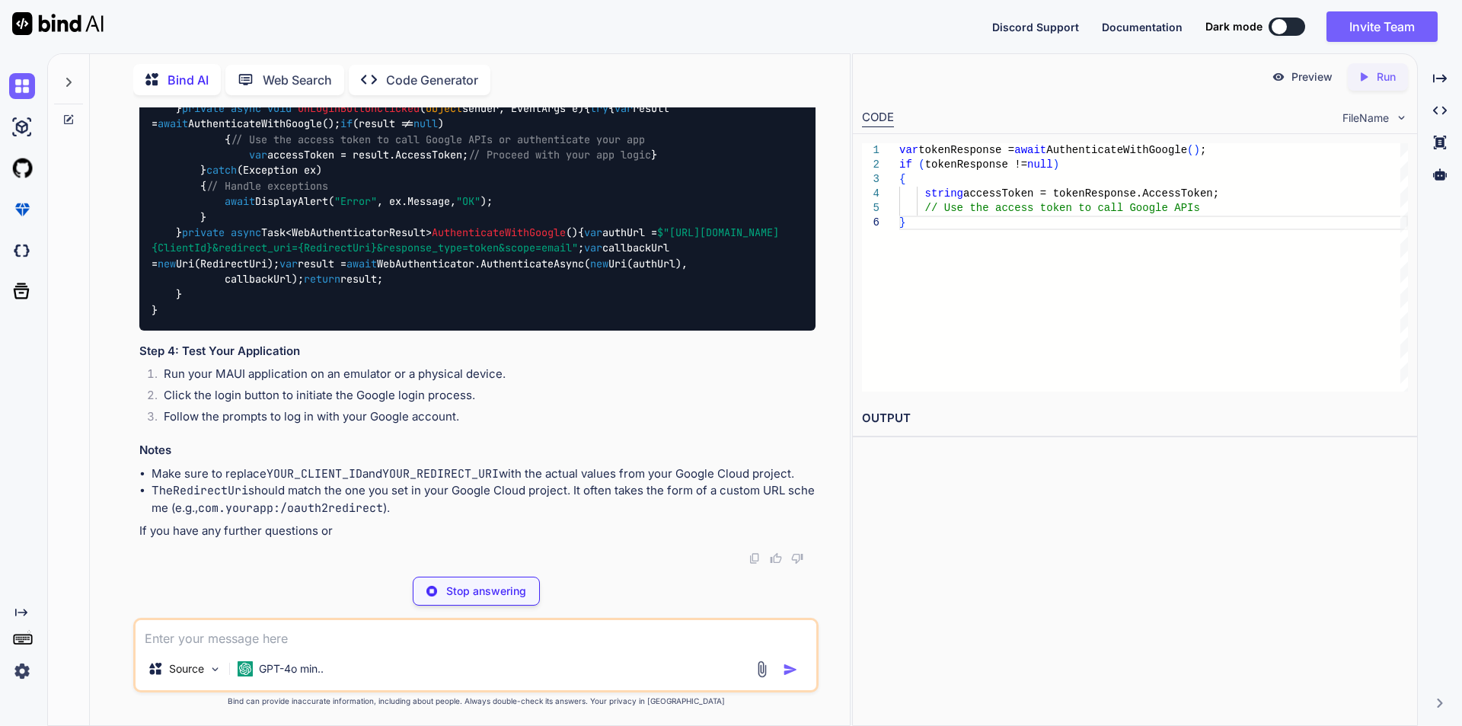
type textarea "x"
type textarea "<uses-permission android:name="android.permission.INTERNET" />"
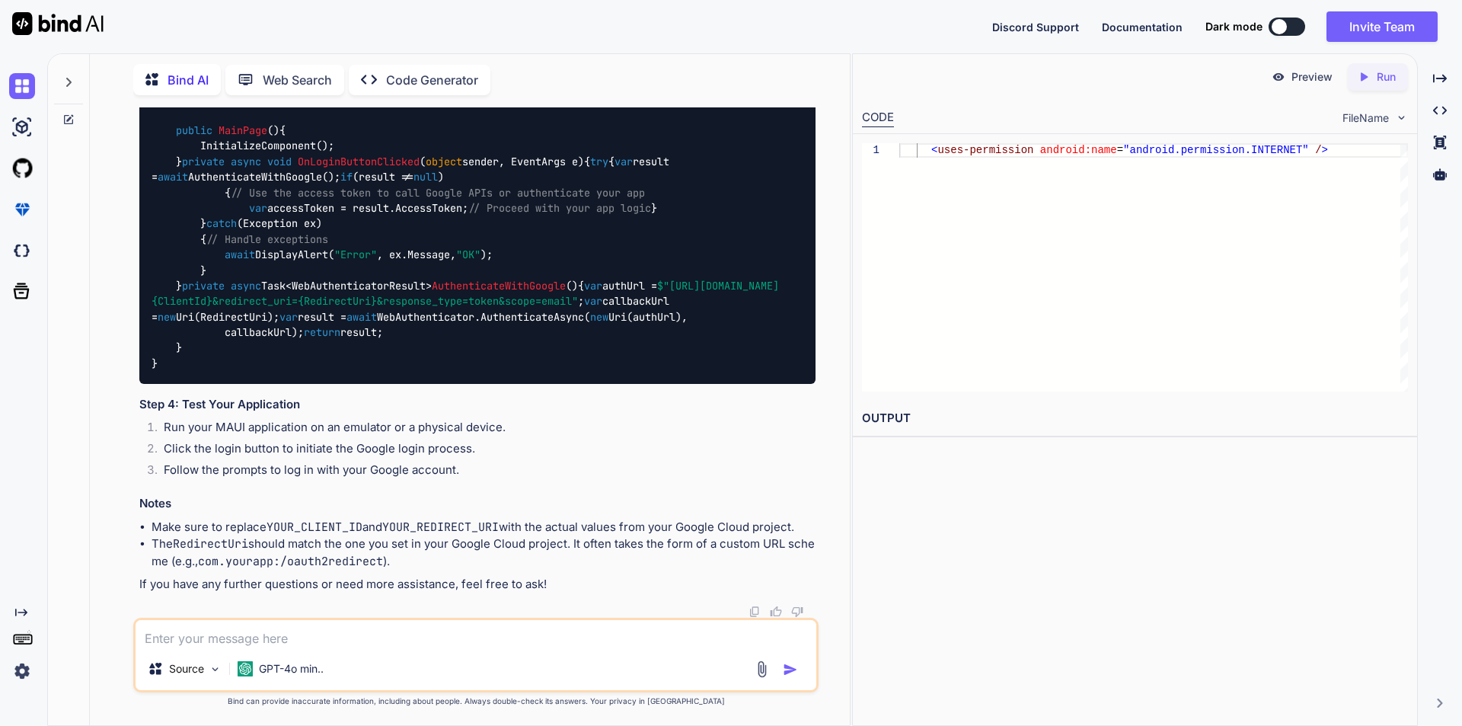
scroll to position [7000, 0]
drag, startPoint x: 177, startPoint y: 308, endPoint x: 518, endPoint y: 305, distance: 341.9
click at [518, 305] on code "using Microsoft.Maui.Essentials; using System; using System.Threading.Tasks; pu…" at bounding box center [468, 215] width 633 height 311
click at [369, 292] on span "private async Task<WebAuthenticatorResult> AuthenticateWithGoogle ()" at bounding box center [380, 286] width 396 height 14
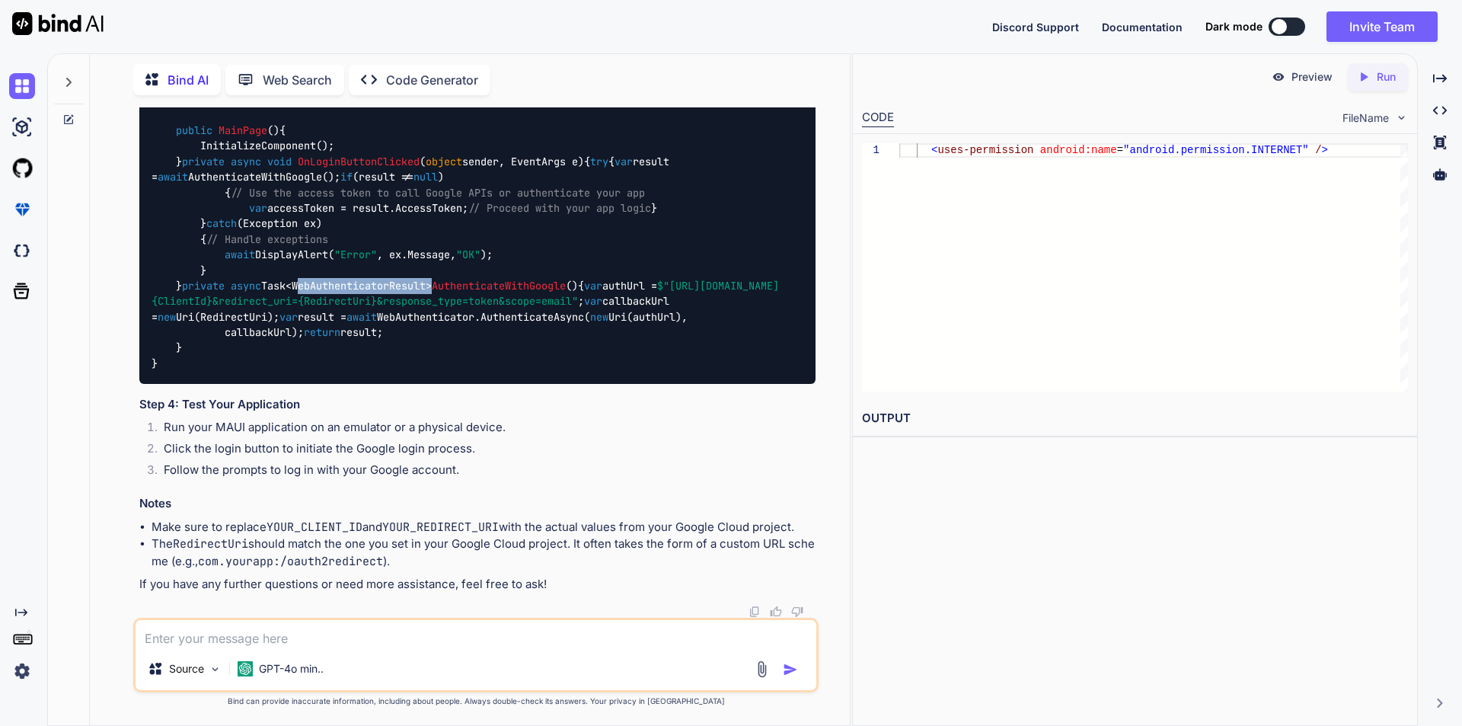
click at [369, 292] on span "private async Task<WebAuthenticatorResult> AuthenticateWithGoogle ()" at bounding box center [380, 286] width 396 height 14
click at [283, 636] on textarea at bounding box center [476, 633] width 681 height 27
type textarea "x"
type textarea "g"
type textarea "x"
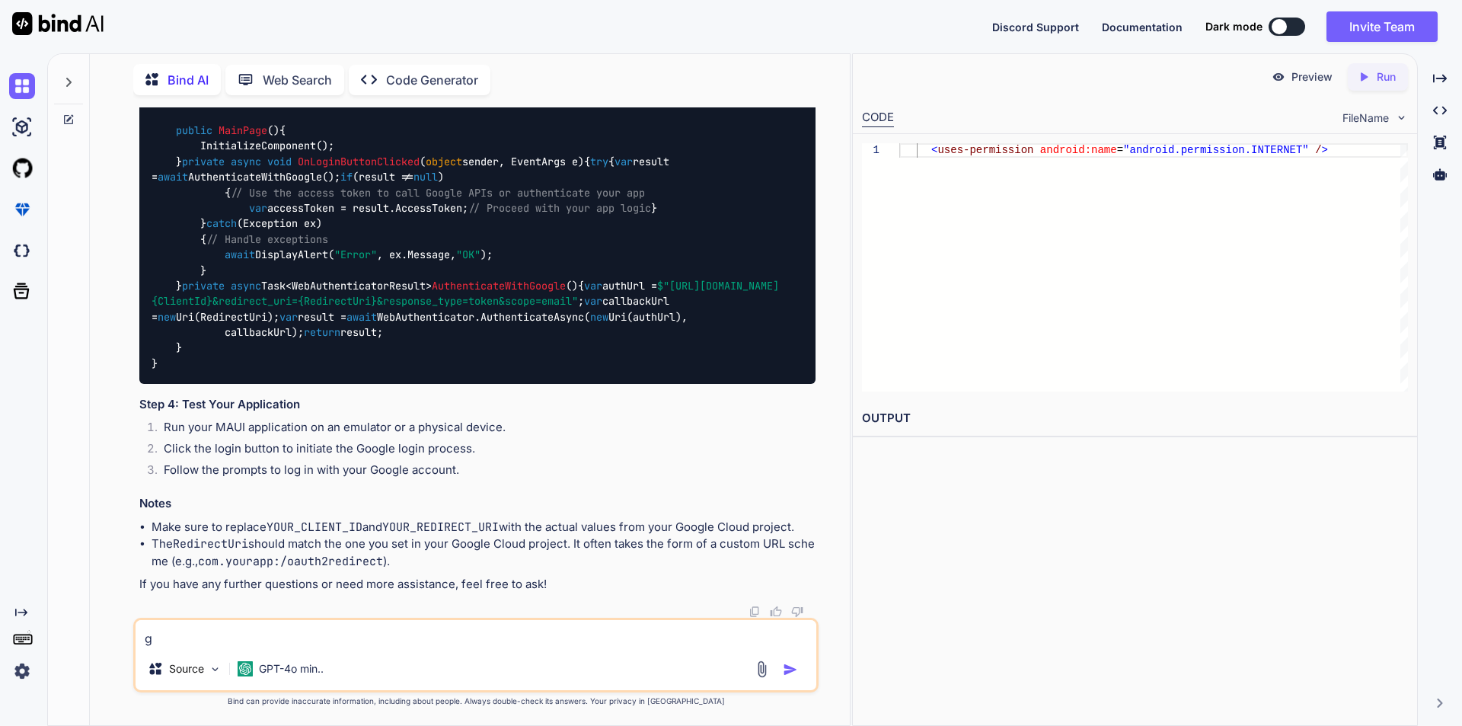
type textarea "ge"
type textarea "x"
type textarea "get"
type textarea "x"
type textarea "gett"
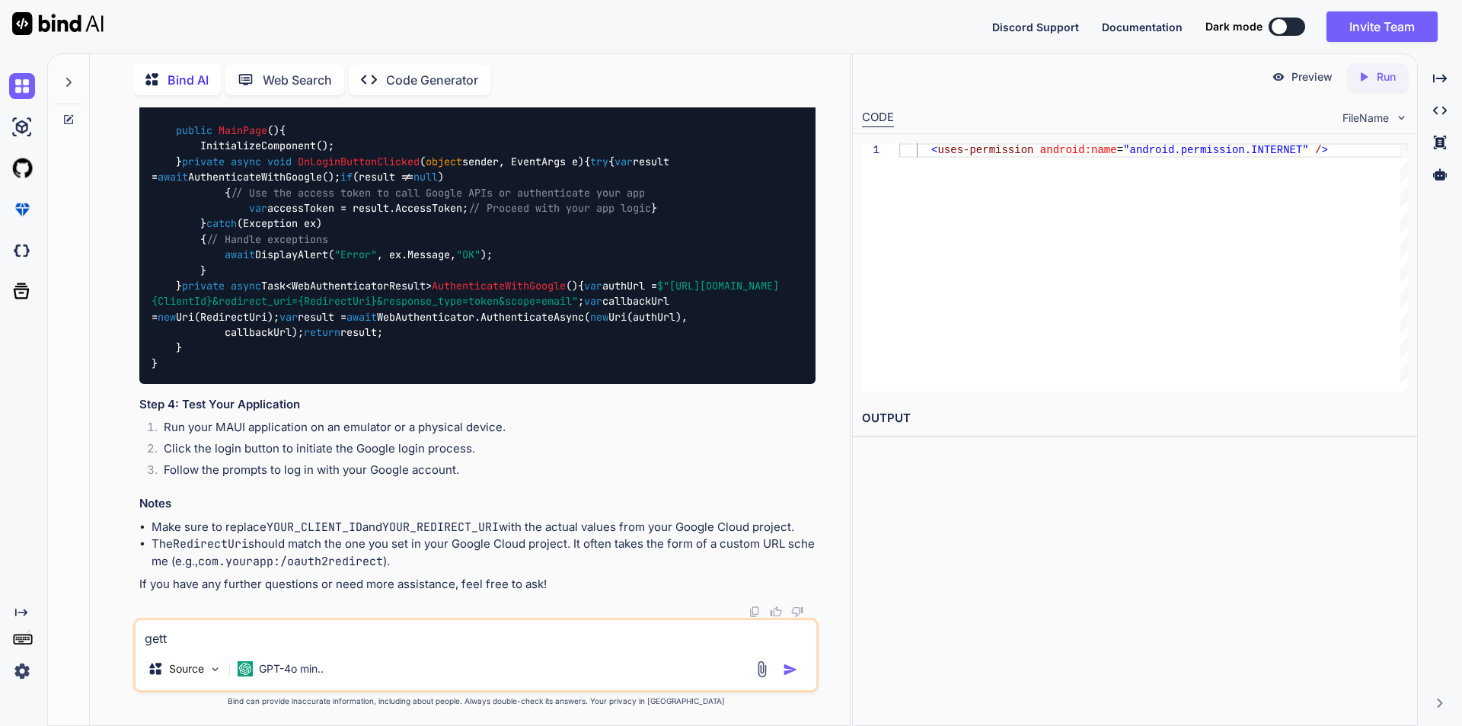
type textarea "x"
type textarea "getti"
type textarea "x"
type textarea "gettin"
type textarea "x"
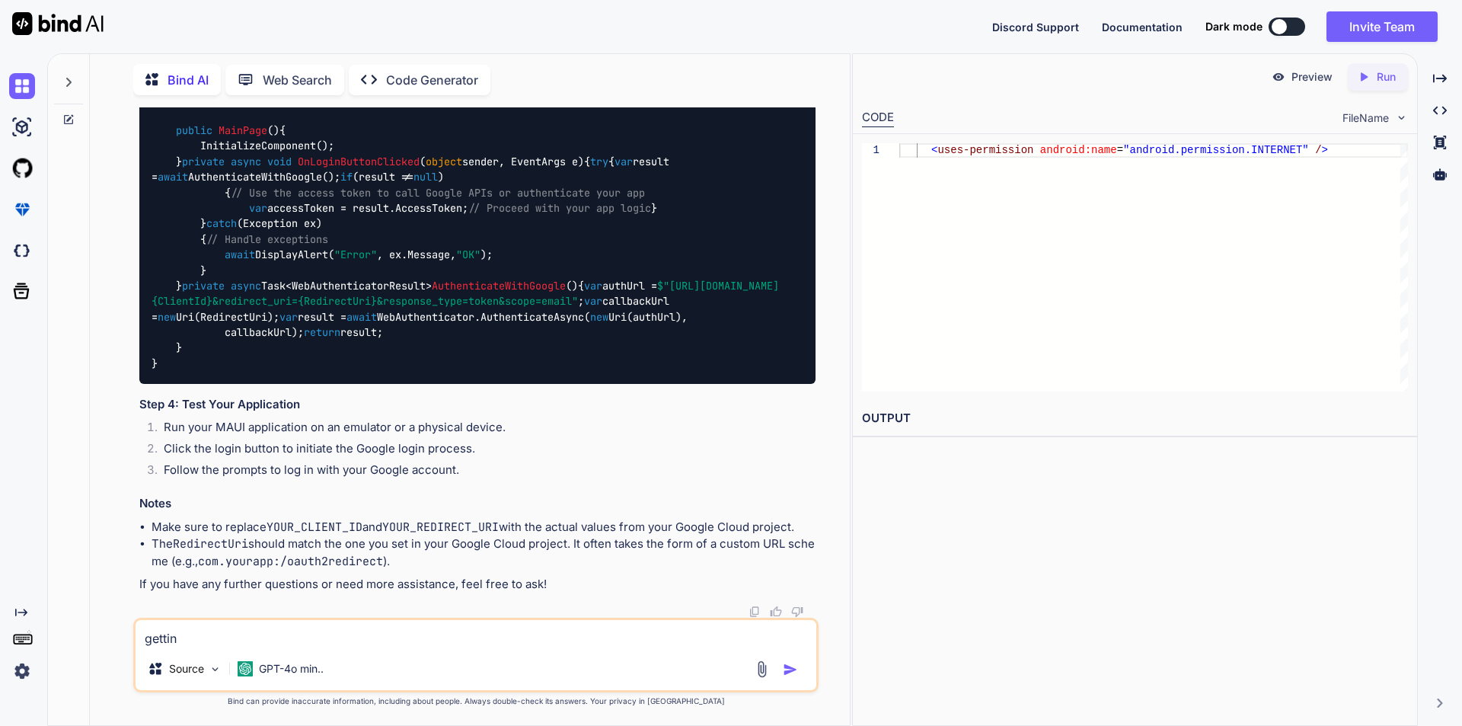
type textarea "getting"
type textarea "x"
type textarea "getting"
type textarea "x"
type textarea "getting t"
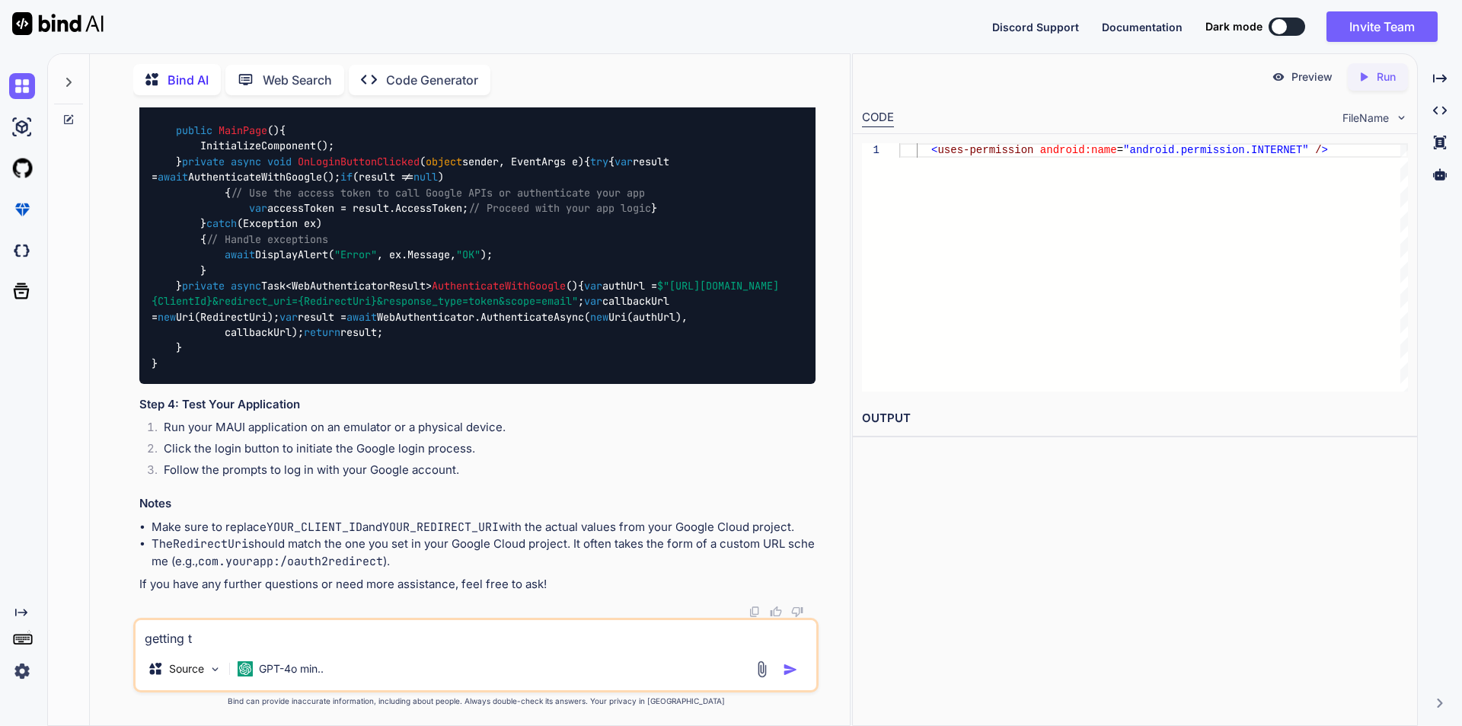
type textarea "x"
type textarea "getting th"
type textarea "x"
type textarea "getting the"
type textarea "x"
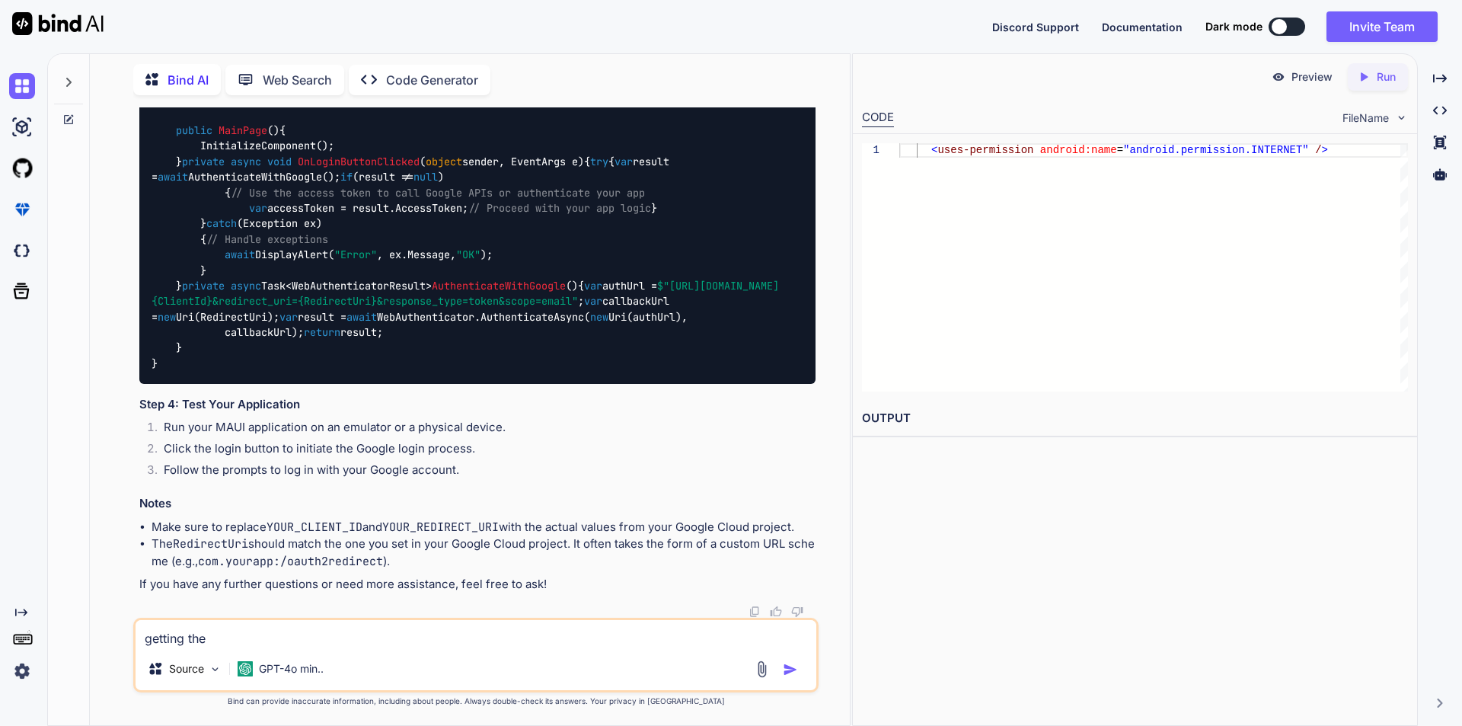
type textarea "getting thes"
type textarea "x"
type textarea "getting these"
type textarea "x"
type textarea "getting these"
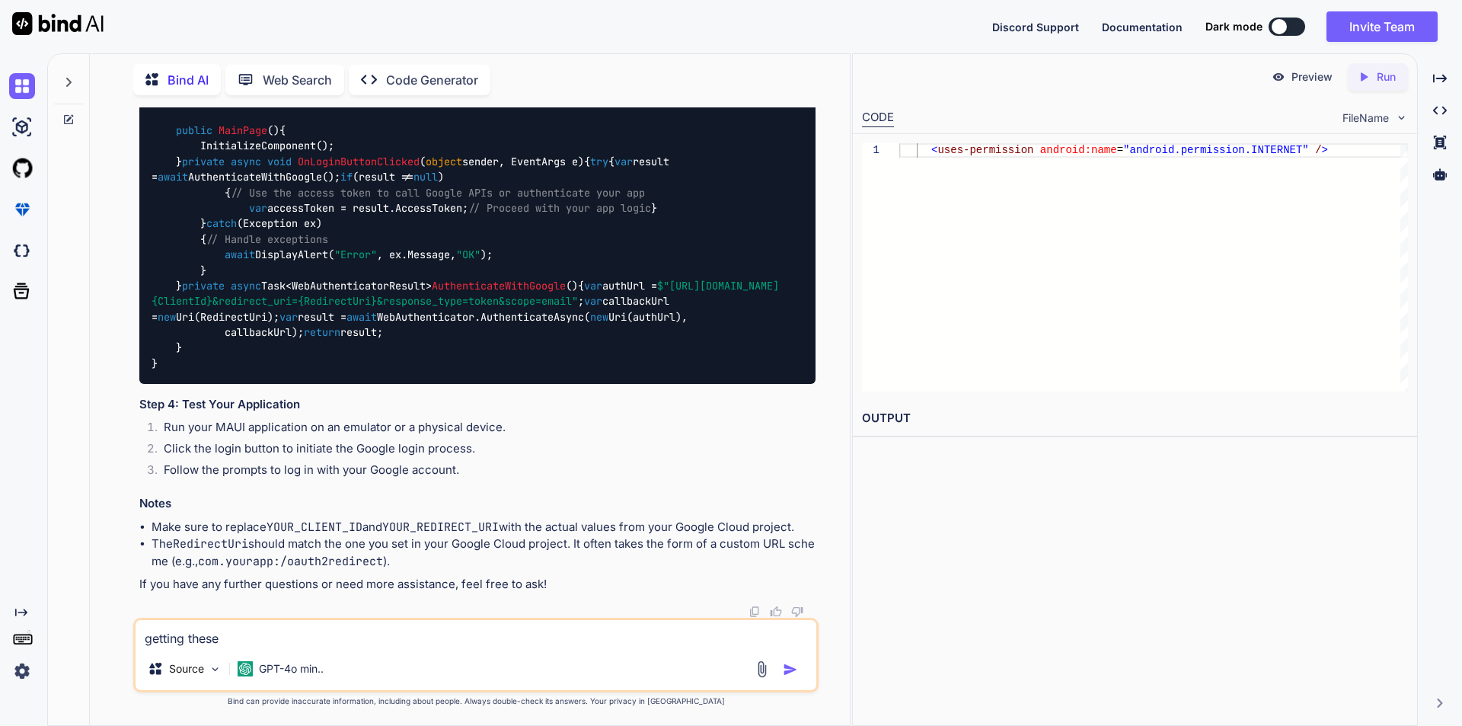
type textarea "x"
type textarea "getting these e"
type textarea "x"
type textarea "getting these er"
type textarea "x"
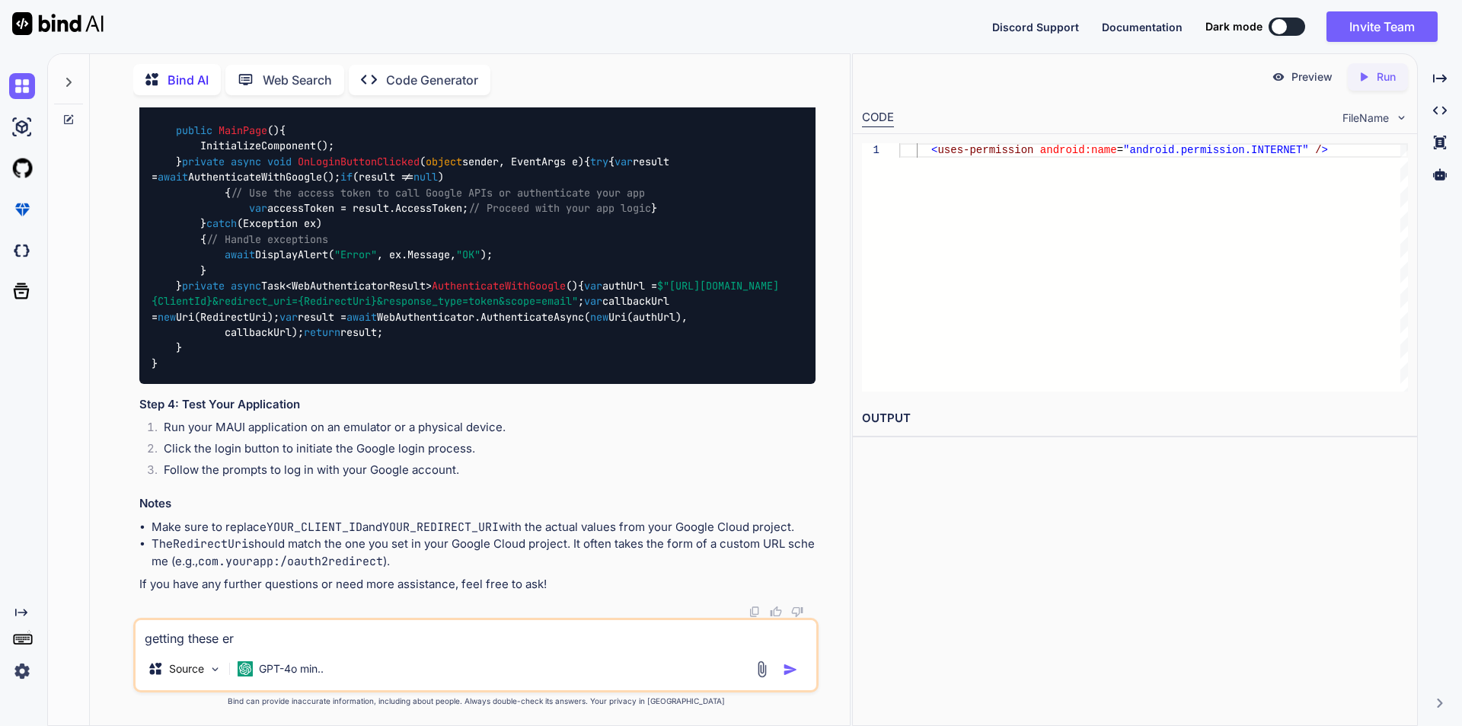
type textarea "getting these err"
type textarea "x"
type textarea "getting these erro"
type textarea "x"
type textarea "getting these error"
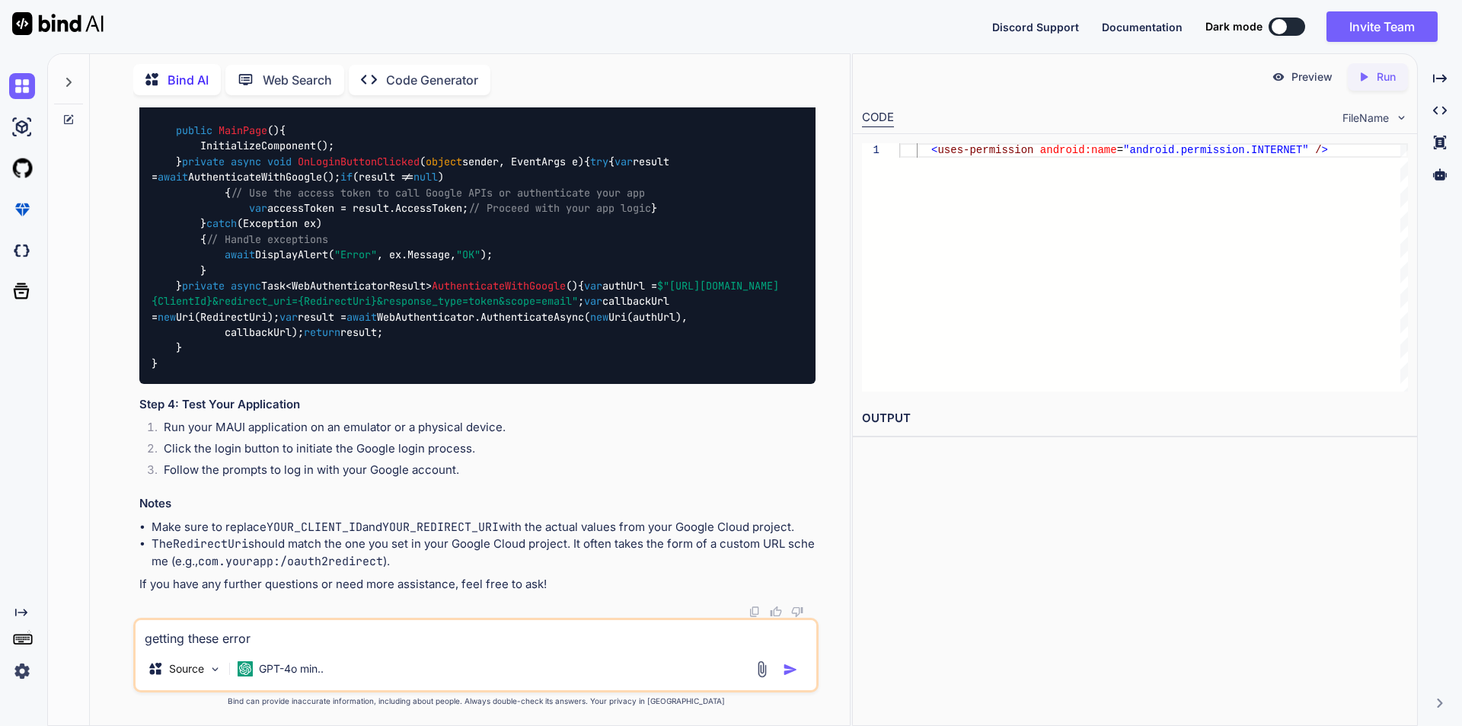
type textarea "x"
type textarea "getting these error"
type textarea "x"
type textarea "getting these error"
type textarea "x"
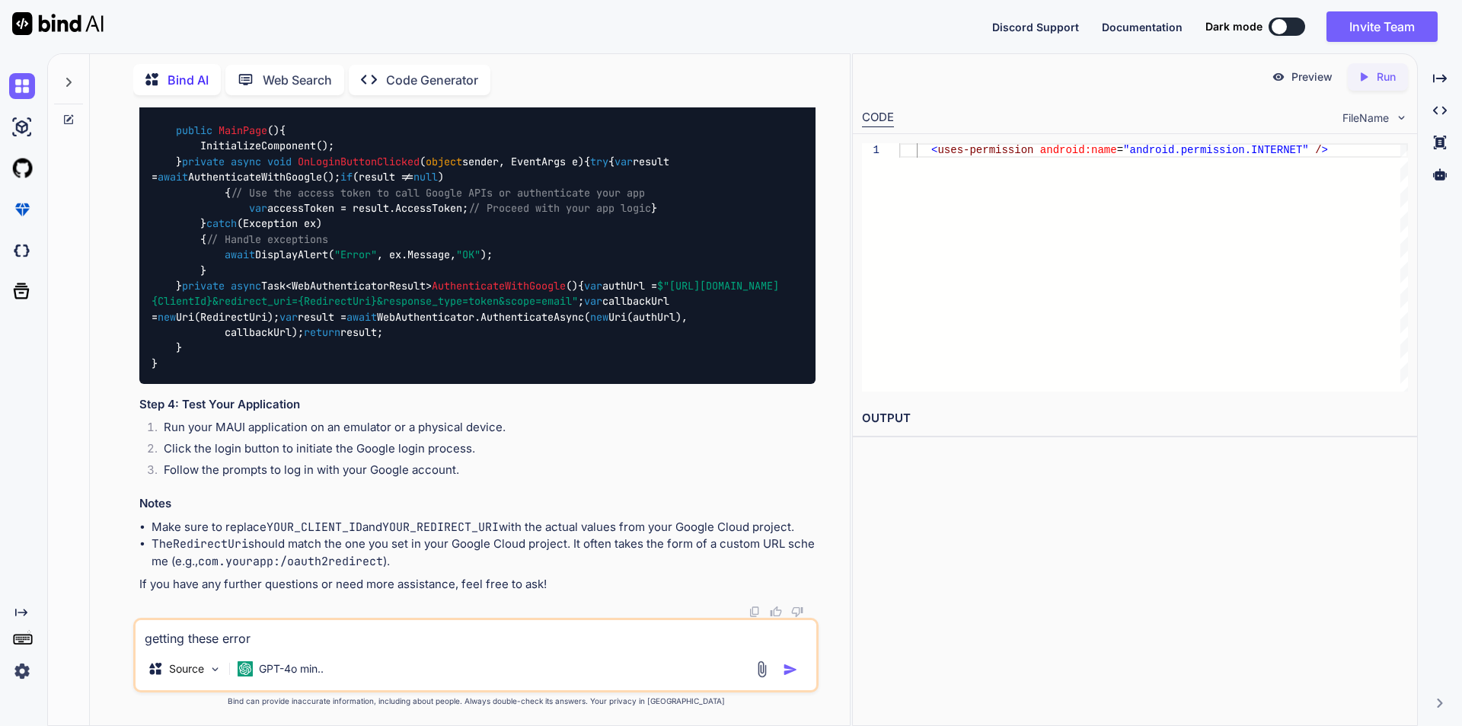
type textarea "getting these errors"
type textarea "x"
type textarea "getting these errors"
type textarea "x"
type textarea "getting these errors ""
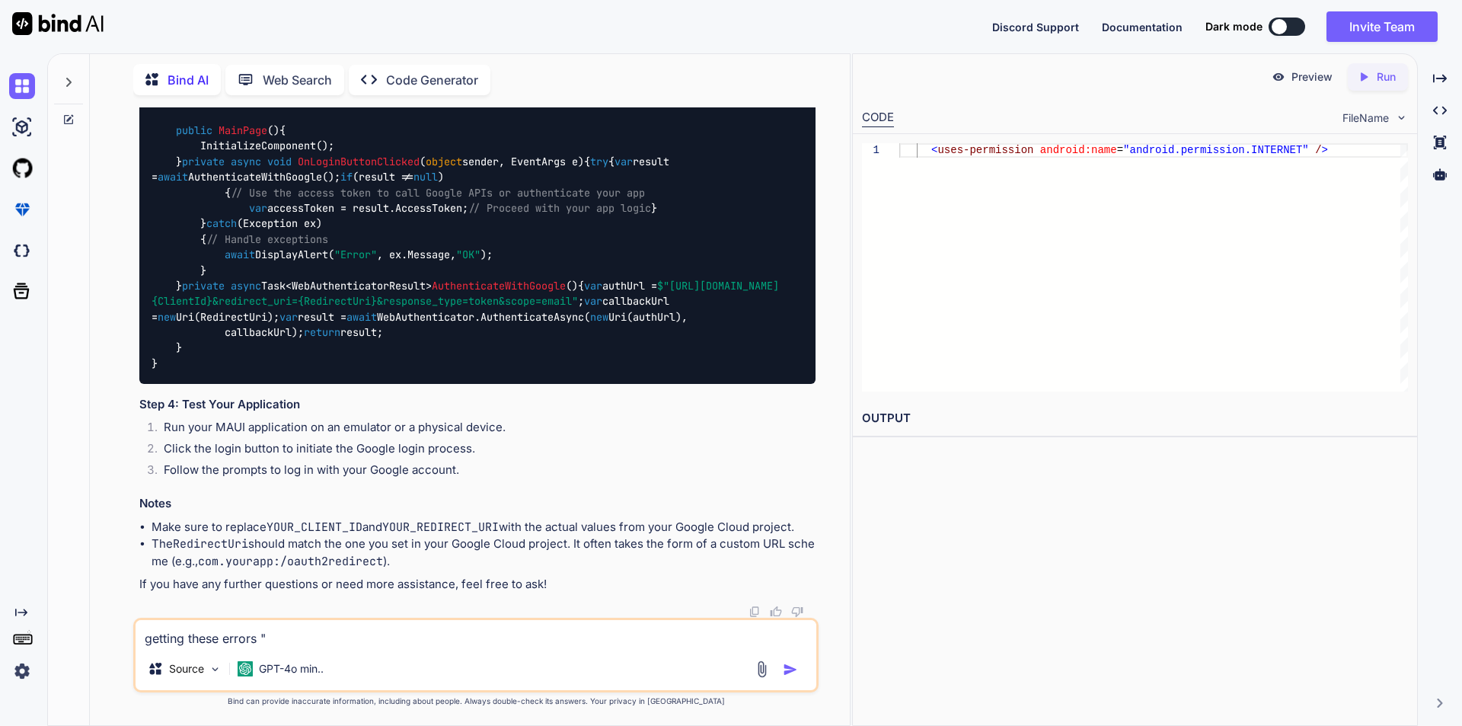
type textarea "x"
paste textarea "resource string/app_id (aka com.sevenprinciplesgrouplgla:string/app_id) not fou…"
type textarea "getting these errors "resource string/app_id (aka com.sevenprinciplesgrouplgla:…"
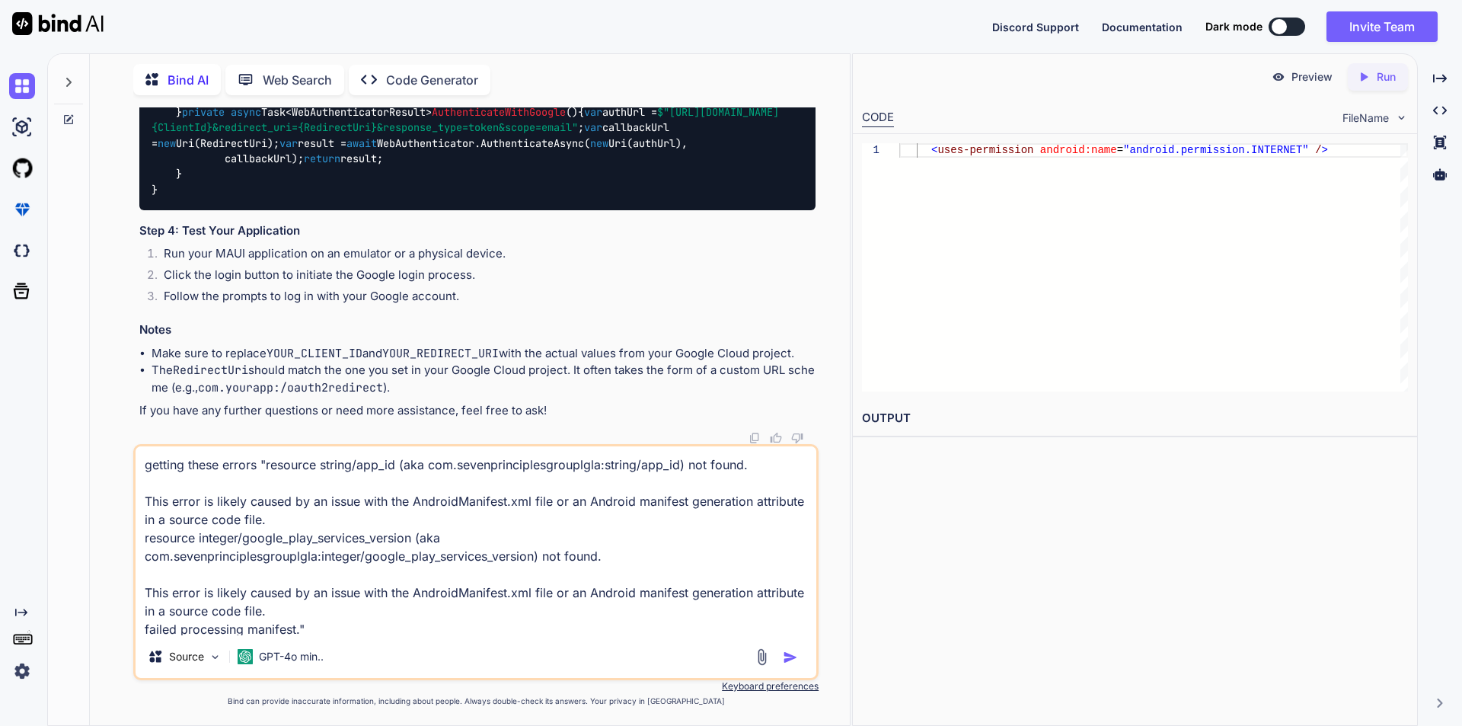
scroll to position [2, 0]
type textarea "x"
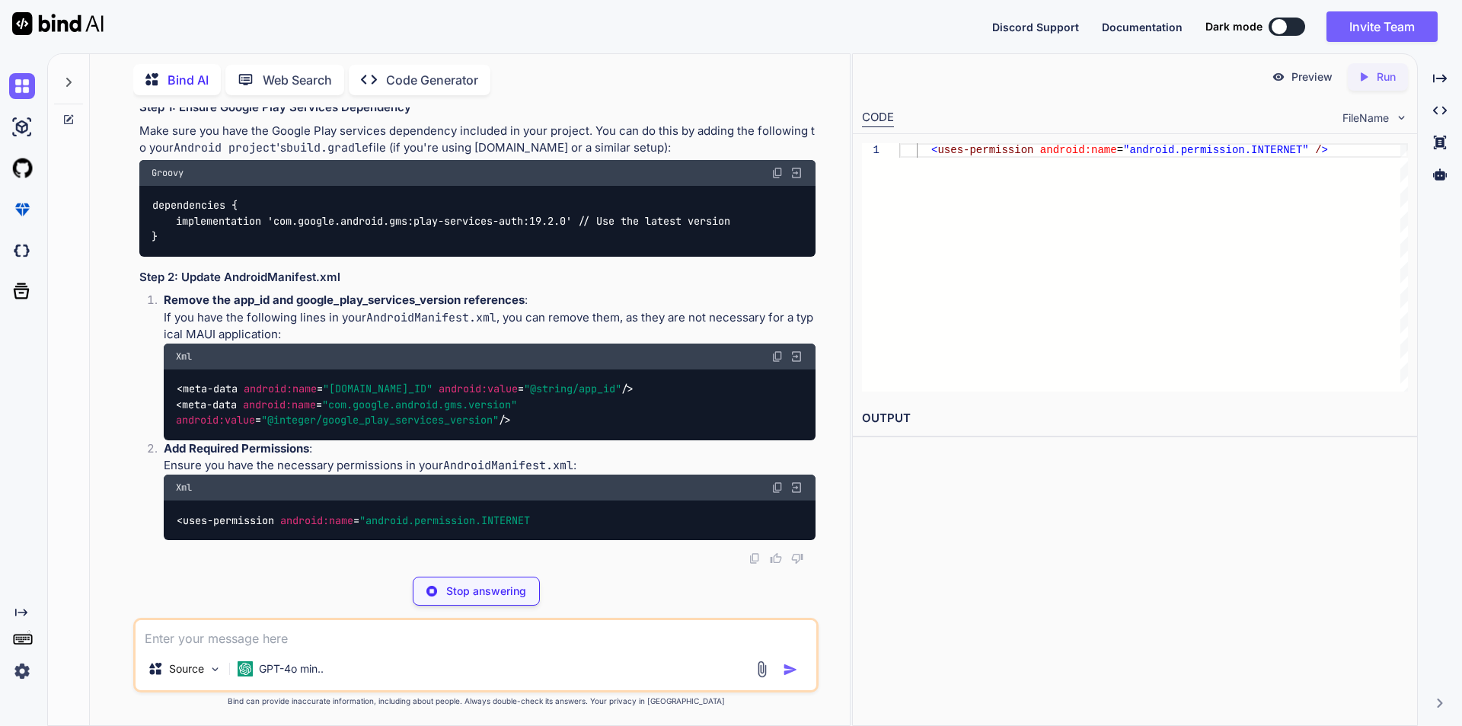
scroll to position [0, 0]
click at [1213, 155] on div "< uses-permission android:name = "android.permission.INTERNET" / >" at bounding box center [1153, 267] width 509 height 248
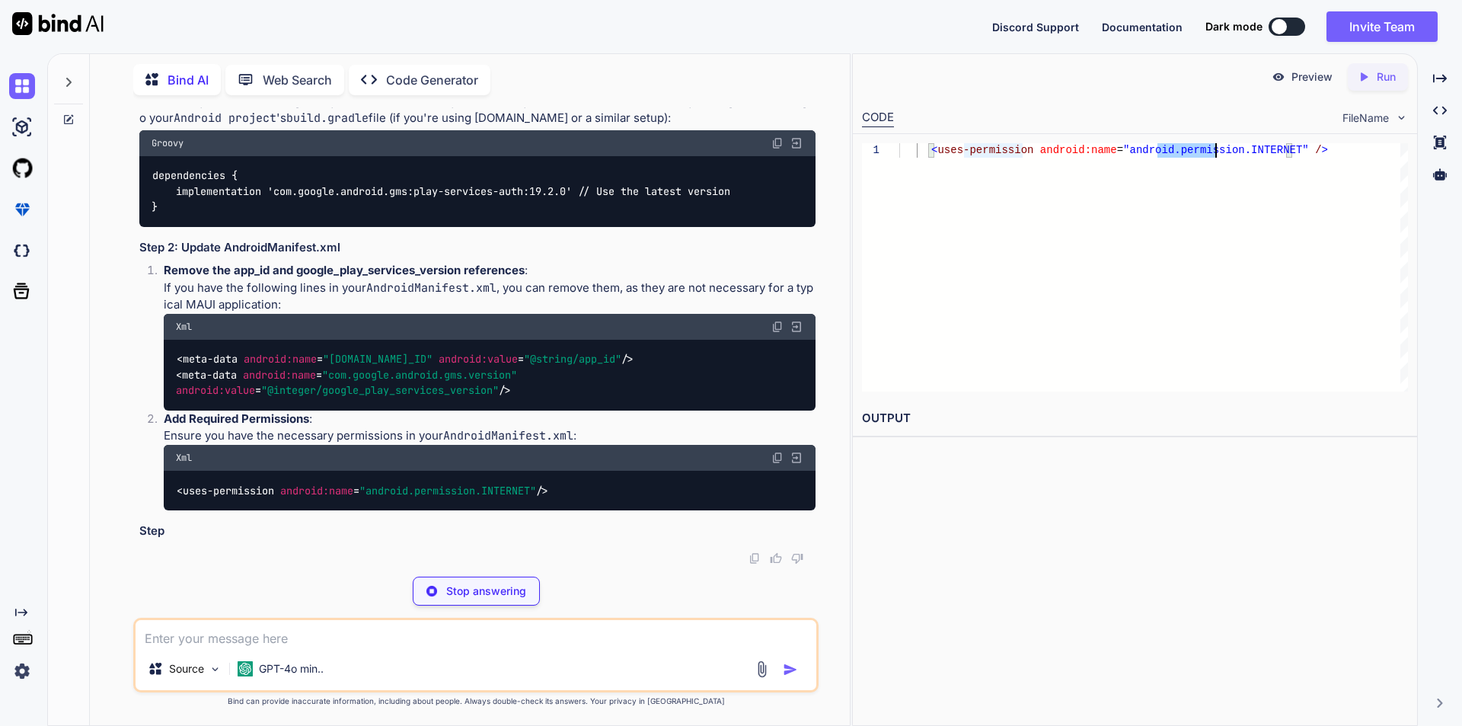
click at [1213, 155] on div "< uses-permission android:name = "android.permission.INTERNET" / >" at bounding box center [1153, 267] width 509 height 248
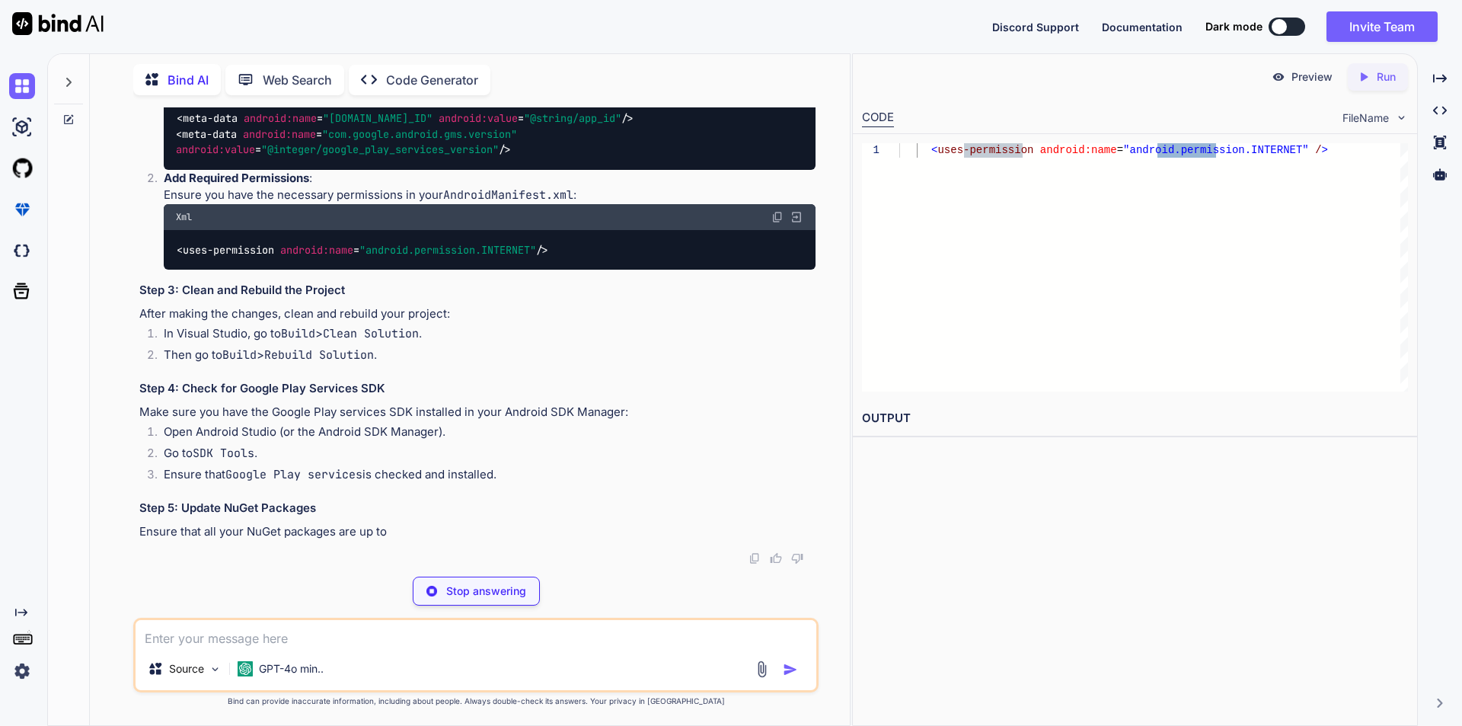
scroll to position [8219, 0]
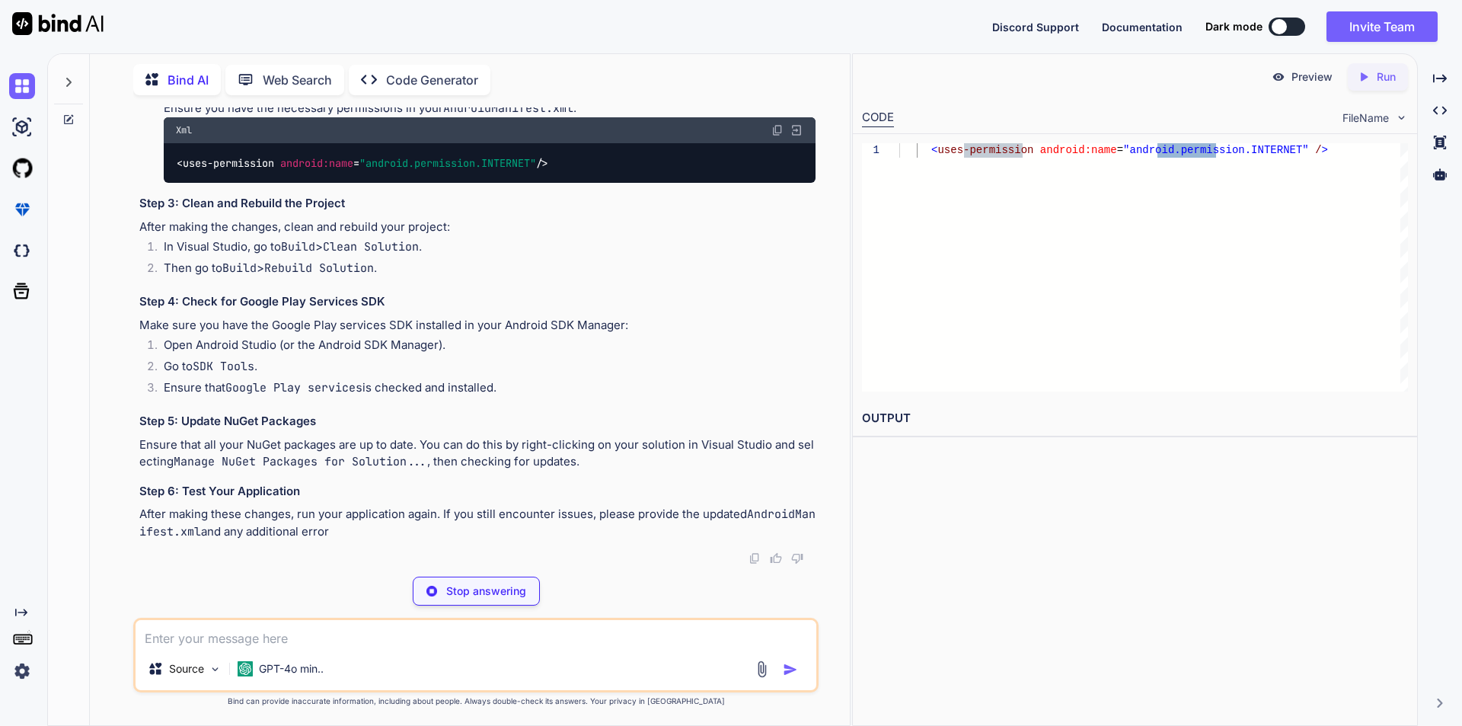
type textarea "x"
type textarea "dependencies { implementation 'com.google.android.gms:play-services-auth:19.2.0…"
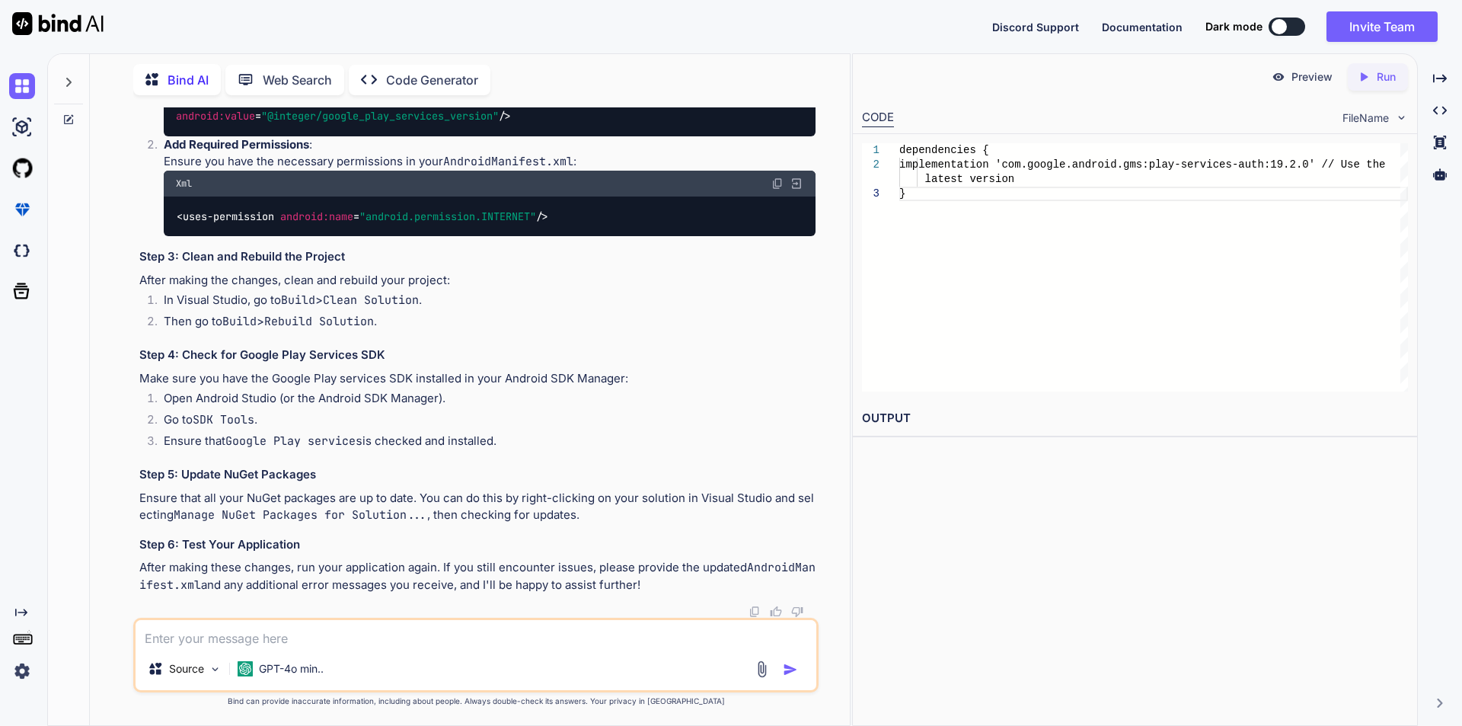
drag, startPoint x: 586, startPoint y: 260, endPoint x: 745, endPoint y: 261, distance: 159.1
drag, startPoint x: 291, startPoint y: 172, endPoint x: 371, endPoint y: 171, distance: 79.9
drag, startPoint x: 395, startPoint y: 170, endPoint x: 548, endPoint y: 171, distance: 153.0
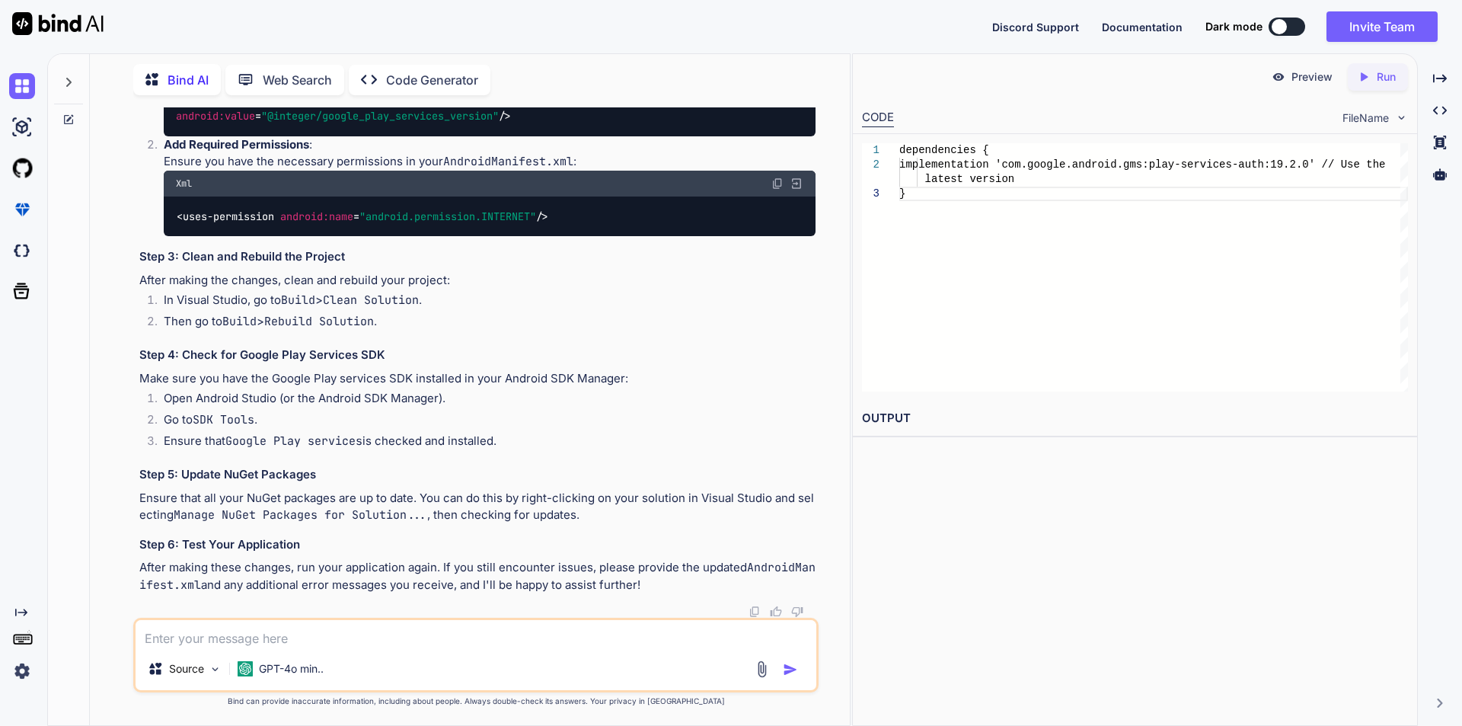
click at [347, 649] on div "Source GPT-4o min.." at bounding box center [475, 654] width 685 height 75
click at [352, 630] on textarea at bounding box center [476, 633] width 681 height 27
type textarea "x"
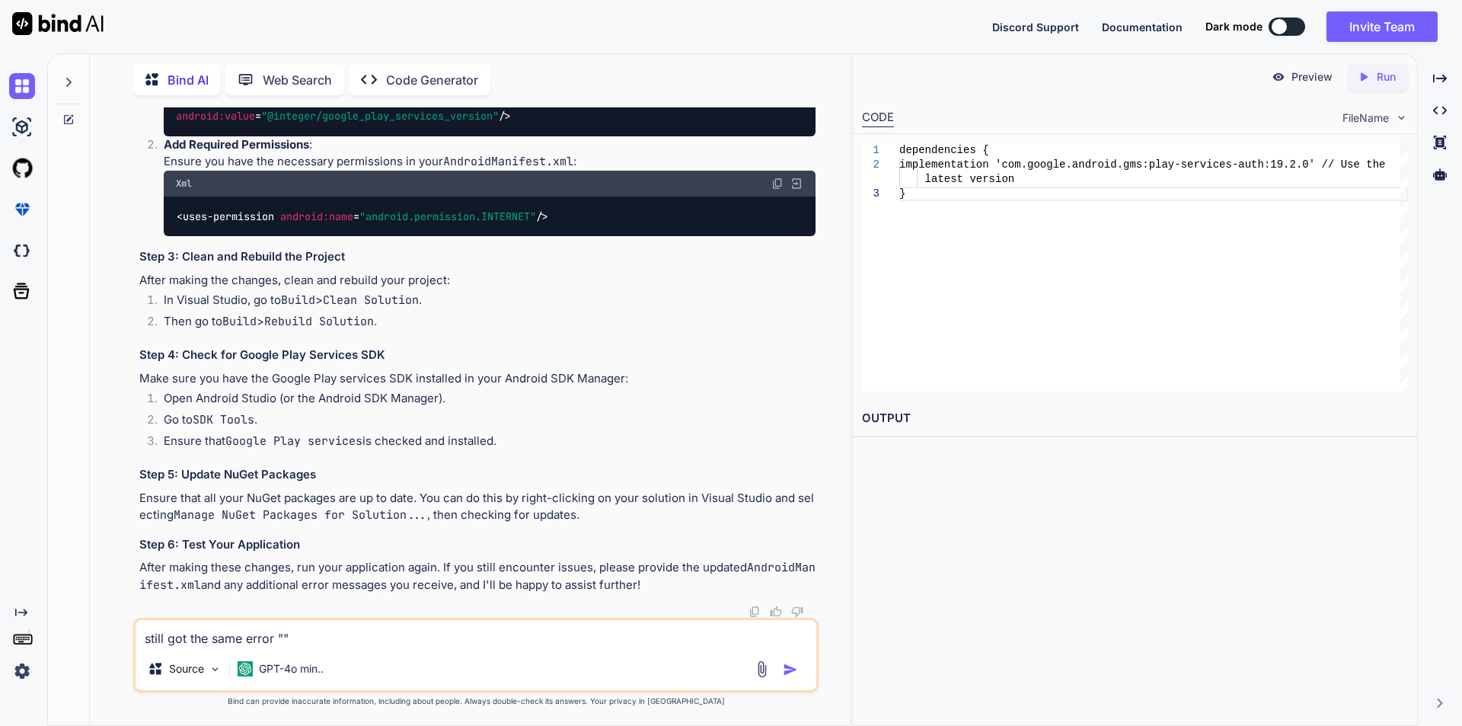
paste textarea "<?xml version="1.0" encoding="utf-8"?> <manifest xmlns:android="[URL][DOMAIN_NA…"
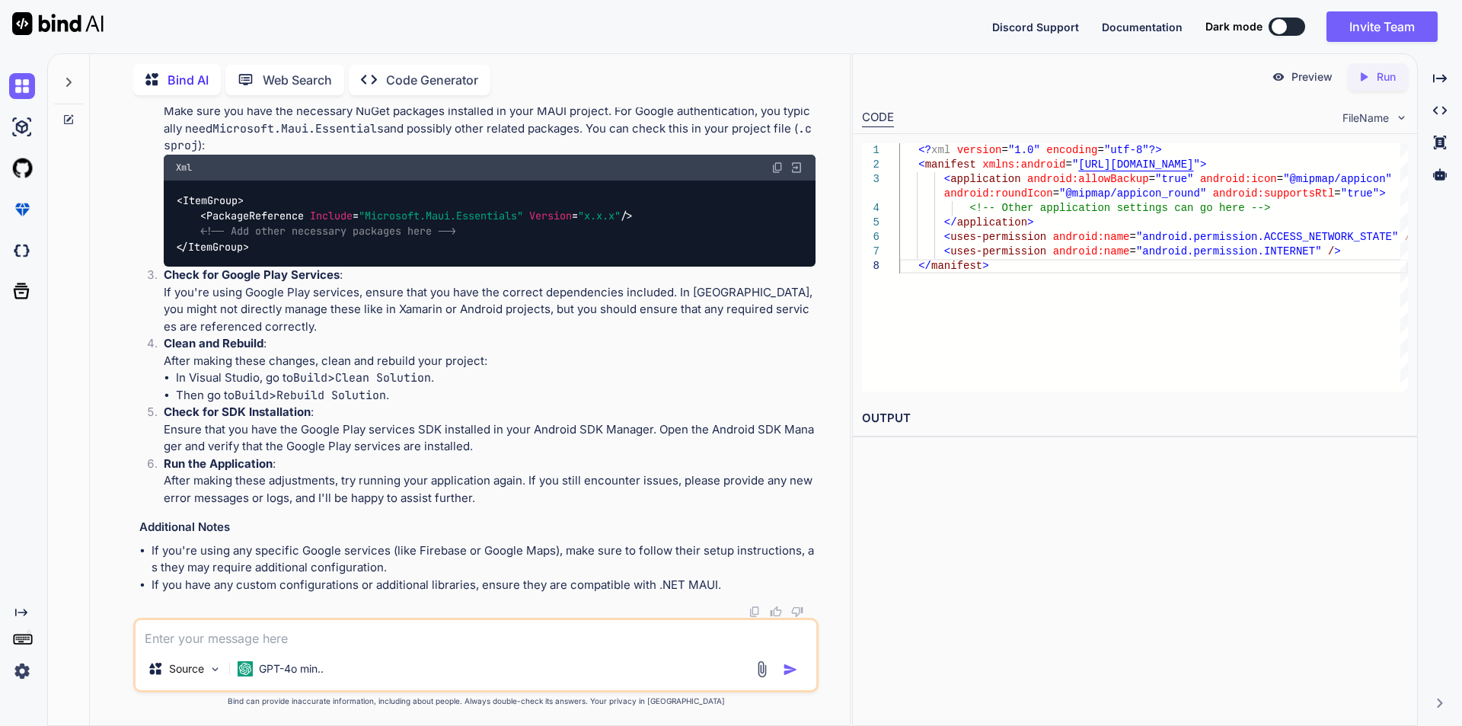
scroll to position [8353, 0]
drag, startPoint x: 234, startPoint y: 206, endPoint x: 271, endPoint y: 205, distance: 36.6
drag, startPoint x: 253, startPoint y: 236, endPoint x: 499, endPoint y: 236, distance: 245.9
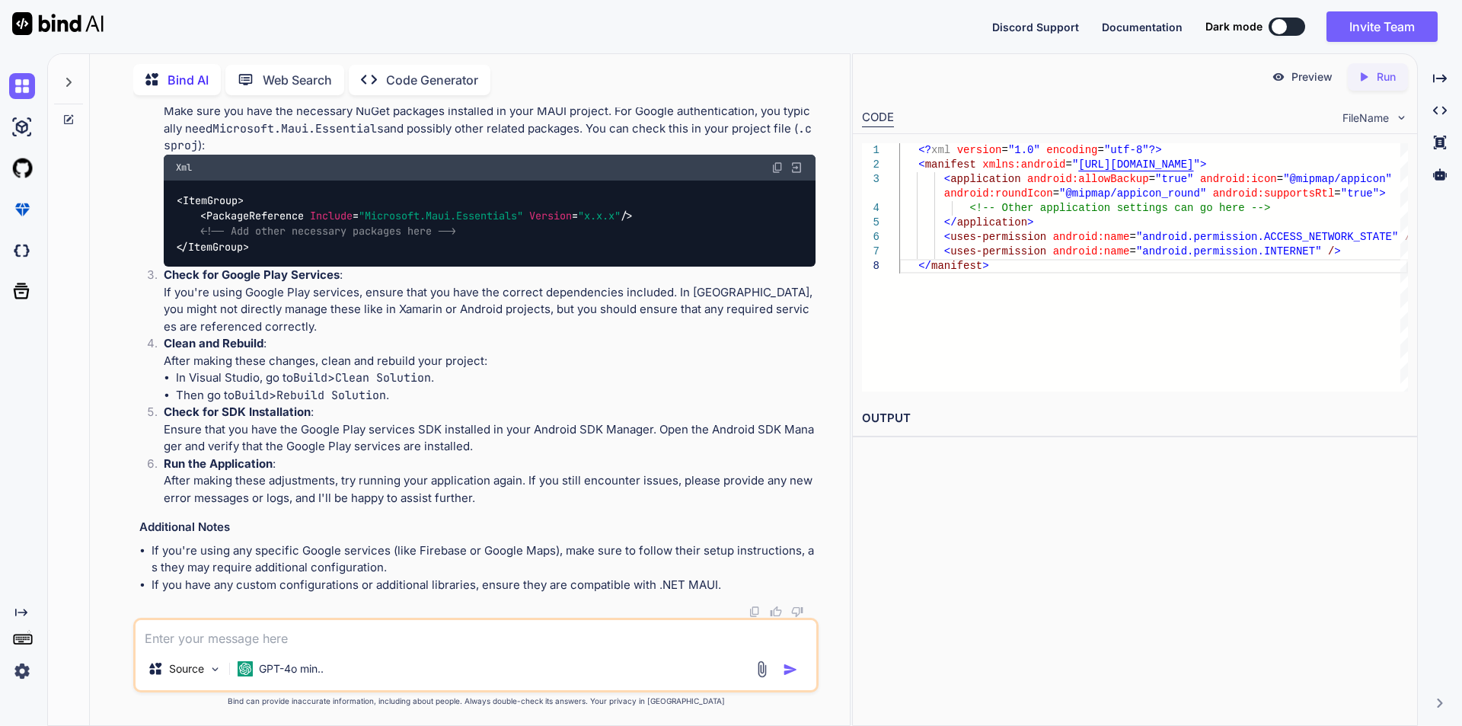
click at [499, 11] on span "<!-- Other application settings can go here -->" at bounding box center [368, 4] width 286 height 14
click at [299, 634] on textarea at bounding box center [476, 633] width 681 height 27
paste textarea "You must subclass the `WebAuthenticatorCallbackActivity` and create an IntentFi…"
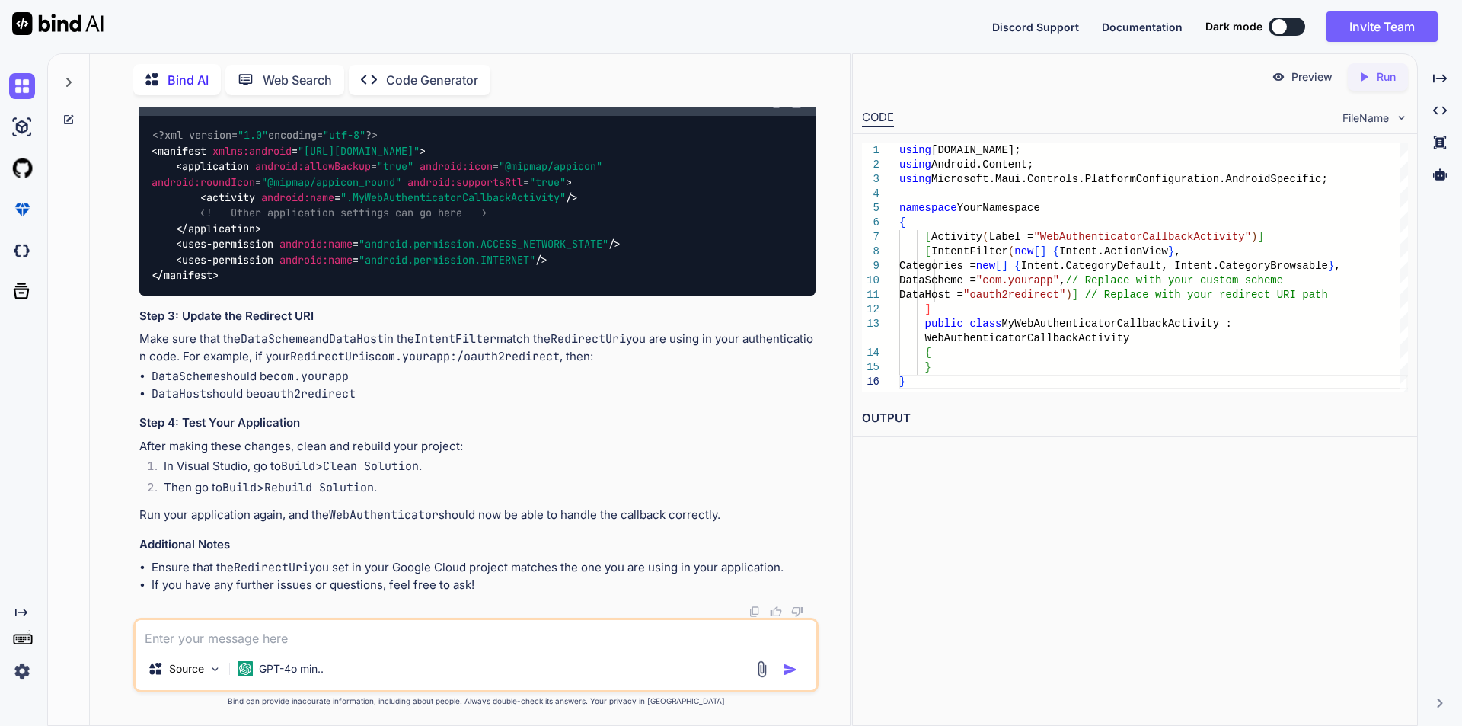
scroll to position [10382, 0]
drag, startPoint x: 178, startPoint y: 209, endPoint x: 195, endPoint y: 282, distance: 75.7
drag, startPoint x: 174, startPoint y: 228, endPoint x: 191, endPoint y: 281, distance: 55.1
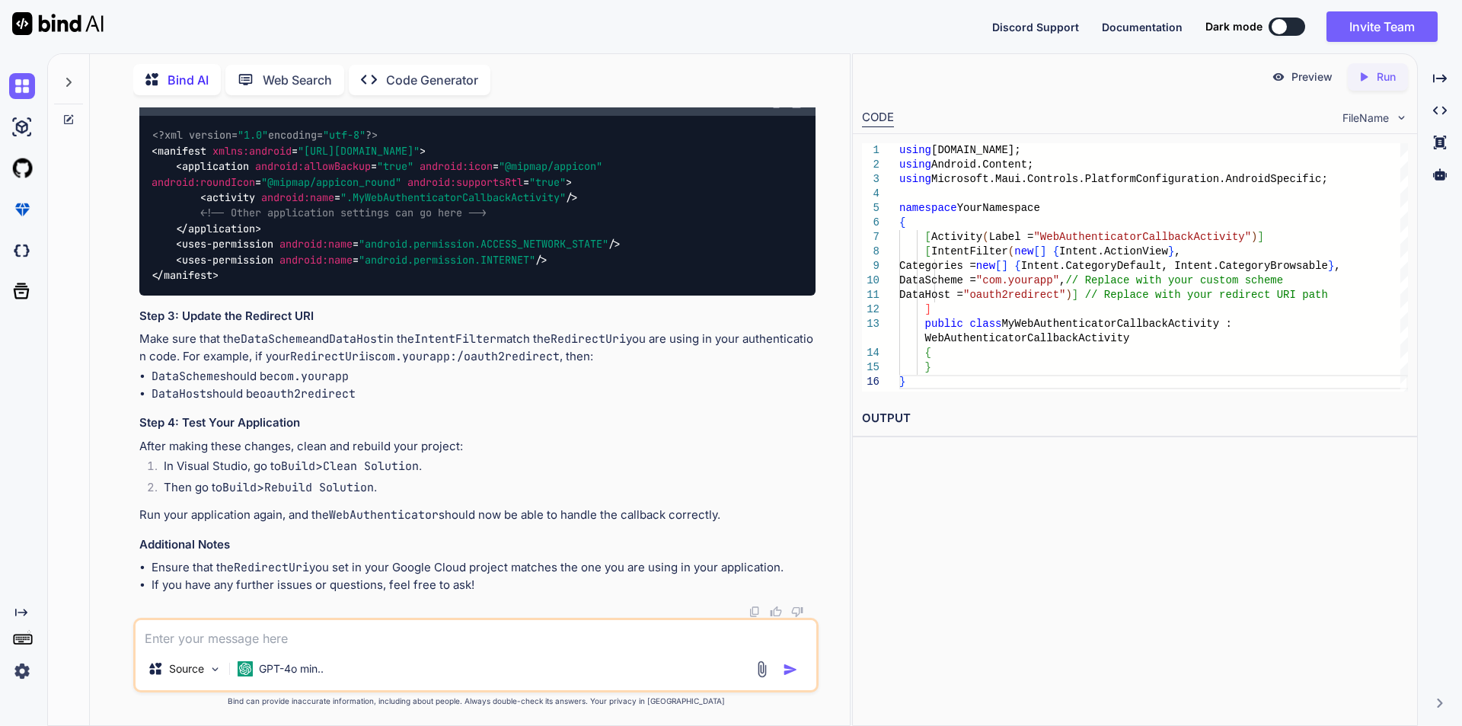
click at [334, 636] on textarea at bounding box center [476, 633] width 681 height 27
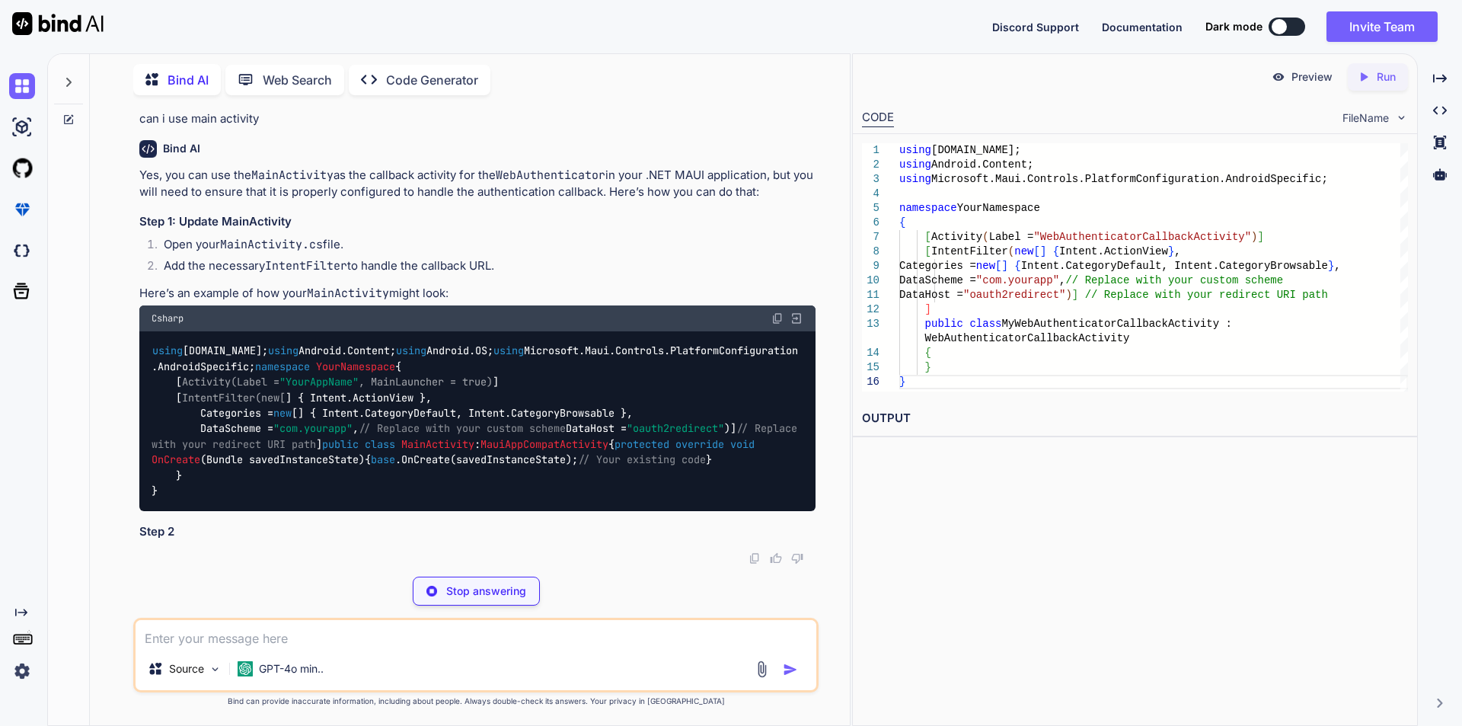
scroll to position [11435, 0]
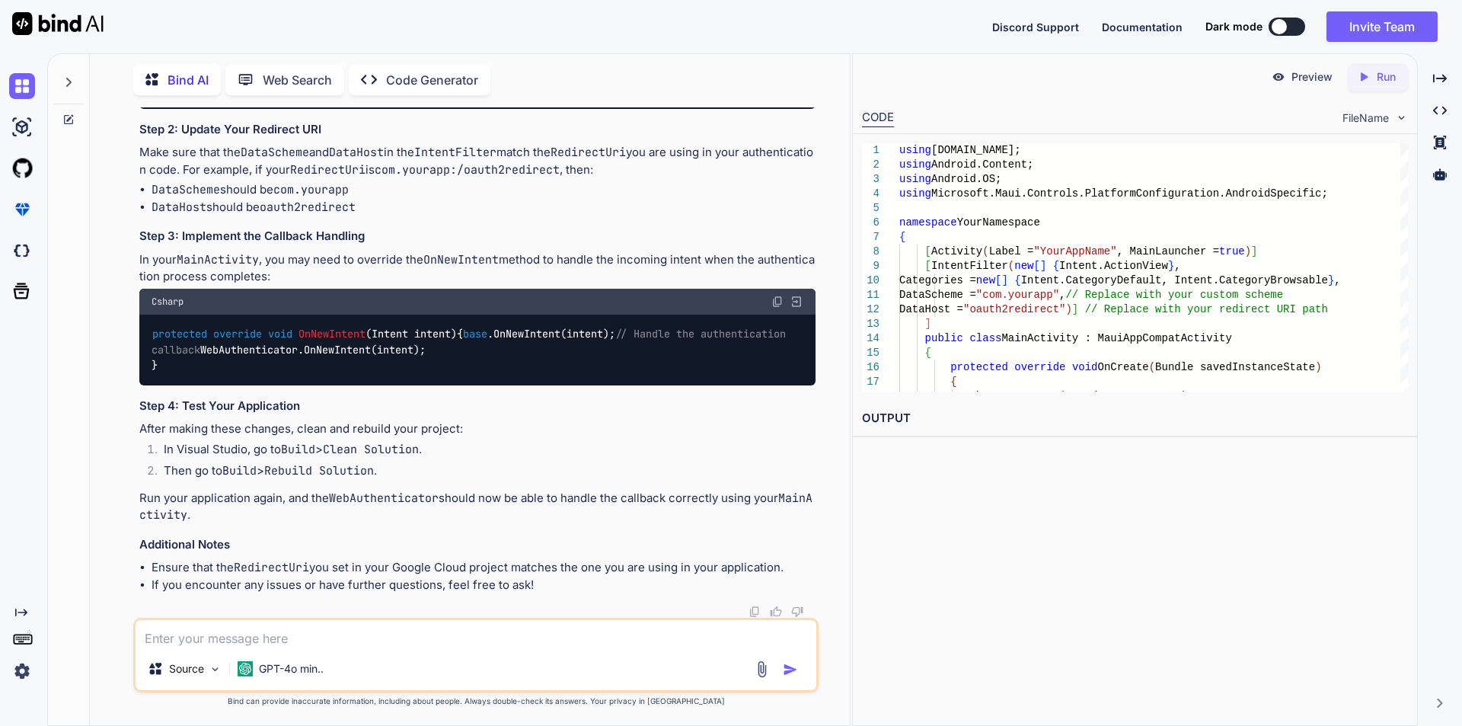
drag, startPoint x: 174, startPoint y: 321, endPoint x: 189, endPoint y: 379, distance: 60.4
click at [189, 109] on div "using [DOMAIN_NAME]; using Android.Content; using Android.OS; using Microsoft.M…" at bounding box center [477, 19] width 676 height 180
click at [312, 646] on textarea at bounding box center [476, 633] width 681 height 27
paste textarea "[URL][DOMAIN_NAME]"
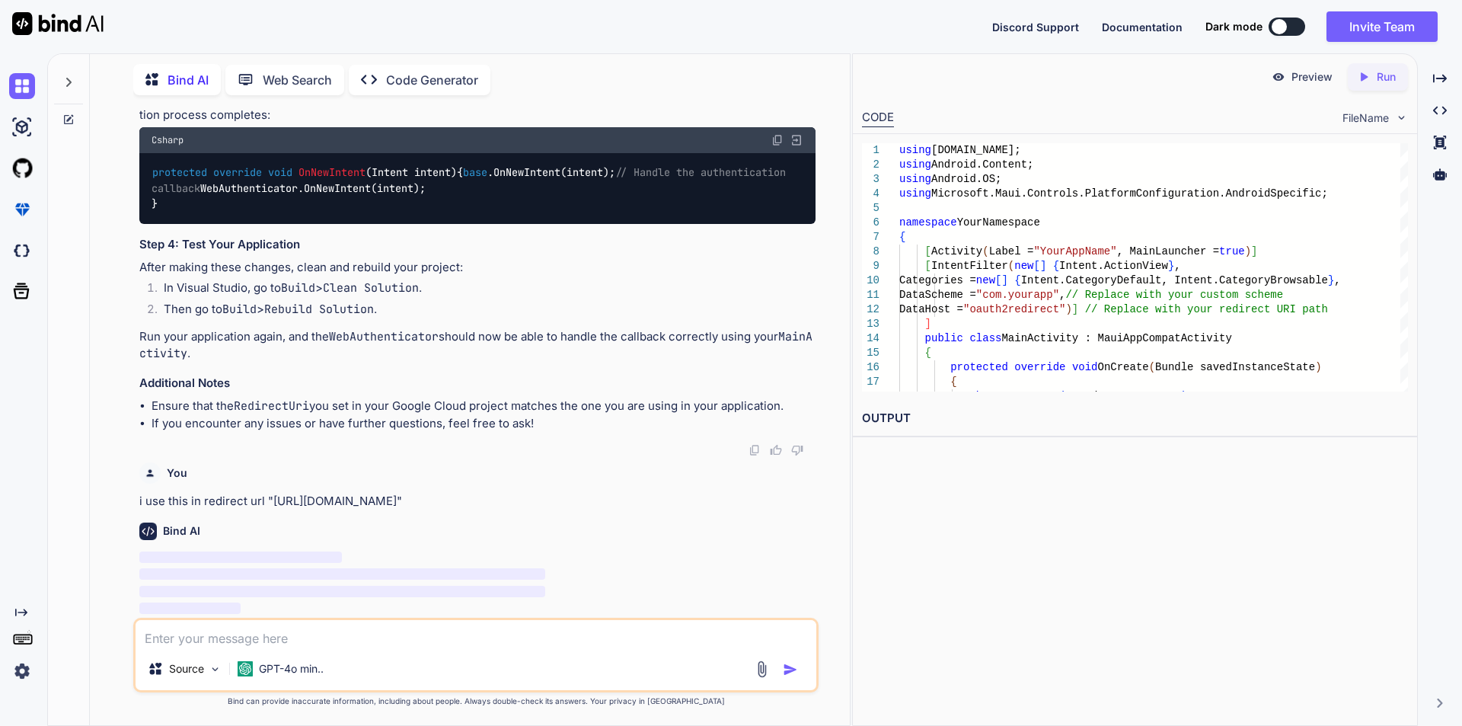
scroll to position [12074, 0]
drag, startPoint x: 152, startPoint y: 125, endPoint x: 164, endPoint y: 206, distance: 81.5
click at [164, 206] on div "protected override void OnNewIntent ( Intent intent ) { base .OnNewIntent(inten…" at bounding box center [477, 188] width 676 height 71
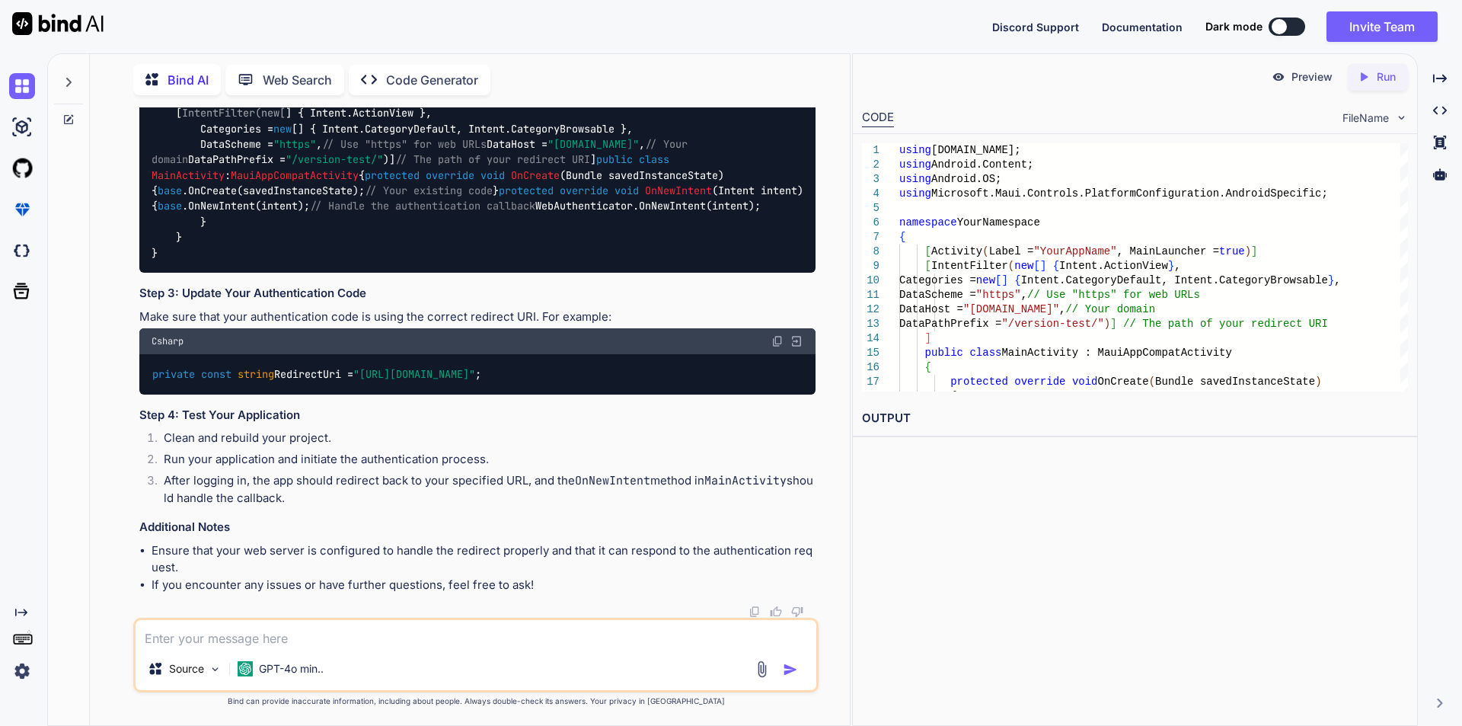
scroll to position [12607, 0]
click at [297, 151] on span ""https"" at bounding box center [294, 144] width 43 height 14
drag, startPoint x: 278, startPoint y: 430, endPoint x: 417, endPoint y: 423, distance: 139.5
click at [547, 151] on span ""[DOMAIN_NAME]"" at bounding box center [592, 144] width 91 height 14
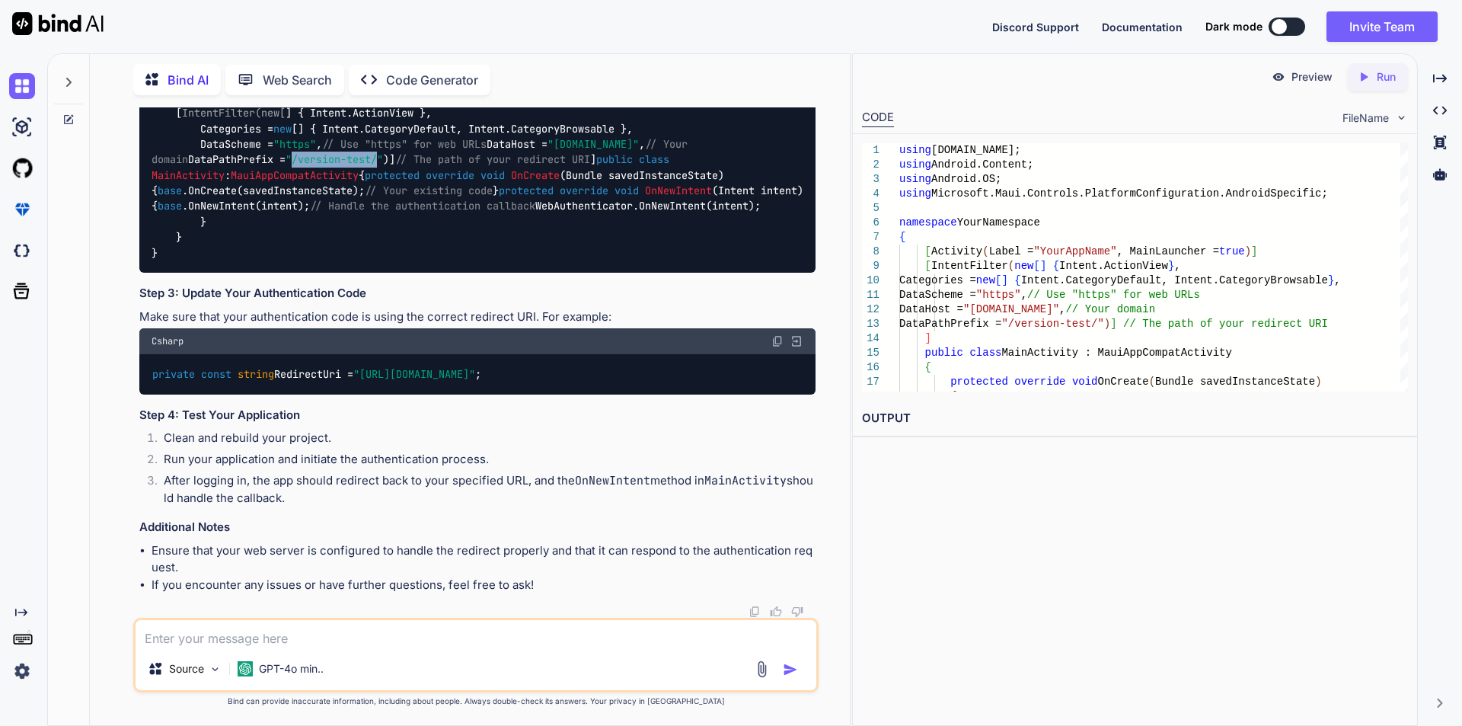
drag, startPoint x: 314, startPoint y: 442, endPoint x: 398, endPoint y: 441, distance: 84.5
click at [383, 167] on span ""/version-test/"" at bounding box center [334, 160] width 97 height 14
drag, startPoint x: 199, startPoint y: 442, endPoint x: 407, endPoint y: 442, distance: 207.8
click at [407, 260] on code "using [DOMAIN_NAME]; using Android.Content; using Android.OS; using Microsoft.M…" at bounding box center [478, 160] width 652 height 202
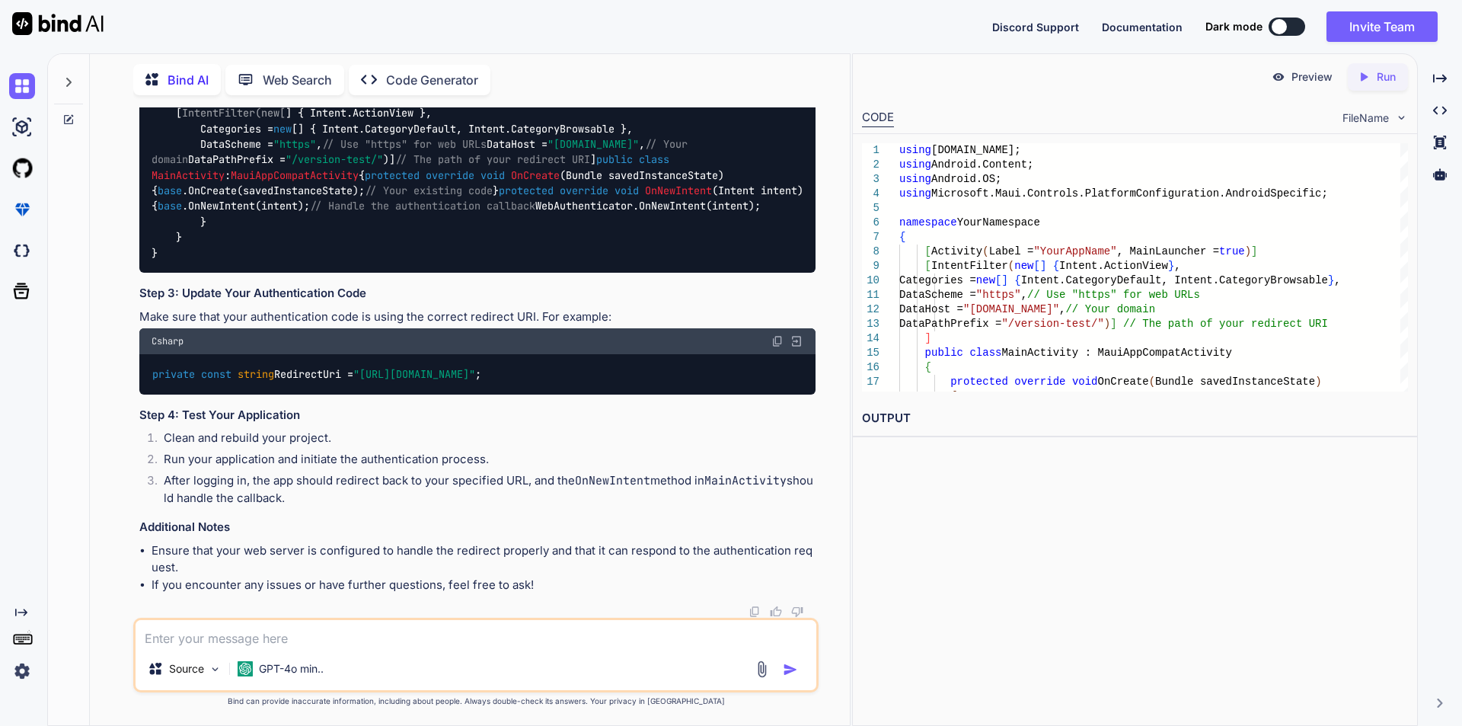
click at [378, 624] on textarea at bounding box center [476, 633] width 681 height 27
paste textarea "com.sevenprinciplesgrouplgla/oauth2redirect Invalid Redirect: must use either h…"
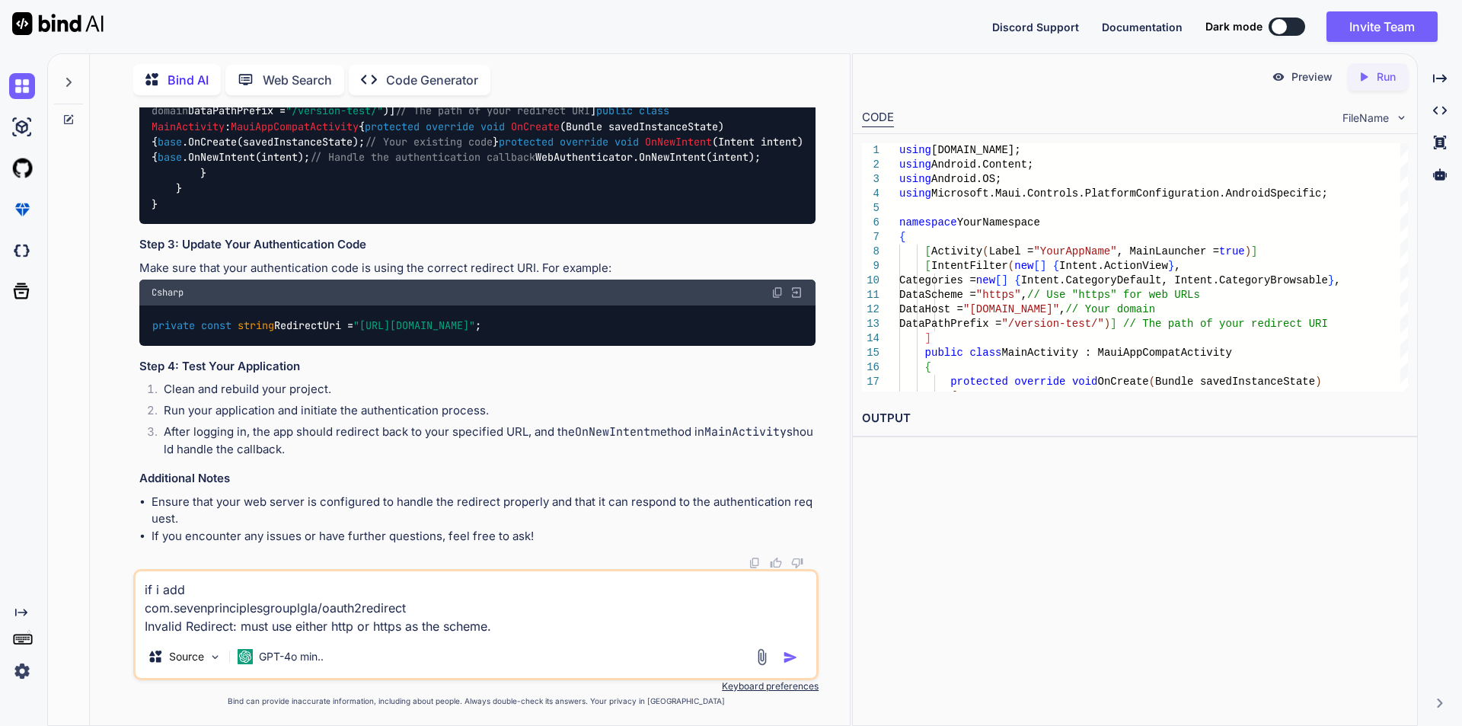
drag, startPoint x: 219, startPoint y: 592, endPoint x: 20, endPoint y: 585, distance: 199.6
click at [20, 585] on div "Created with Pixso. Bind AI Web Search Created with Pixso. Code Generator You g…" at bounding box center [731, 389] width 1462 height 672
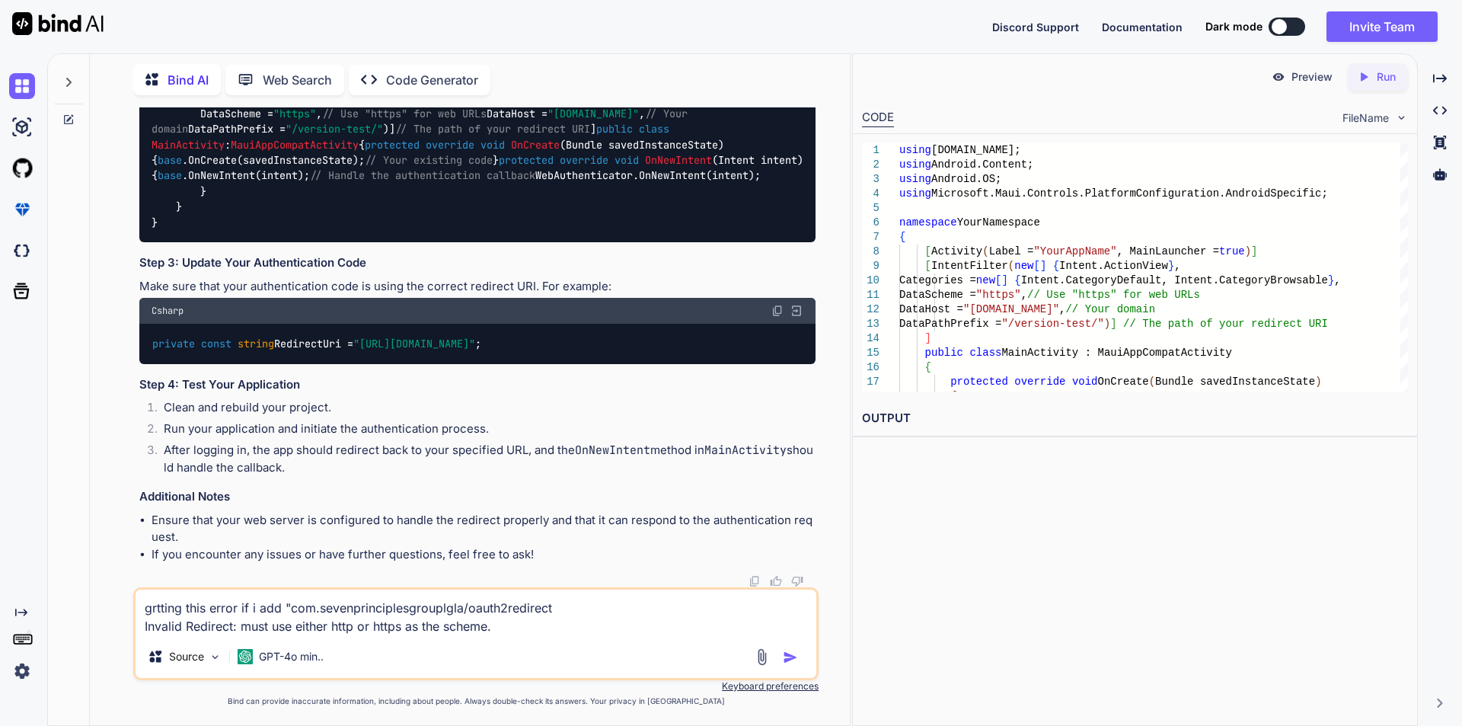
click at [561, 609] on textarea "grtting this error if i add "com.sevenprinciplesgrouplgla/oauth2redirect Invali…" at bounding box center [476, 612] width 681 height 46
click at [502, 627] on textarea "grtting this error if i add "com.sevenprinciplesgrouplgla/oauth2redirect" in re…" at bounding box center [476, 612] width 681 height 46
click at [565, 627] on textarea "grtting this error if i add "com.sevenprinciplesgrouplgla/oauth2redirect" in re…" at bounding box center [476, 612] width 681 height 46
paste textarea "[URL][DOMAIN_NAME]"
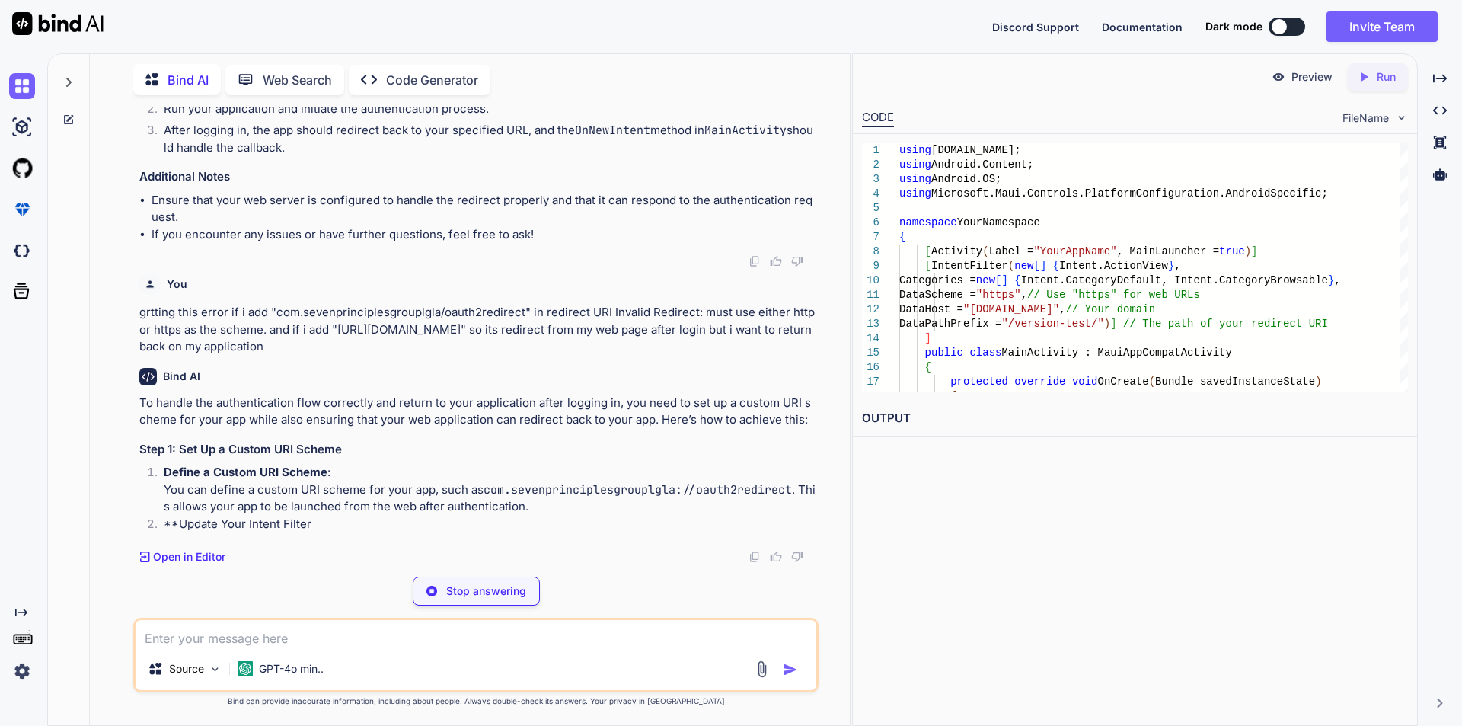
scroll to position [12647, 0]
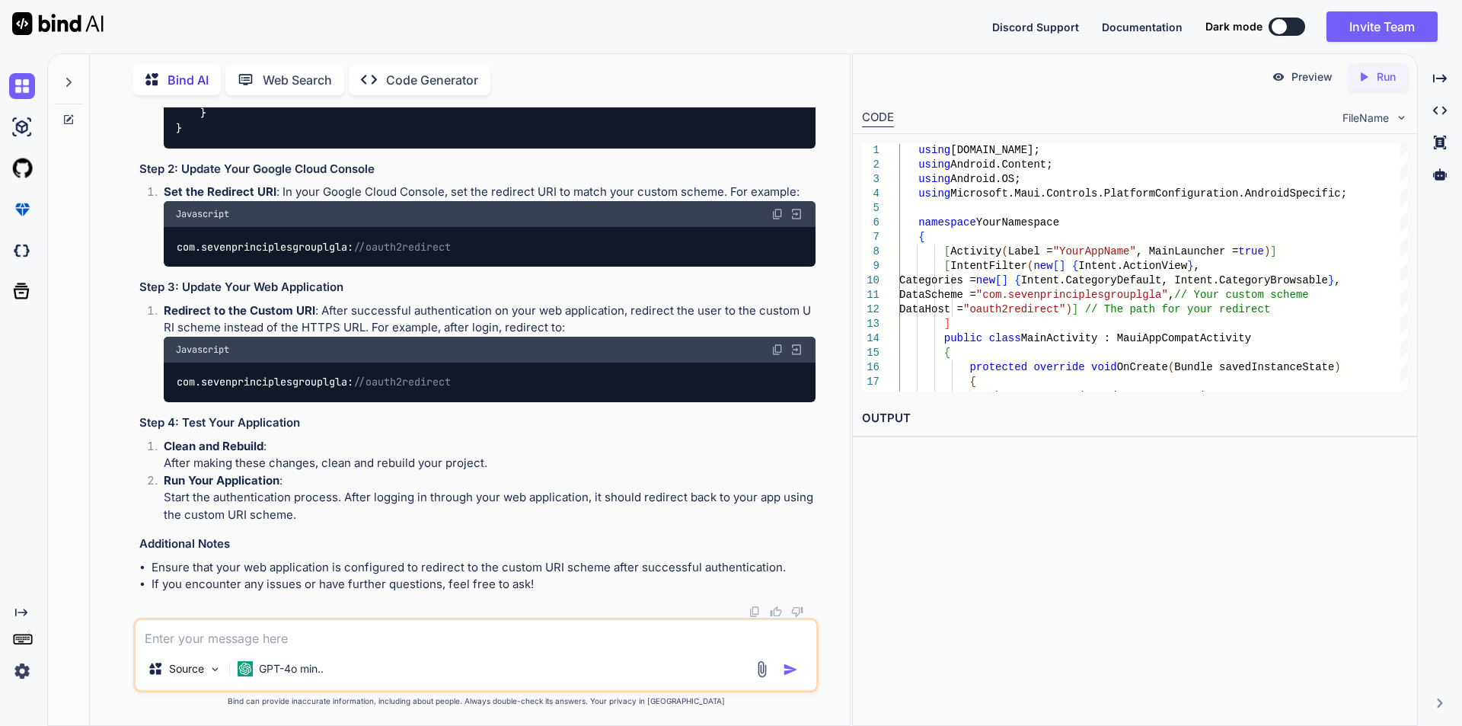
scroll to position [14172, 0]
drag, startPoint x: 317, startPoint y: 335, endPoint x: 763, endPoint y: 337, distance: 445.4
click at [763, 266] on li "Set the Redirect URI : In your Google Cloud Console, set the redirect URI to ma…" at bounding box center [484, 224] width 664 height 83
click at [356, 254] on span "//oauth2redirect" at bounding box center [401, 247] width 97 height 14
drag, startPoint x: 325, startPoint y: 451, endPoint x: 683, endPoint y: 451, distance: 357.8
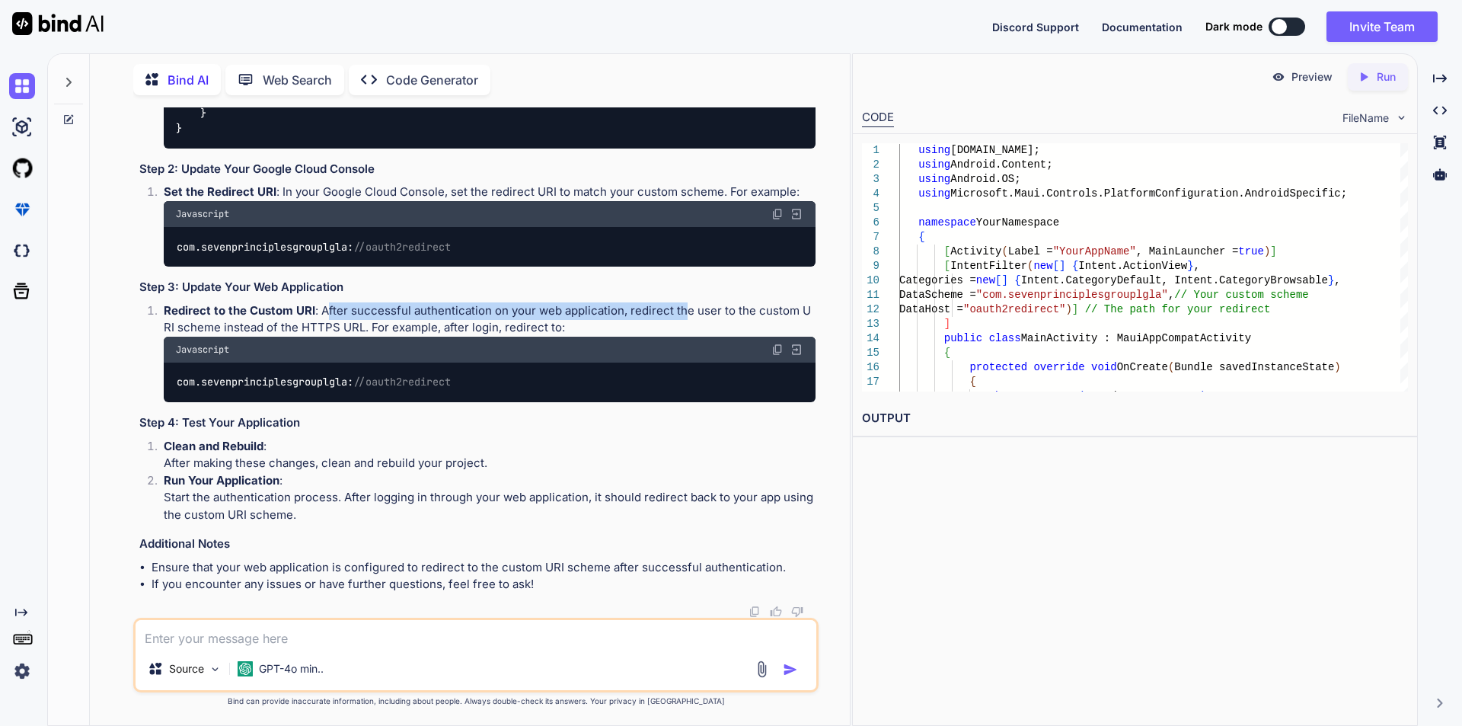
click at [683, 402] on li "Redirect to the Custom URI : After successful authentication on your web applic…" at bounding box center [484, 352] width 664 height 100
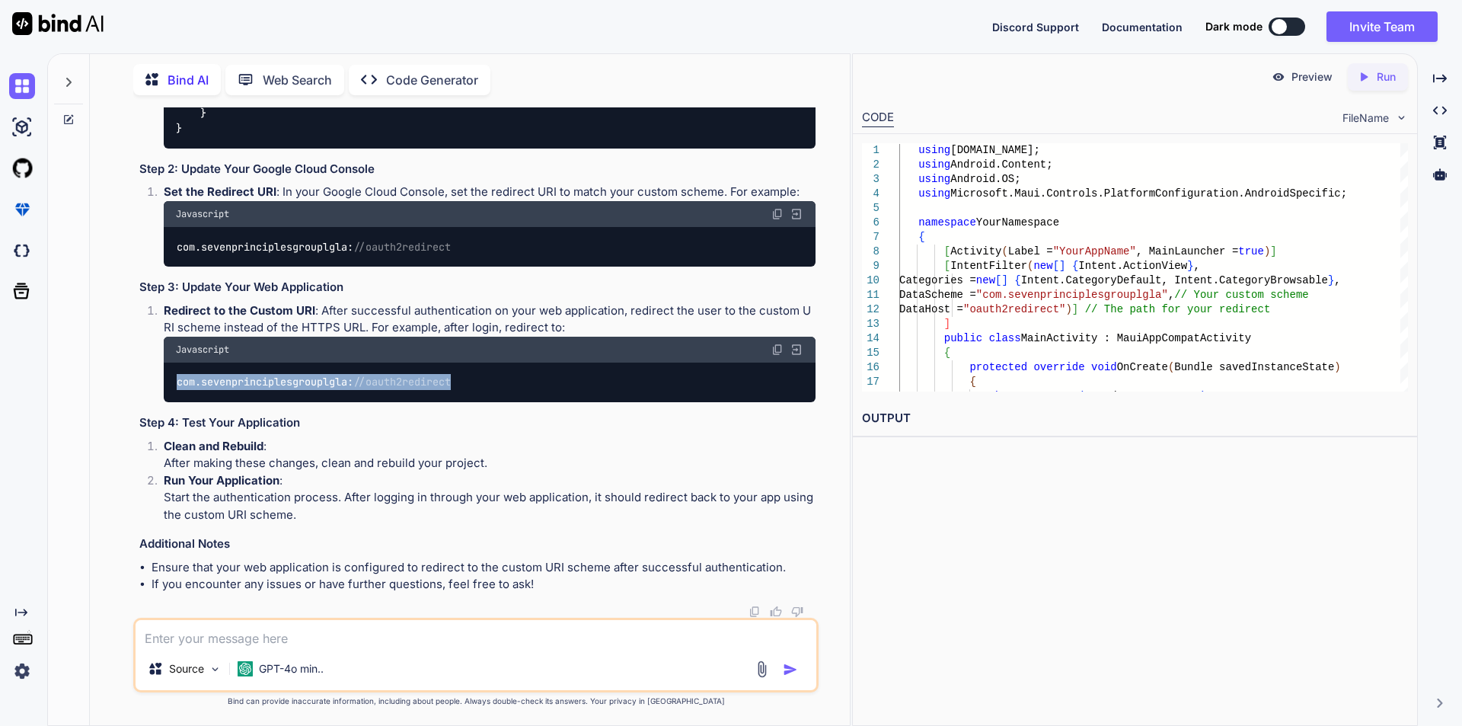
drag, startPoint x: 490, startPoint y: 525, endPoint x: 163, endPoint y: 521, distance: 327.4
click at [164, 402] on div "com. sevenprinciplesgrouplgla : //oauth2redirect" at bounding box center [490, 382] width 652 height 40
click at [366, 646] on textarea at bounding box center [476, 633] width 681 height 27
click at [325, 630] on textarea "stil got the same error" at bounding box center [476, 633] width 681 height 27
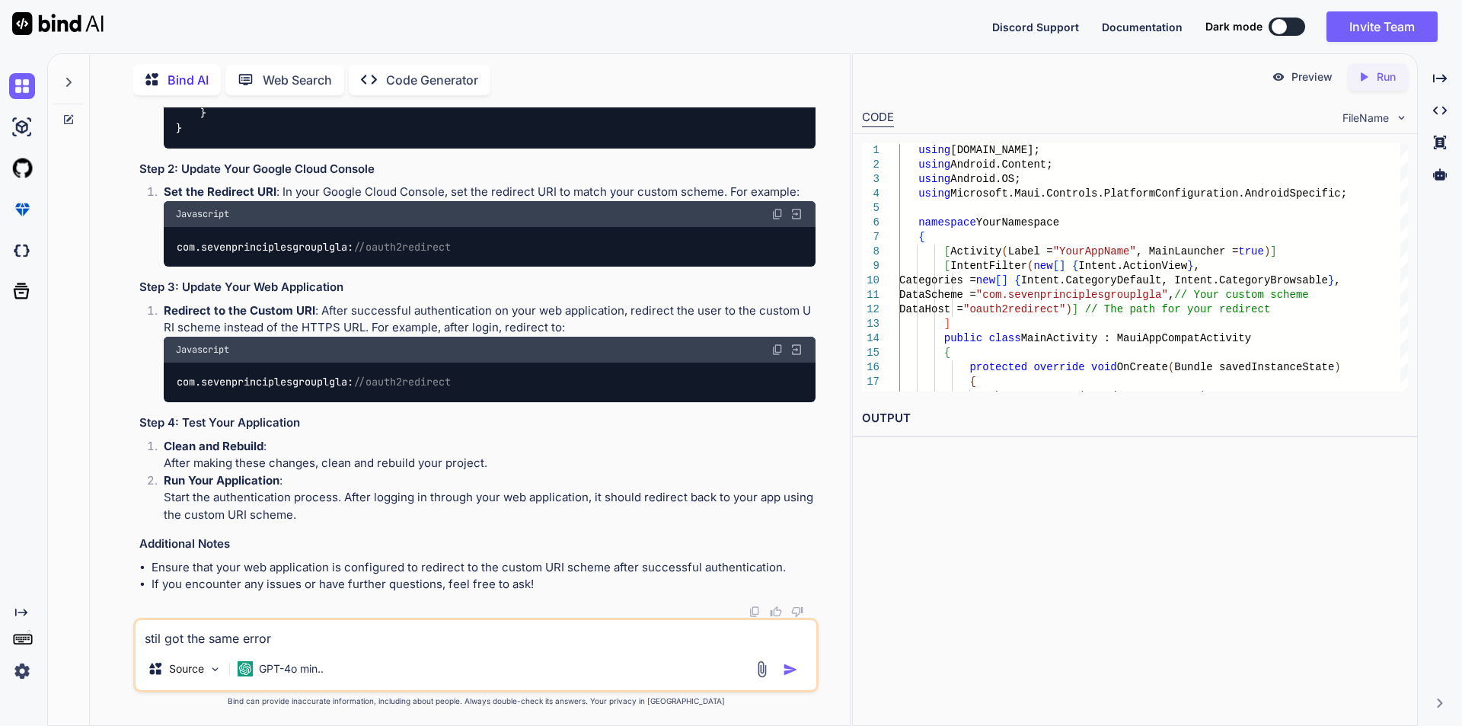
paste textarea
click at [764, 670] on img at bounding box center [762, 669] width 18 height 18
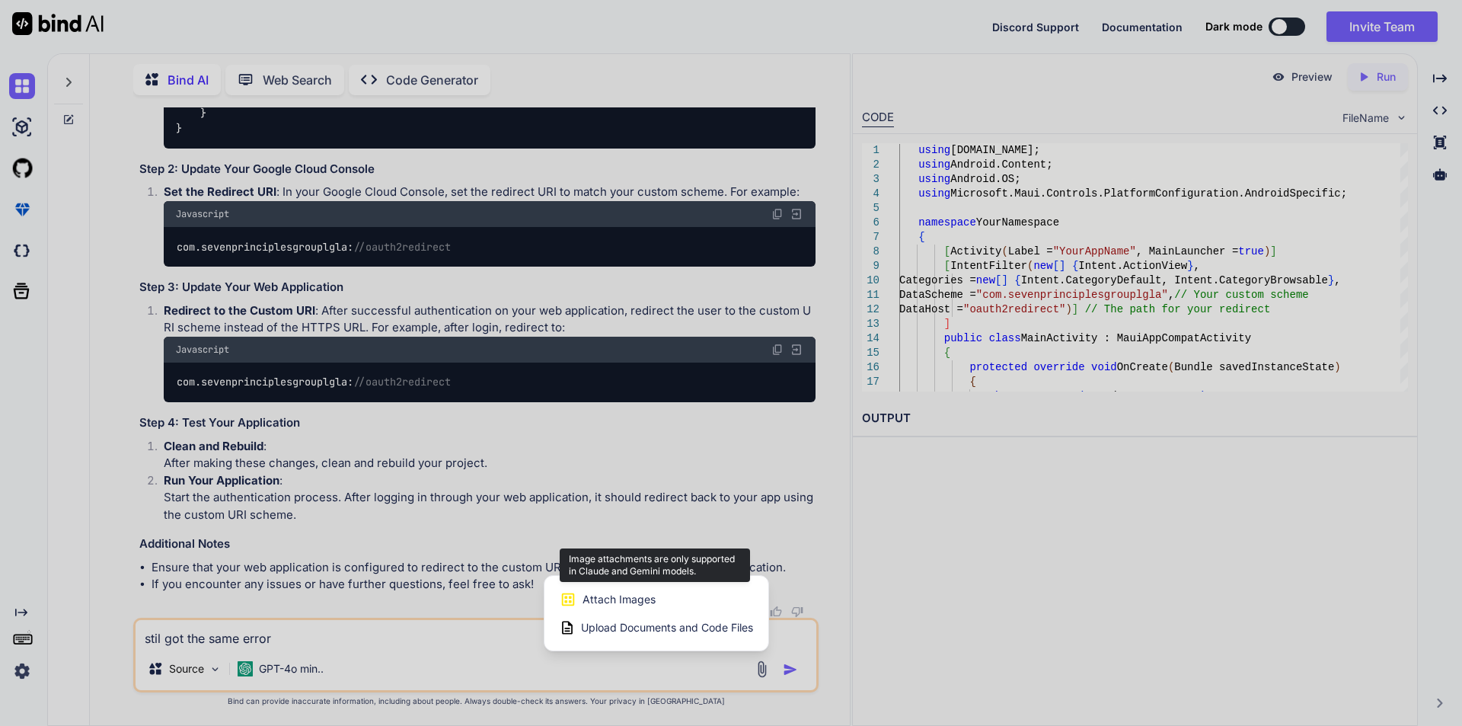
click at [668, 595] on div "Attach Images Image attachments are only supported in Claude and Gemini models." at bounding box center [656, 599] width 193 height 29
click at [639, 595] on span "Attach Images" at bounding box center [618, 599] width 73 height 15
click at [485, 572] on div at bounding box center [731, 363] width 1462 height 726
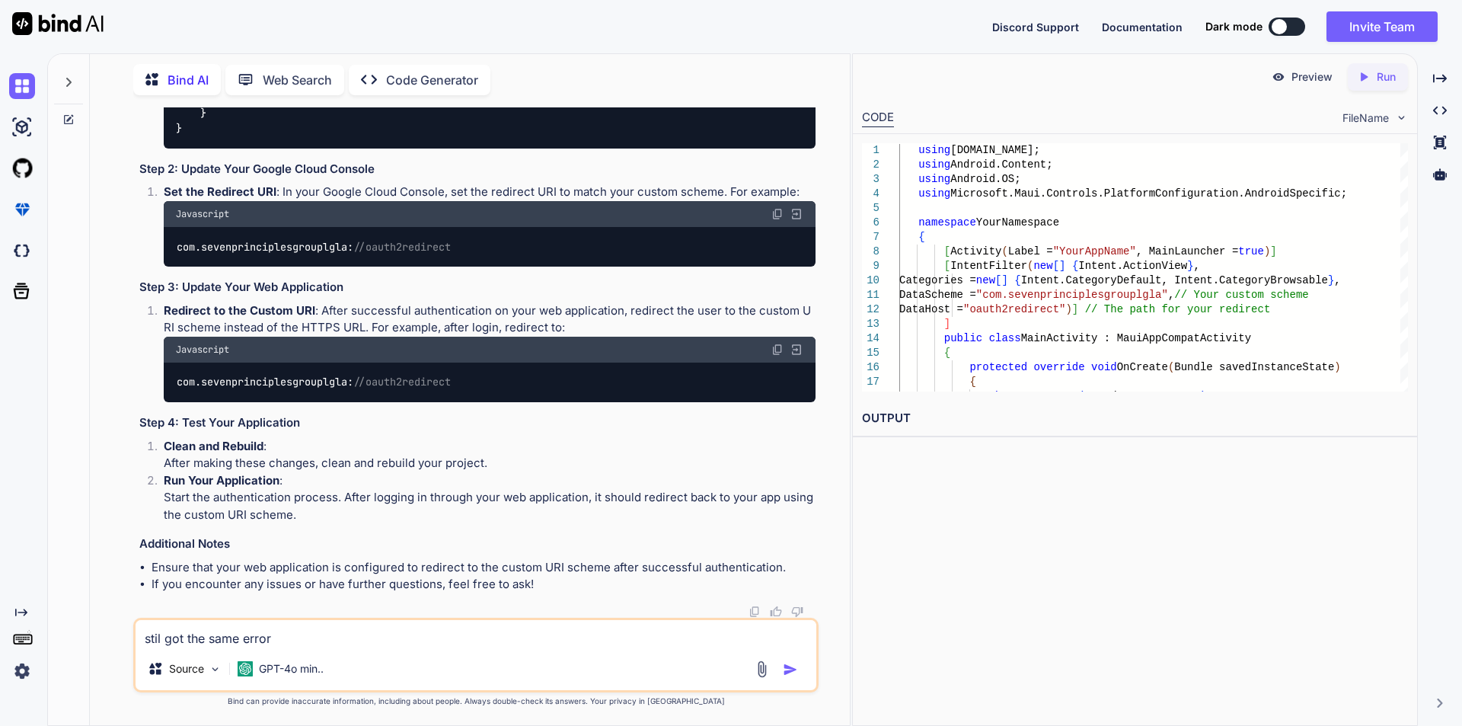
click at [418, 624] on textarea "stil got the same error" at bounding box center [476, 633] width 681 height 27
paste textarea "Authorized JavaScript origins For use with requests from a browser URIs 1 [URL]…"
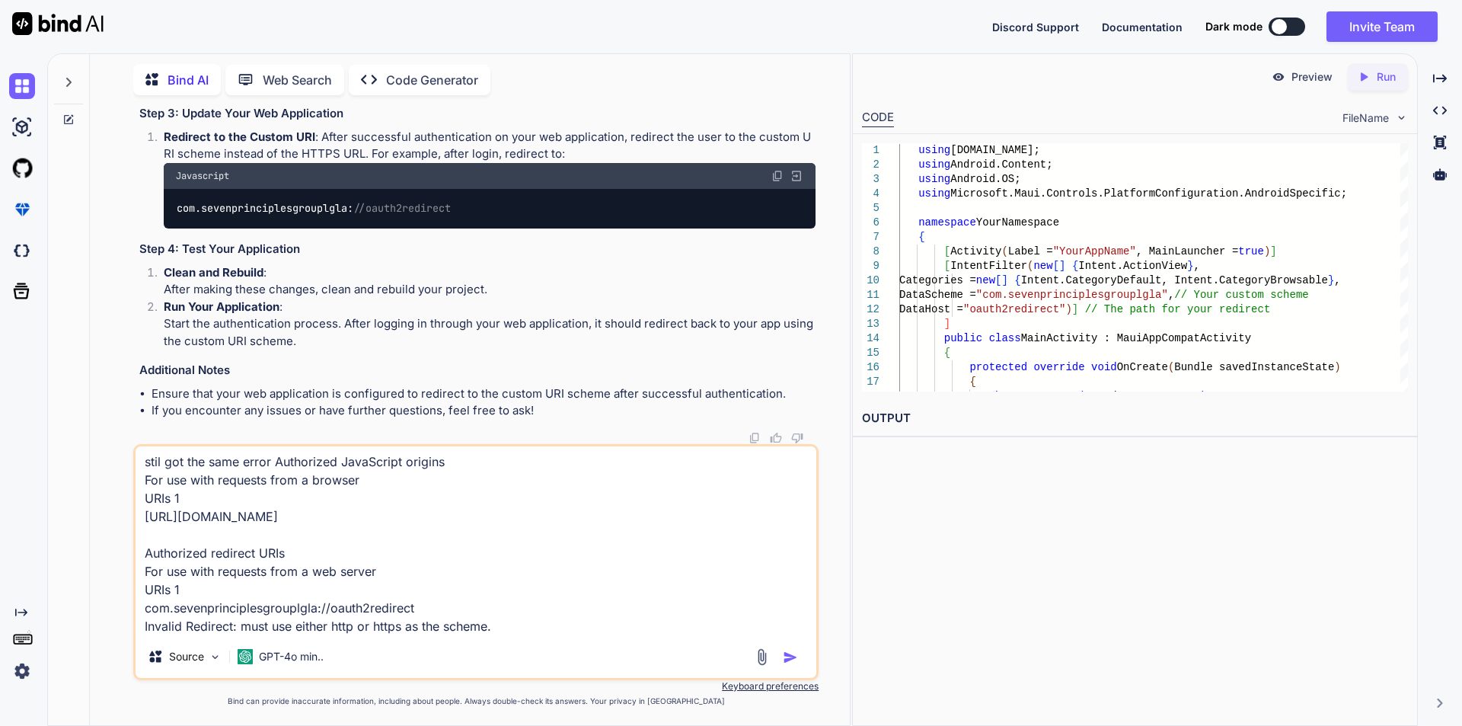
scroll to position [0, 0]
click at [274, 464] on textarea "stil got the same error Authorized JavaScript origins For use with requests fro…" at bounding box center [476, 540] width 681 height 189
click at [508, 610] on textarea "stil got the same error "Authorized JavaScript origins For use with requests fr…" at bounding box center [476, 540] width 681 height 189
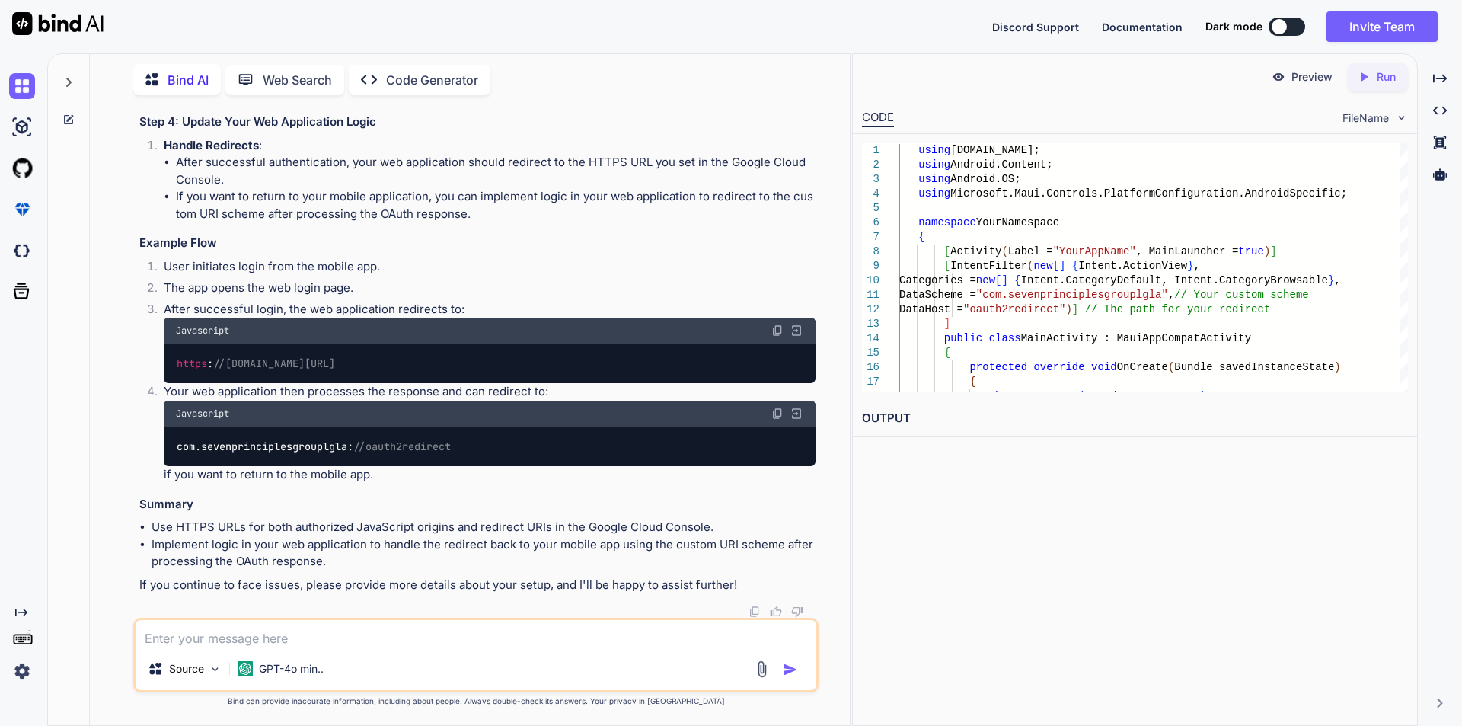
scroll to position [15436, 0]
drag, startPoint x: 515, startPoint y: 360, endPoint x: 175, endPoint y: 373, distance: 340.6
click at [175, 373] on div "https : //[DOMAIN_NAME][URL]" at bounding box center [490, 363] width 652 height 40
drag, startPoint x: 314, startPoint y: 476, endPoint x: 487, endPoint y: 480, distance: 172.9
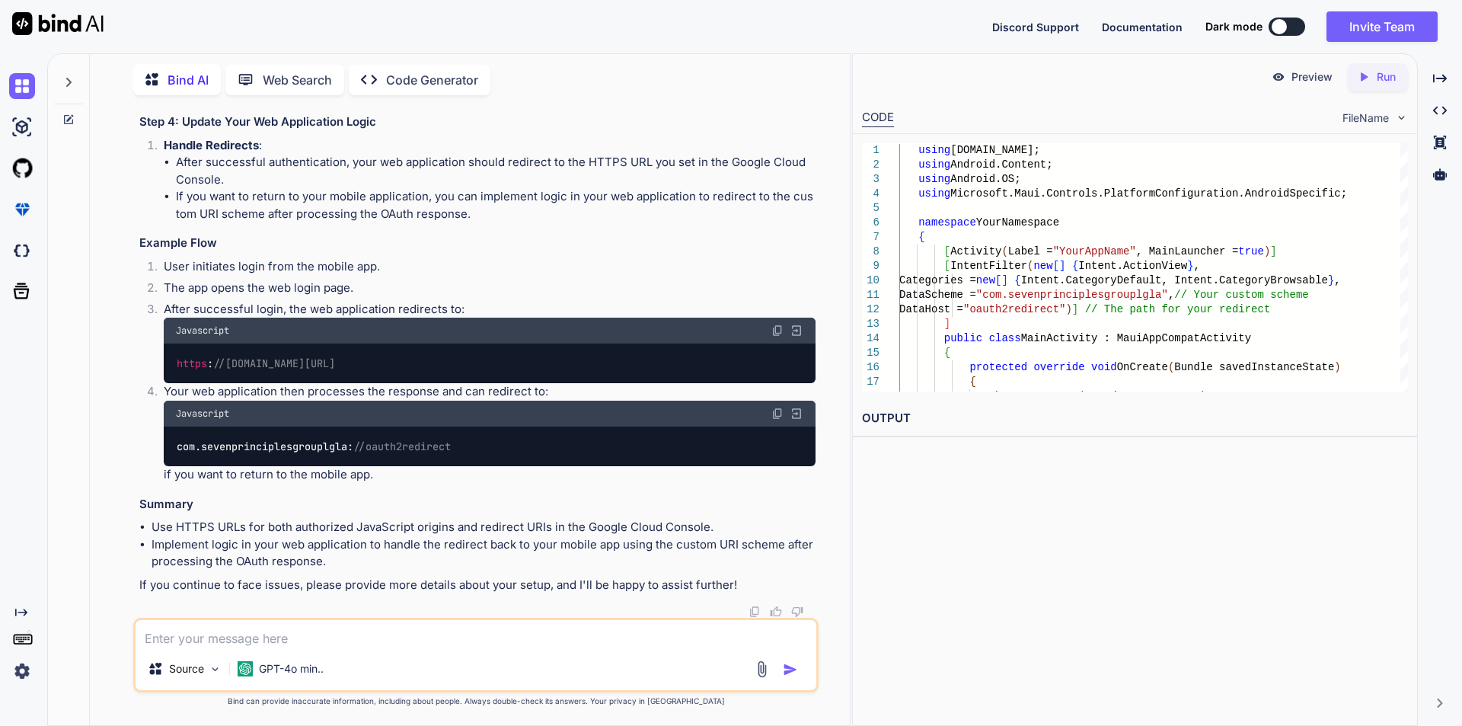
drag, startPoint x: 311, startPoint y: 479, endPoint x: 485, endPoint y: 471, distance: 174.5
